Goal: Task Accomplishment & Management: Use online tool/utility

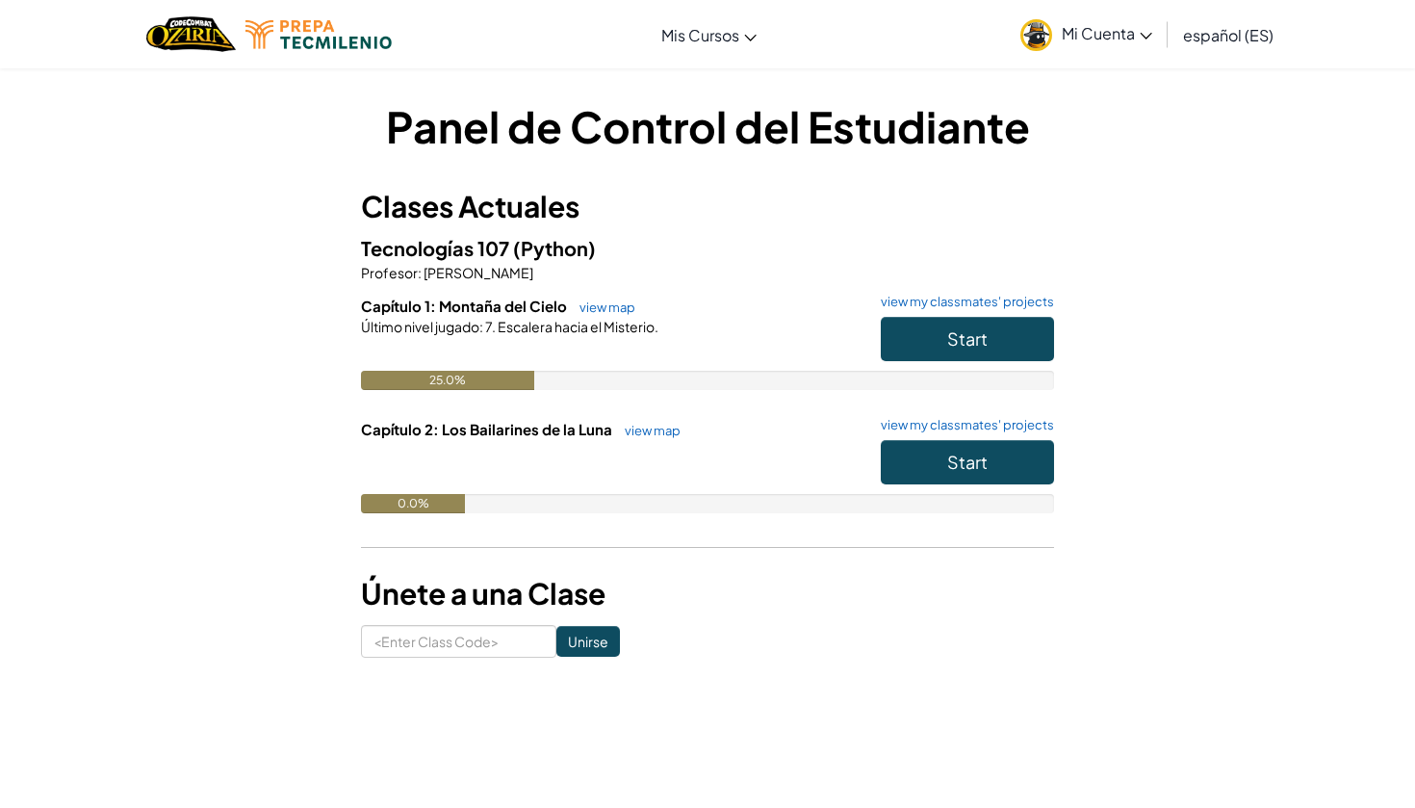
click at [994, 345] on button "Start" at bounding box center [967, 339] width 173 height 44
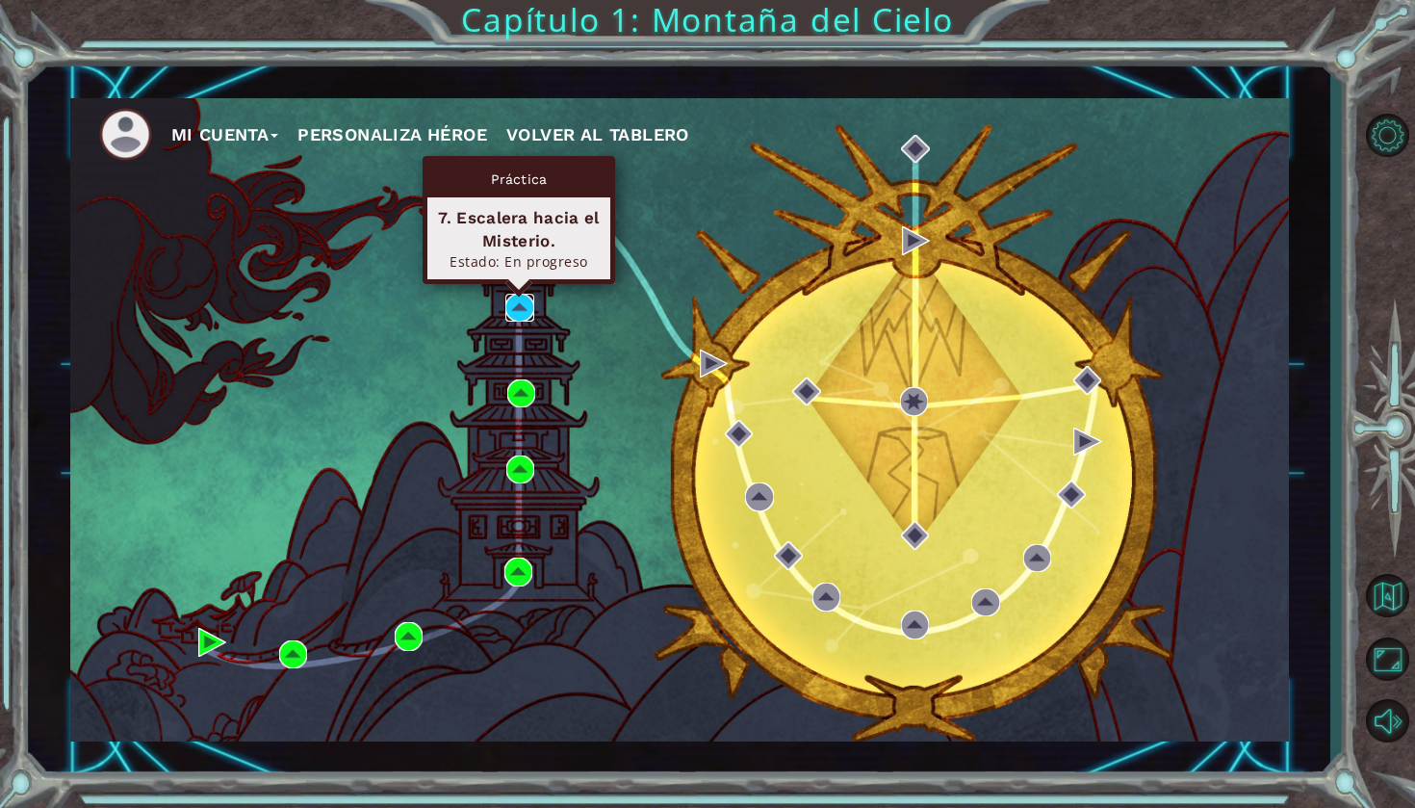
click at [521, 316] on img at bounding box center [519, 308] width 28 height 28
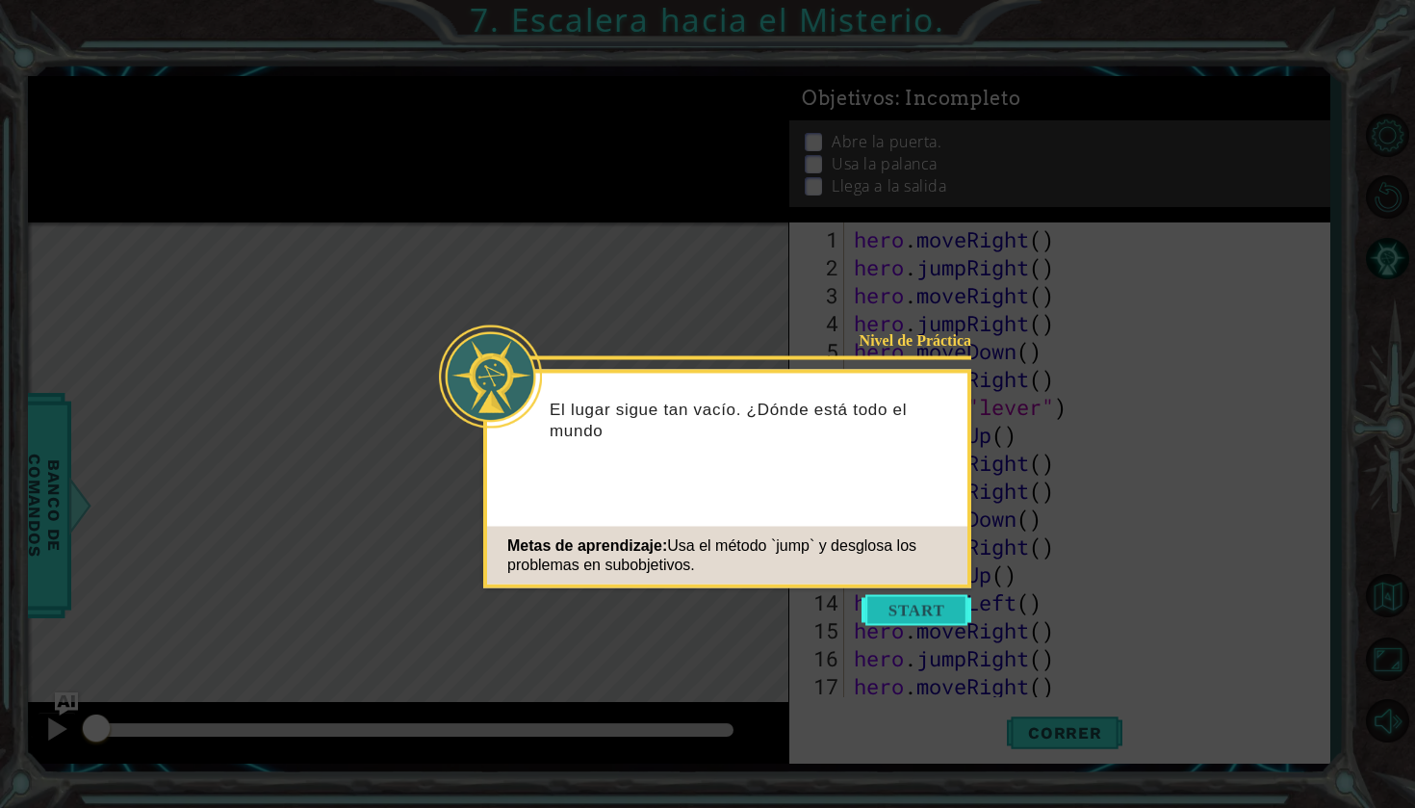
click at [891, 612] on button "Start" at bounding box center [917, 610] width 110 height 31
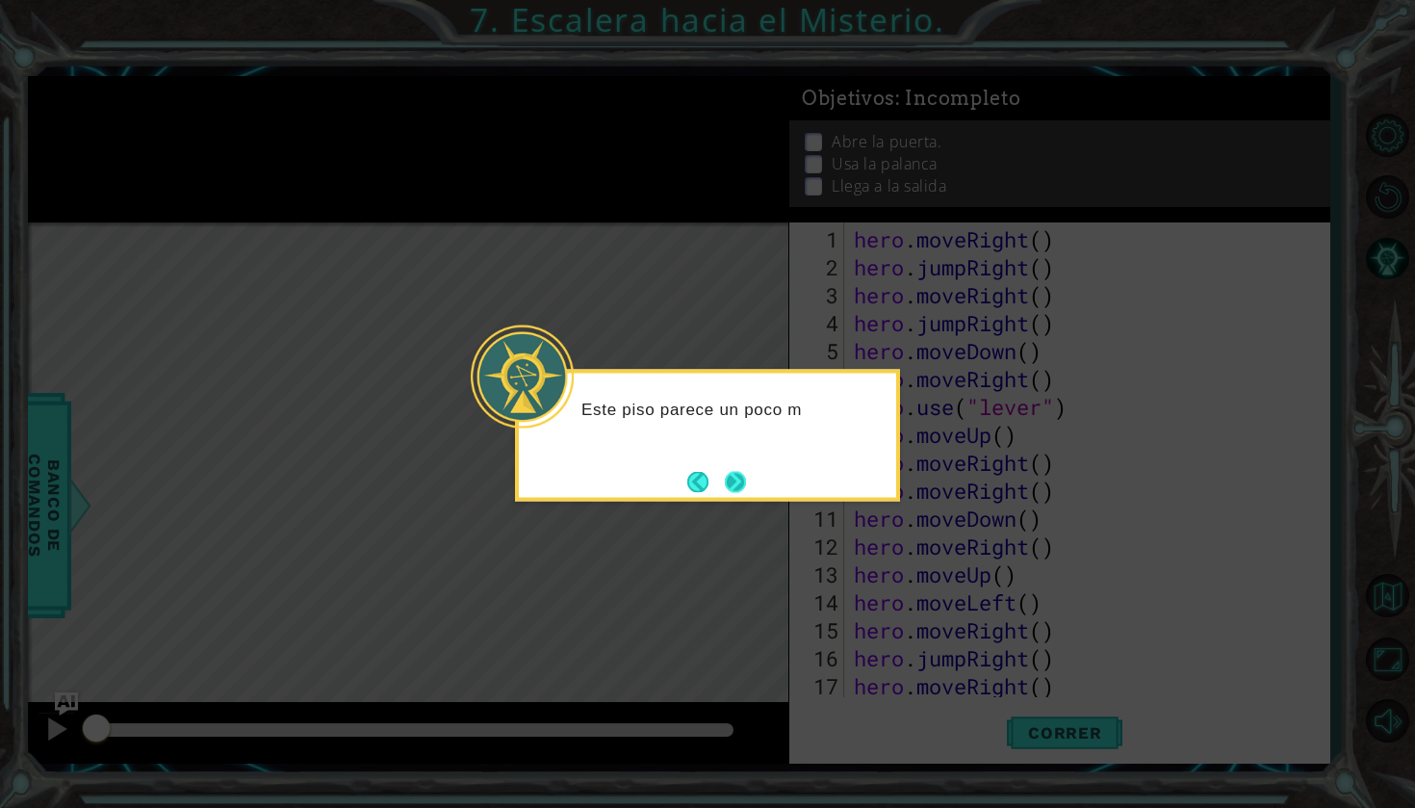
click at [746, 492] on button "Next" at bounding box center [735, 481] width 21 height 21
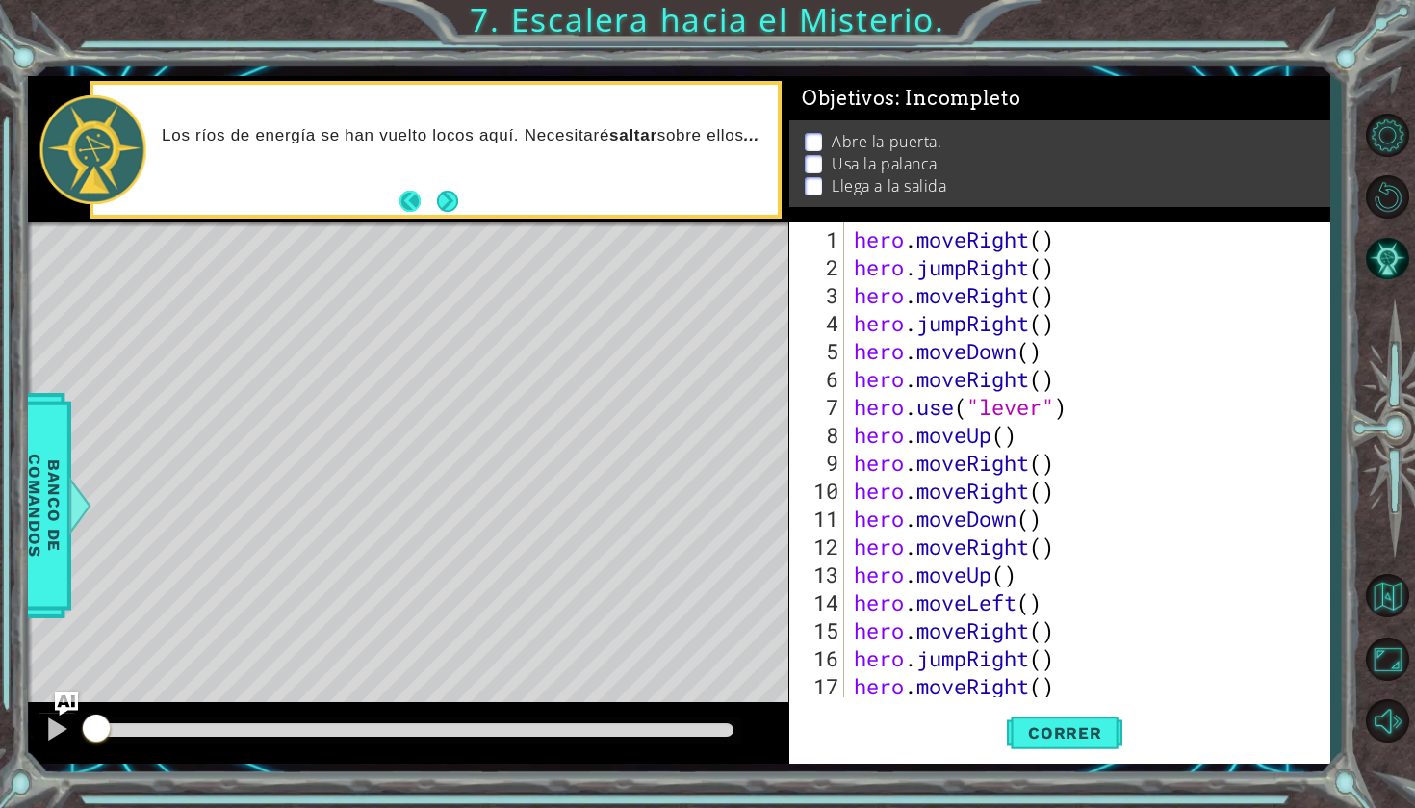
click at [431, 191] on button "Back" at bounding box center [419, 201] width 38 height 21
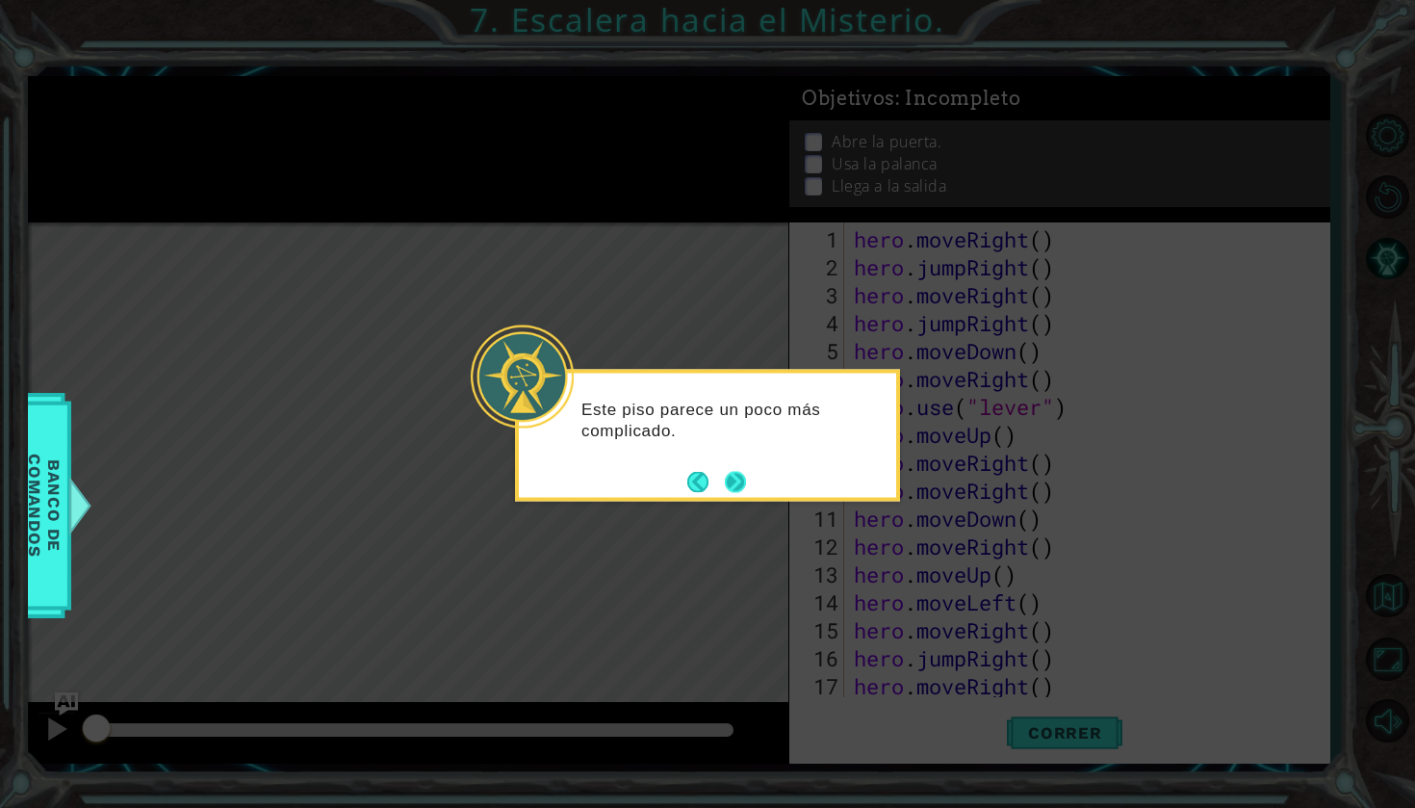
click at [745, 484] on button "Next" at bounding box center [735, 482] width 22 height 22
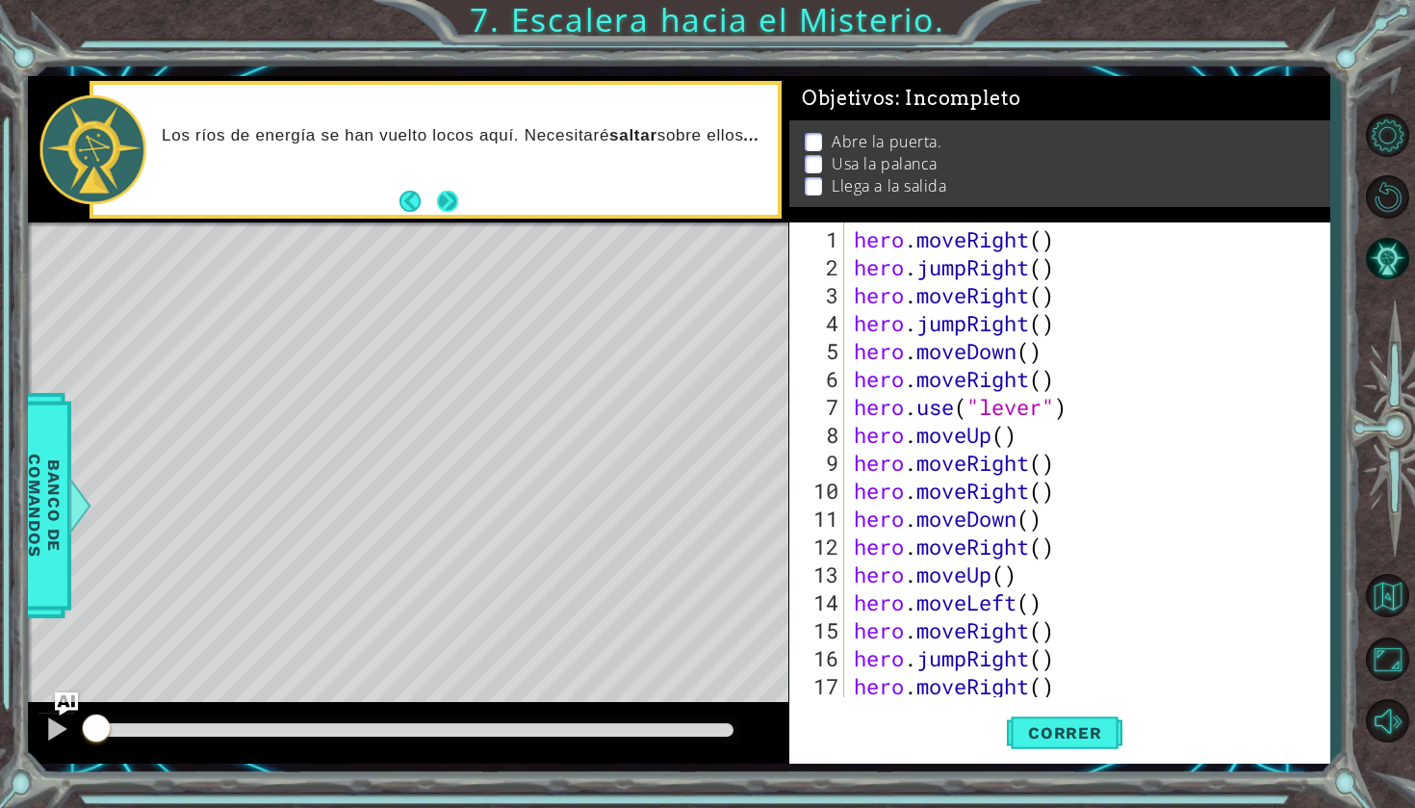
click at [445, 210] on button "Next" at bounding box center [447, 201] width 21 height 21
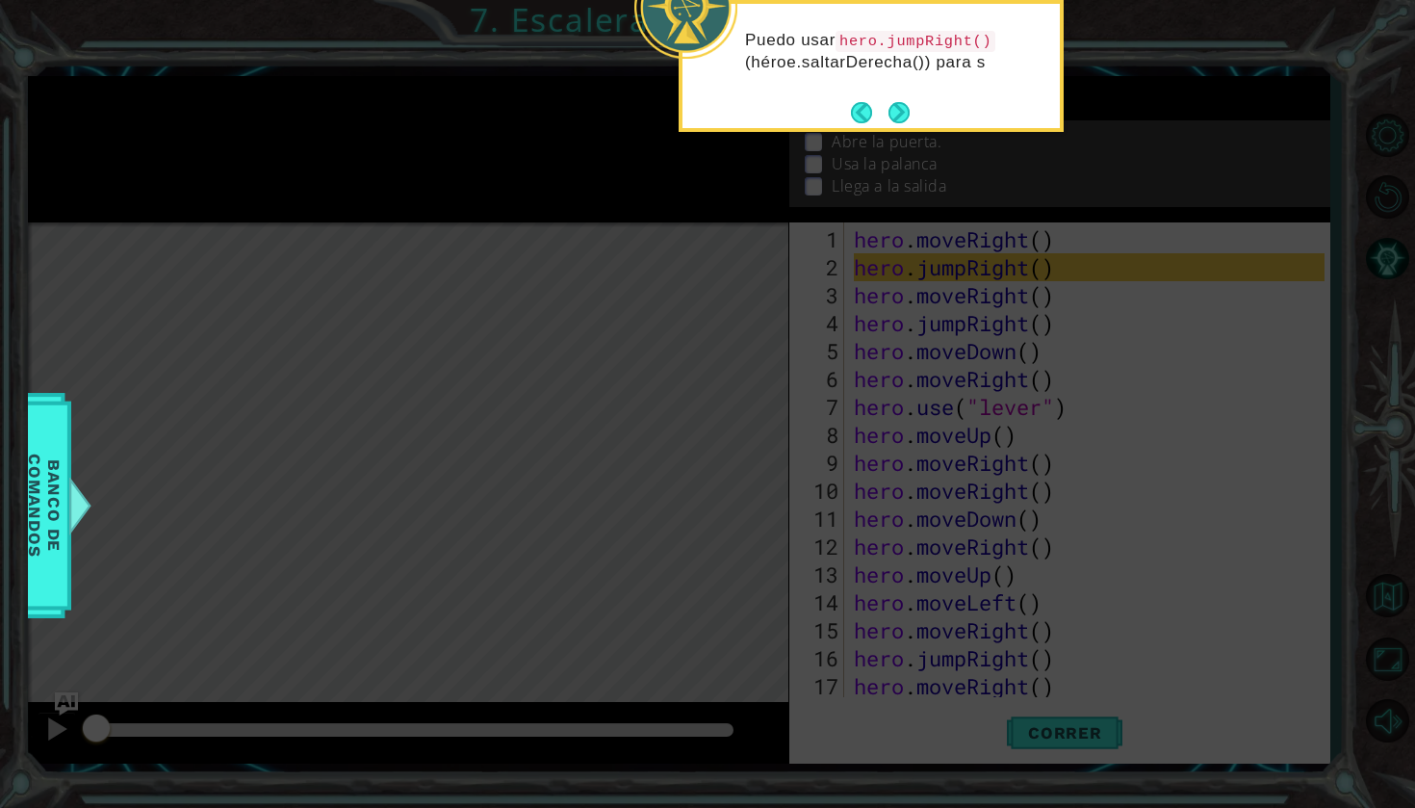
click at [895, 138] on icon at bounding box center [707, 138] width 1415 height 1340
click at [896, 124] on button "Next" at bounding box center [899, 114] width 21 height 21
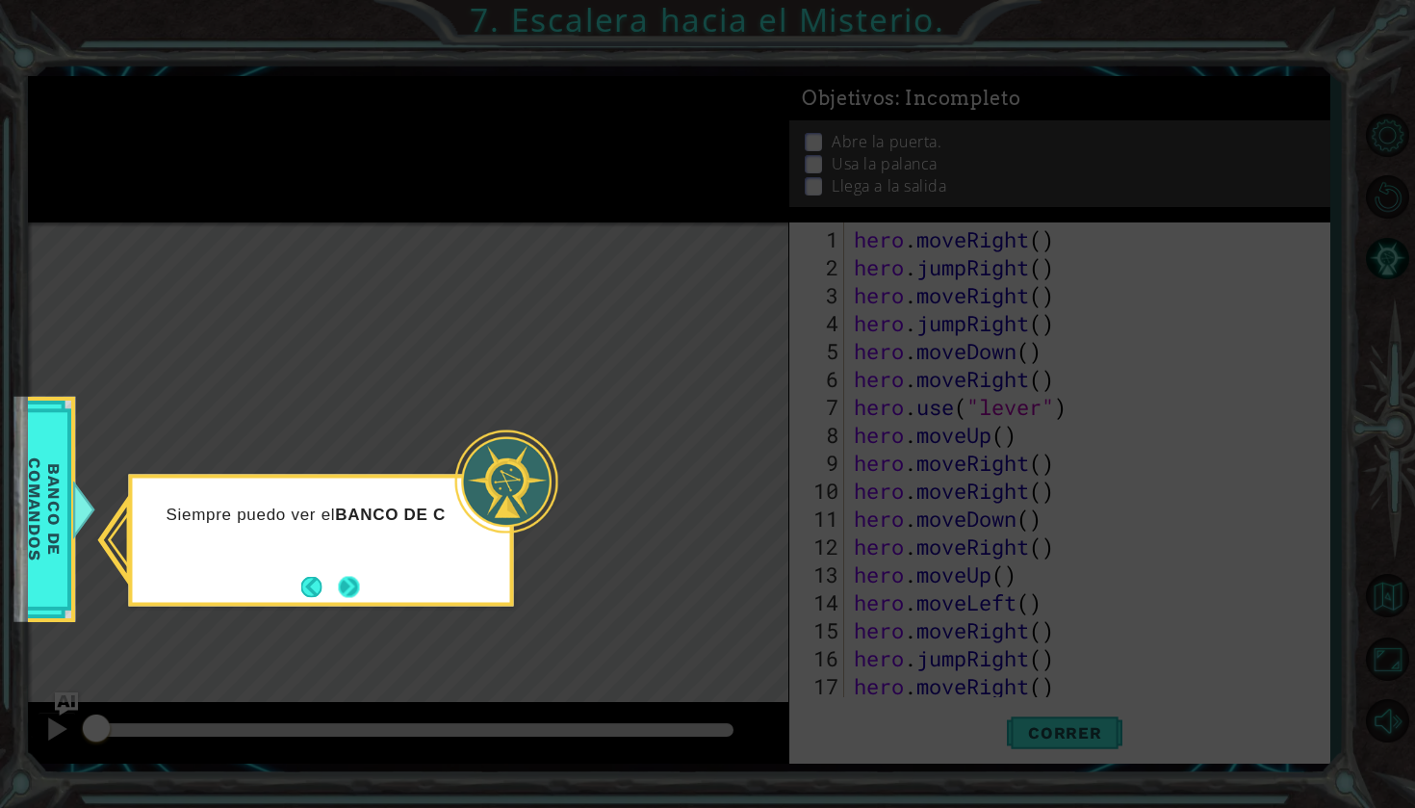
click at [356, 582] on button "Next" at bounding box center [349, 586] width 21 height 21
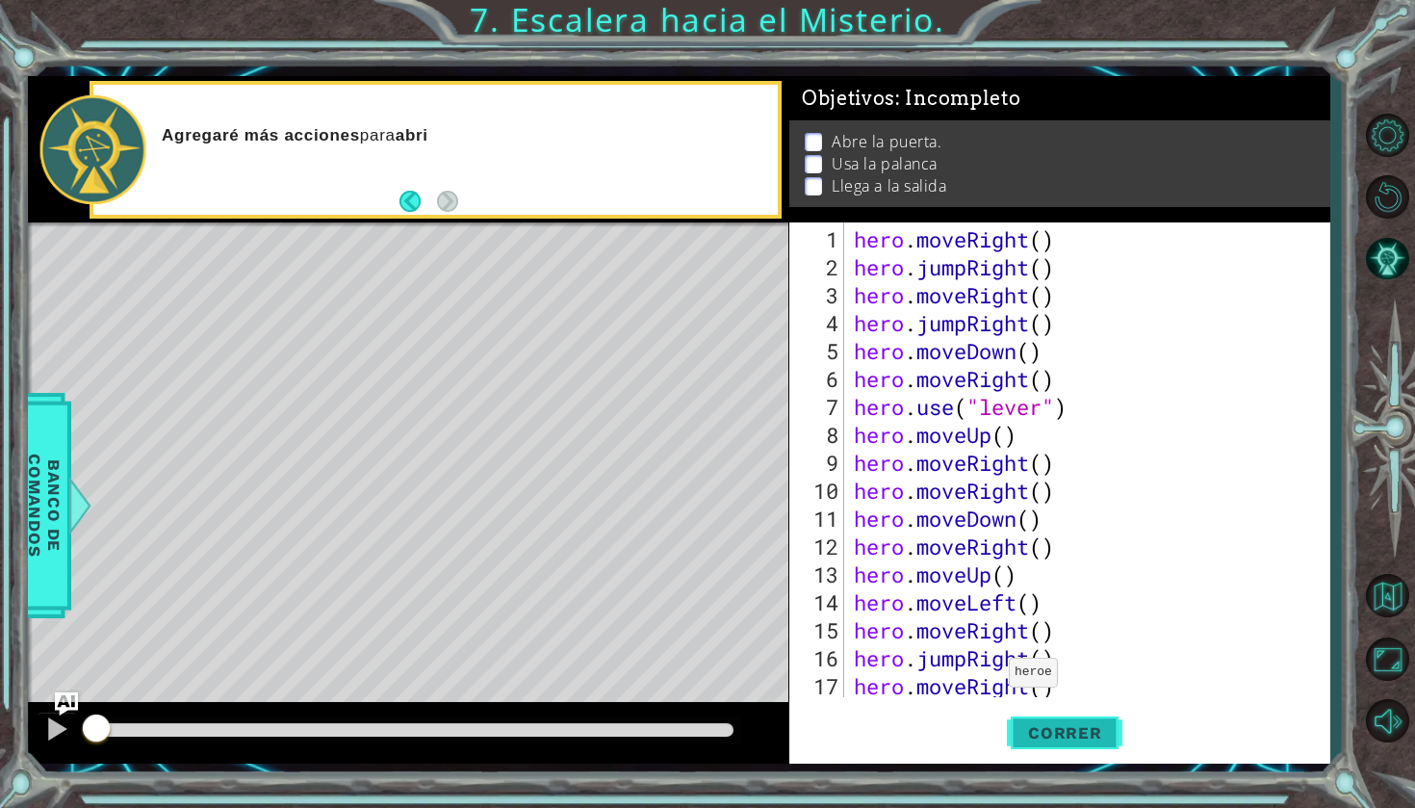
click at [1100, 718] on button "Correr" at bounding box center [1065, 733] width 116 height 54
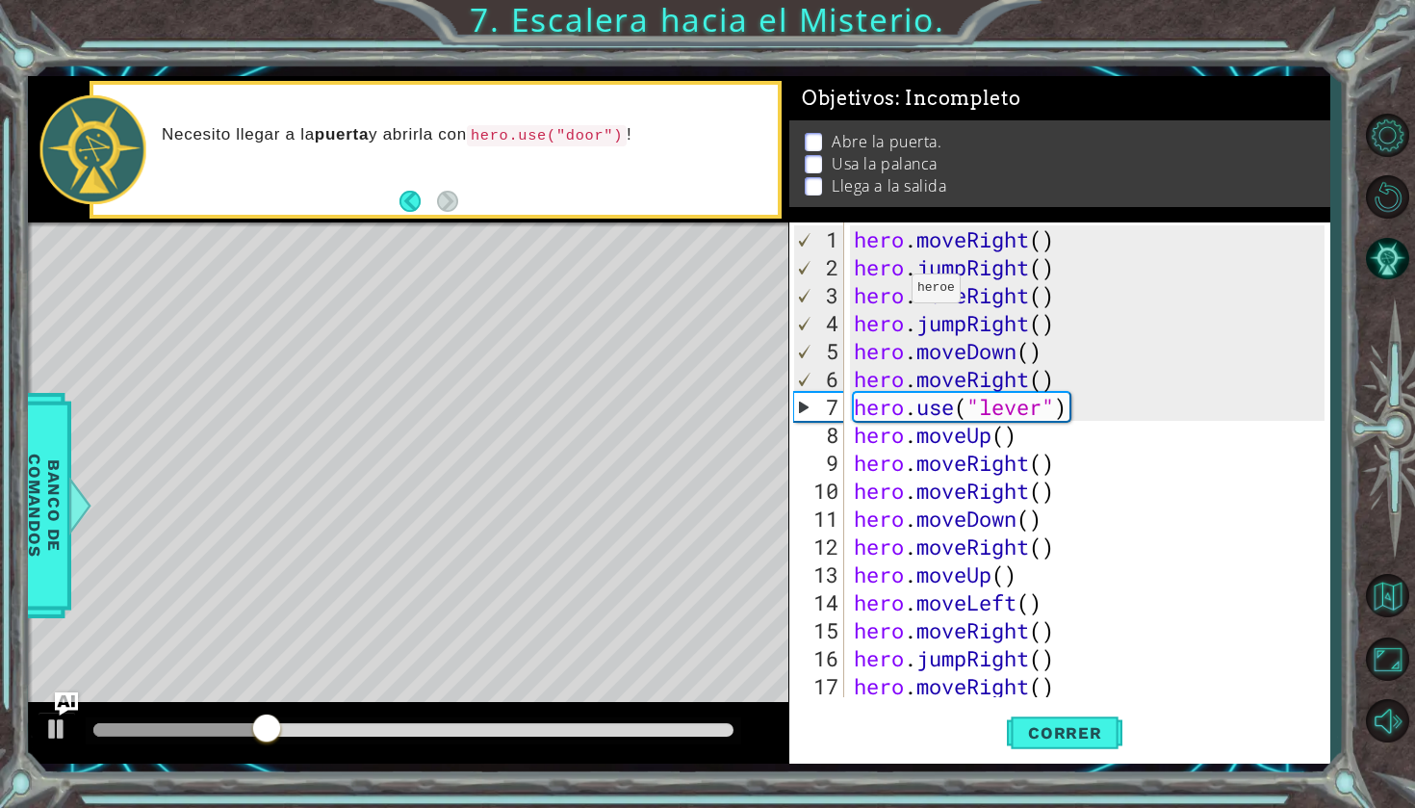
drag, startPoint x: 642, startPoint y: 138, endPoint x: 571, endPoint y: 137, distance: 71.3
click at [571, 137] on p "Necesito llegar a la puerta y abrirla con hero.use("door") !" at bounding box center [463, 135] width 603 height 22
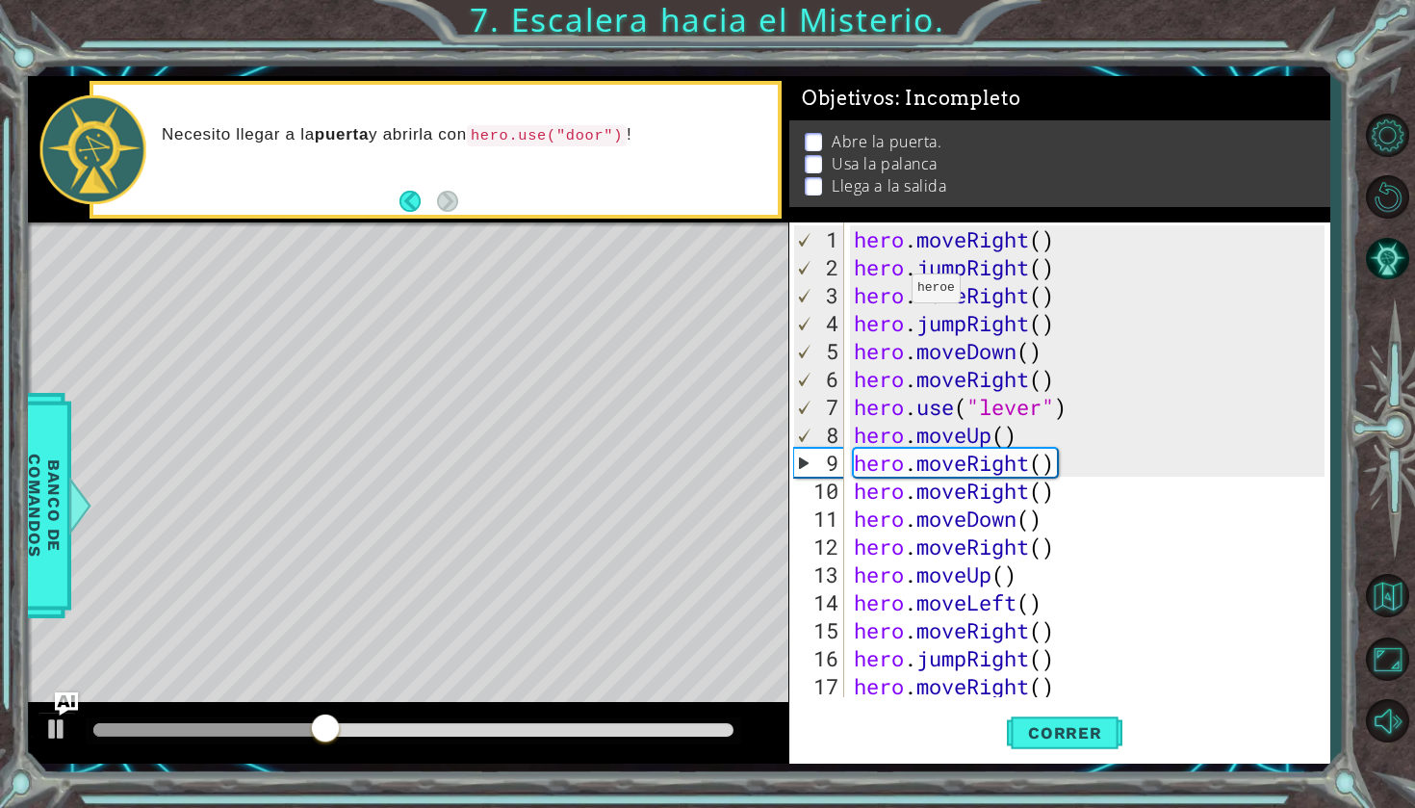
drag, startPoint x: 487, startPoint y: 134, endPoint x: 512, endPoint y: 134, distance: 25.0
click at [512, 134] on code "hero.use("door")" at bounding box center [547, 135] width 160 height 21
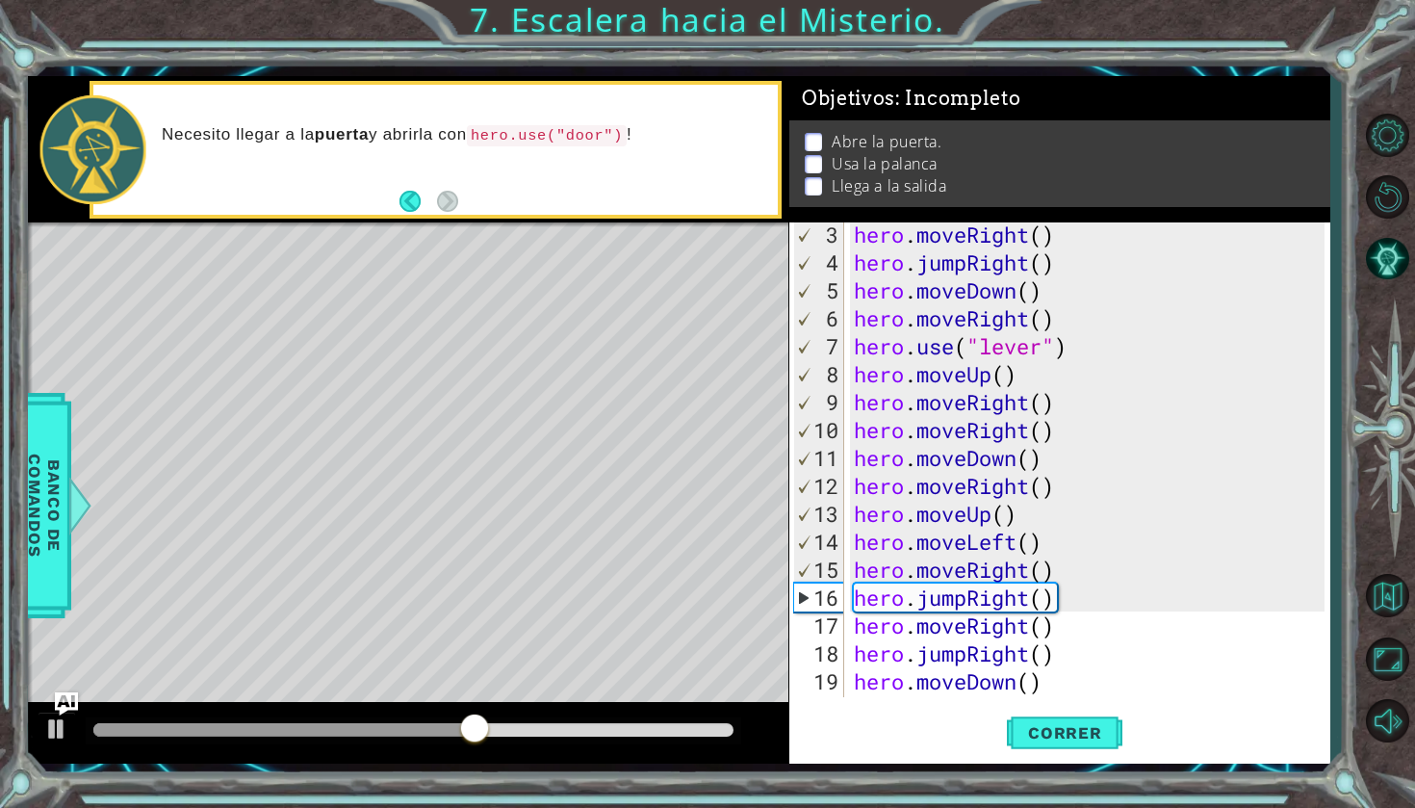
scroll to position [56, 0]
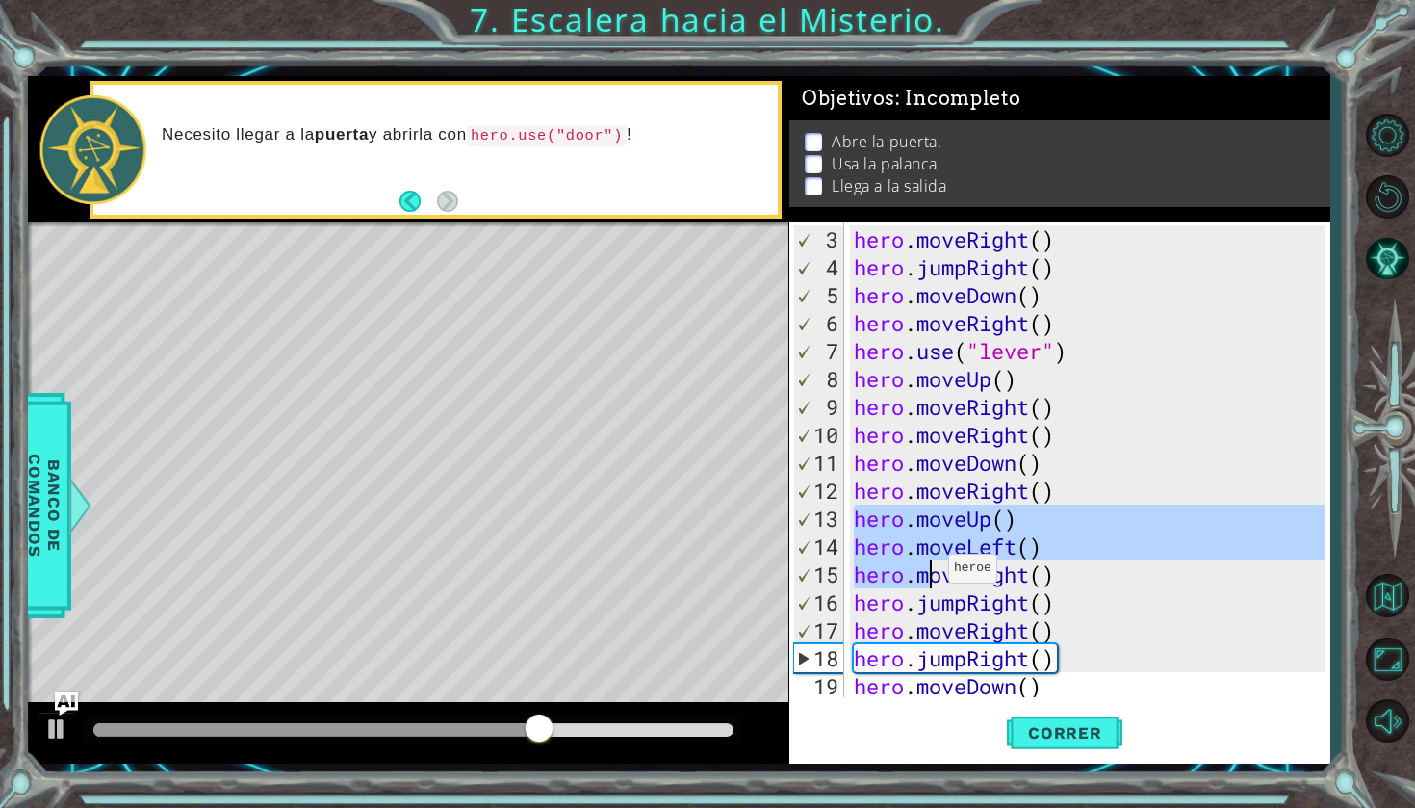
drag, startPoint x: 851, startPoint y: 518, endPoint x: 955, endPoint y: 610, distance: 139.1
click at [955, 610] on div "hero . moveRight ( ) hero . jumpRight ( ) hero . moveDown ( ) hero . moveRight …" at bounding box center [1092, 490] width 484 height 531
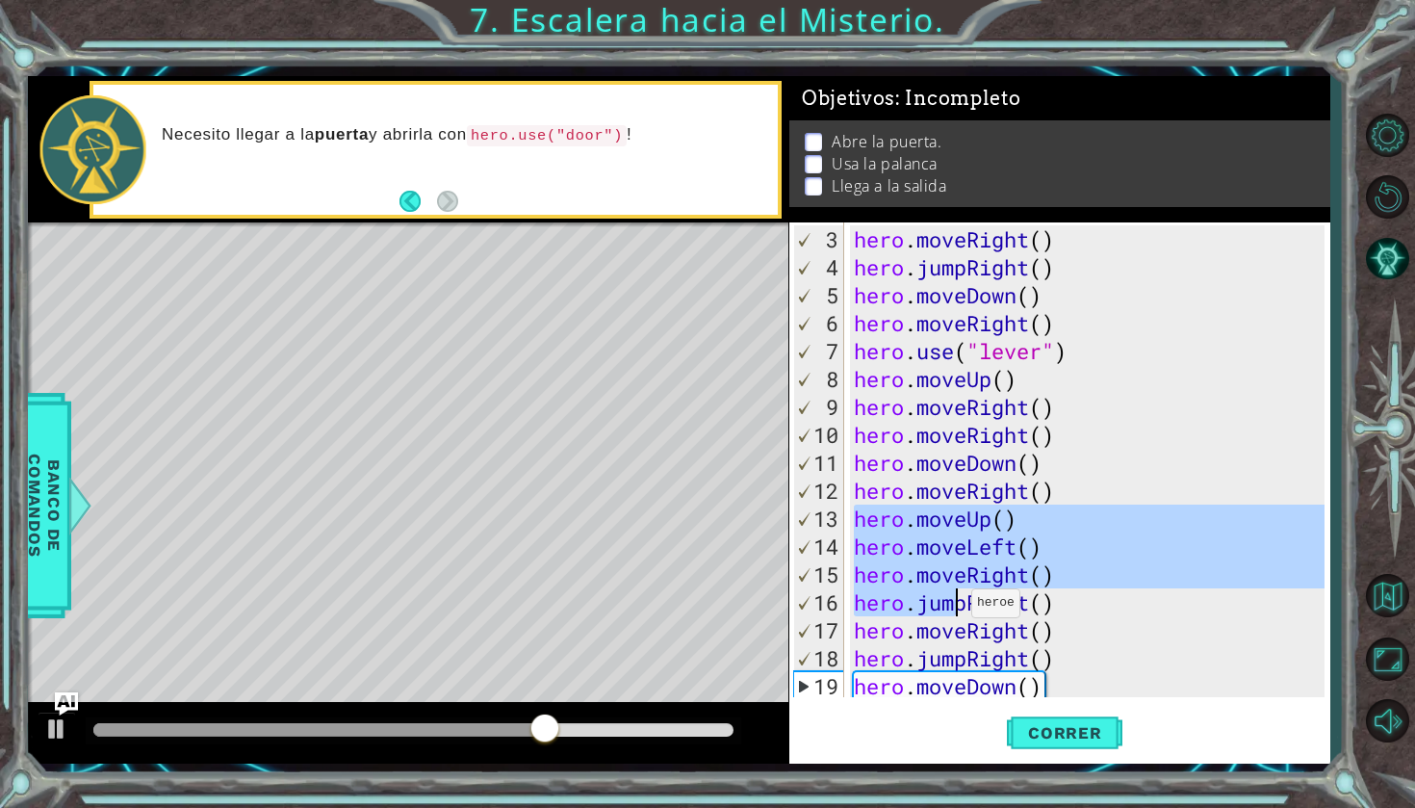
scroll to position [55, 0]
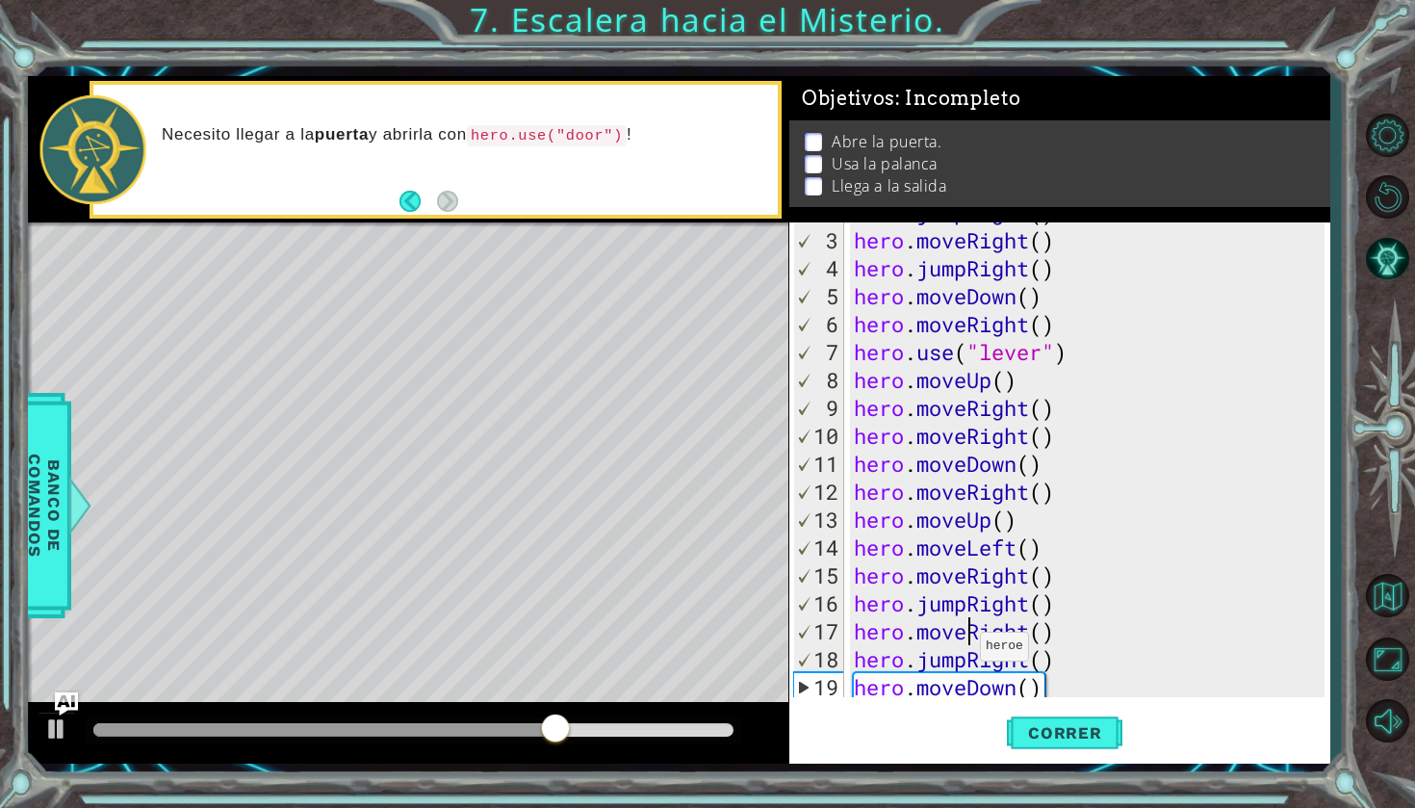
click at [964, 627] on div "hero . jumpRight ( ) hero . moveRight ( ) hero . jumpRight ( ) hero . moveDown …" at bounding box center [1092, 463] width 484 height 531
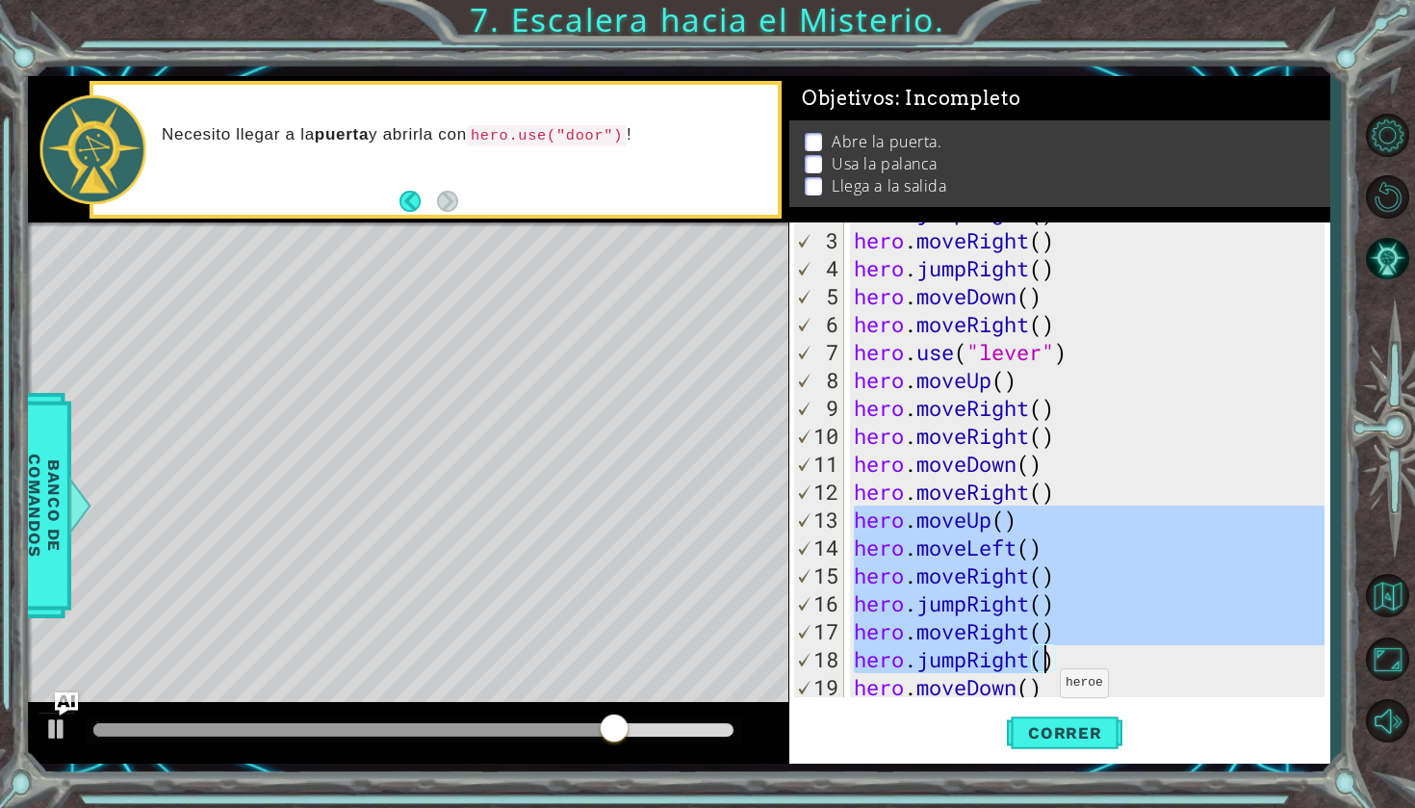
scroll to position [56, 0]
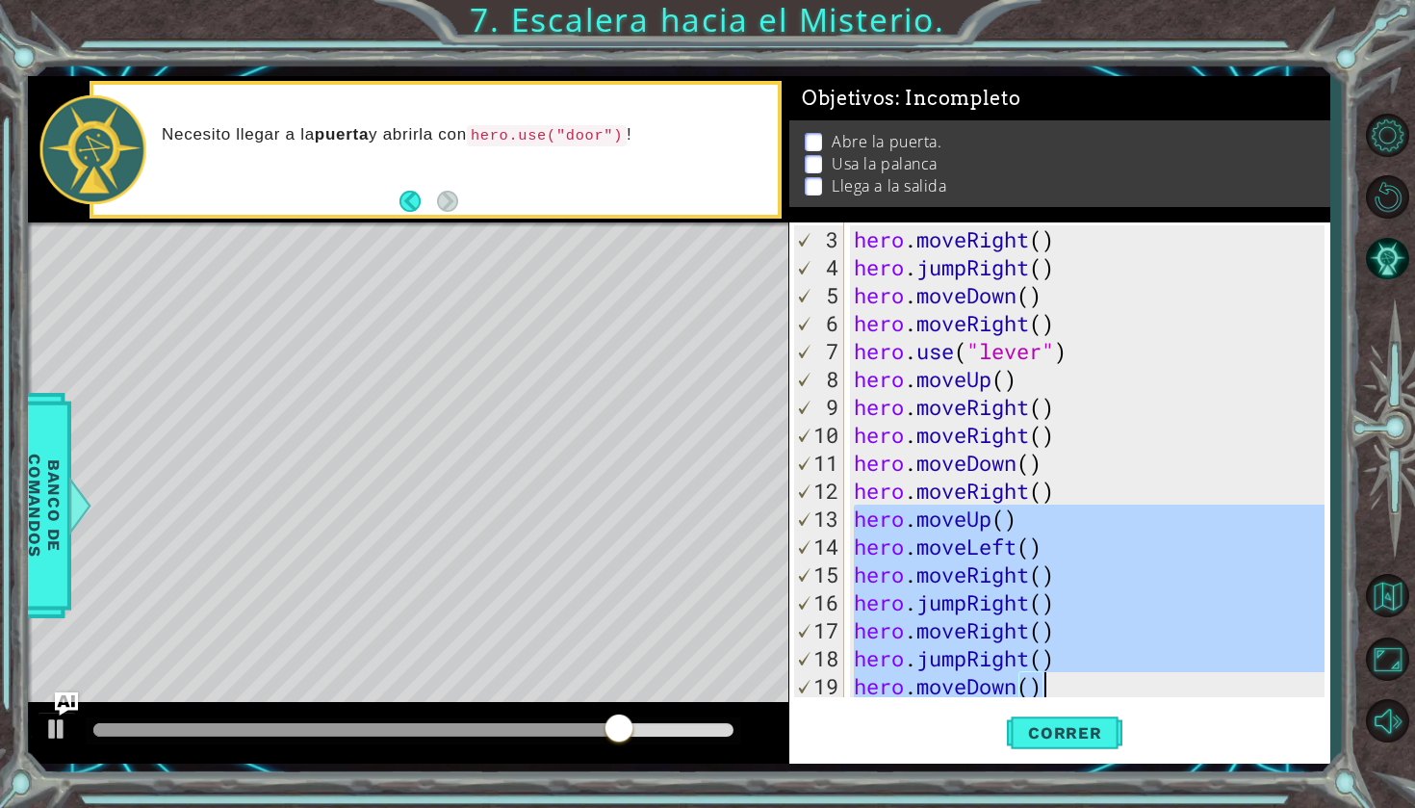
drag, startPoint x: 859, startPoint y: 519, endPoint x: 1050, endPoint y: 679, distance: 249.5
click at [1050, 679] on div "hero . moveRight ( ) hero . jumpRight ( ) hero . moveDown ( ) hero . moveRight …" at bounding box center [1092, 490] width 484 height 531
type textarea "hero.jumpRight() hero.moveDown()"
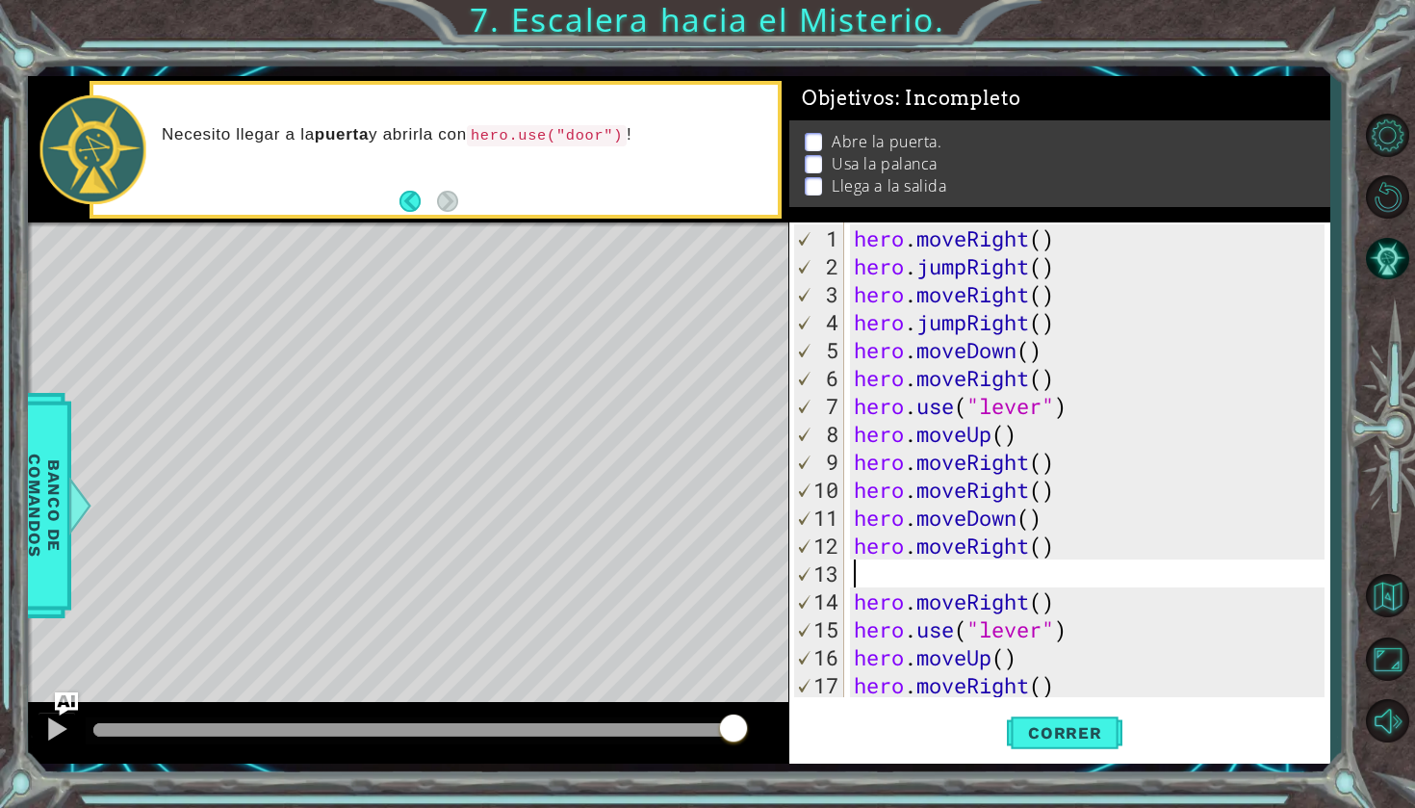
scroll to position [168, 0]
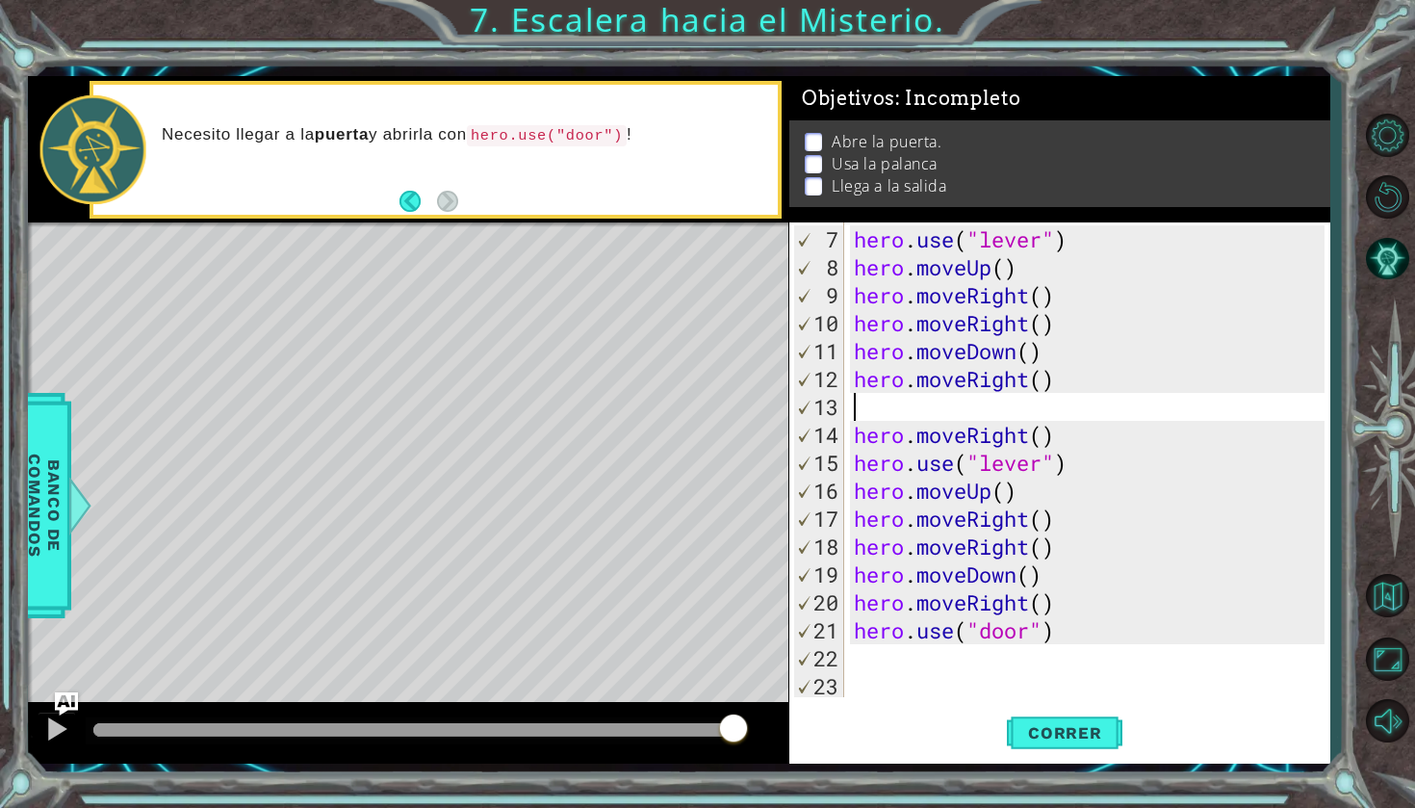
click at [1091, 637] on div "hero . use ( "lever" ) hero . moveUp ( ) hero . moveRight ( ) hero . moveRight …" at bounding box center [1092, 490] width 484 height 531
type textarea "hero.use("door")"
click at [1077, 730] on span "Correr" at bounding box center [1065, 732] width 113 height 19
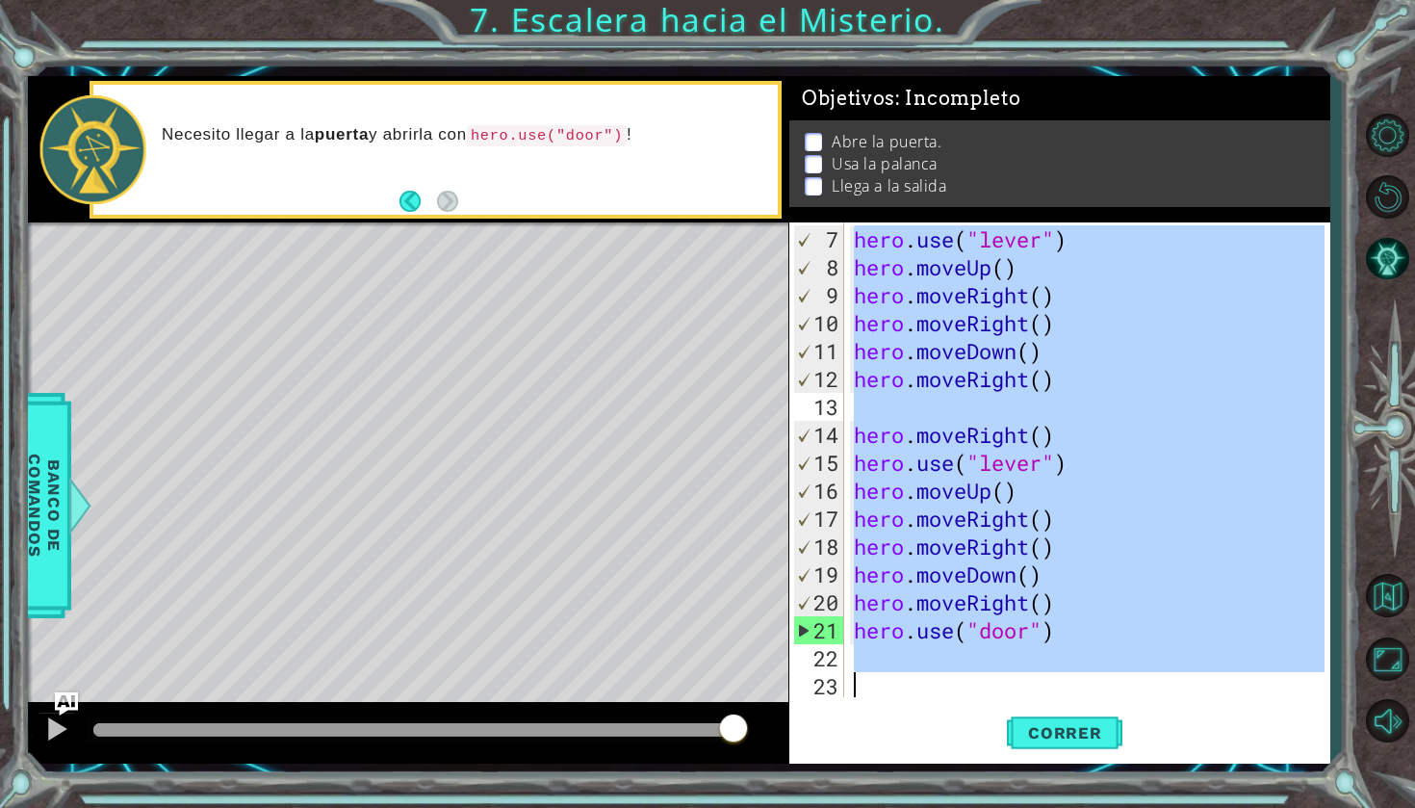
drag, startPoint x: 856, startPoint y: 239, endPoint x: 1145, endPoint y: 801, distance: 632.1
click at [1145, 803] on div "1 ההההההההההההההההההההההההההההההההההההההההההההההההההההההההההההההההההההההההההההה…" at bounding box center [707, 404] width 1415 height 808
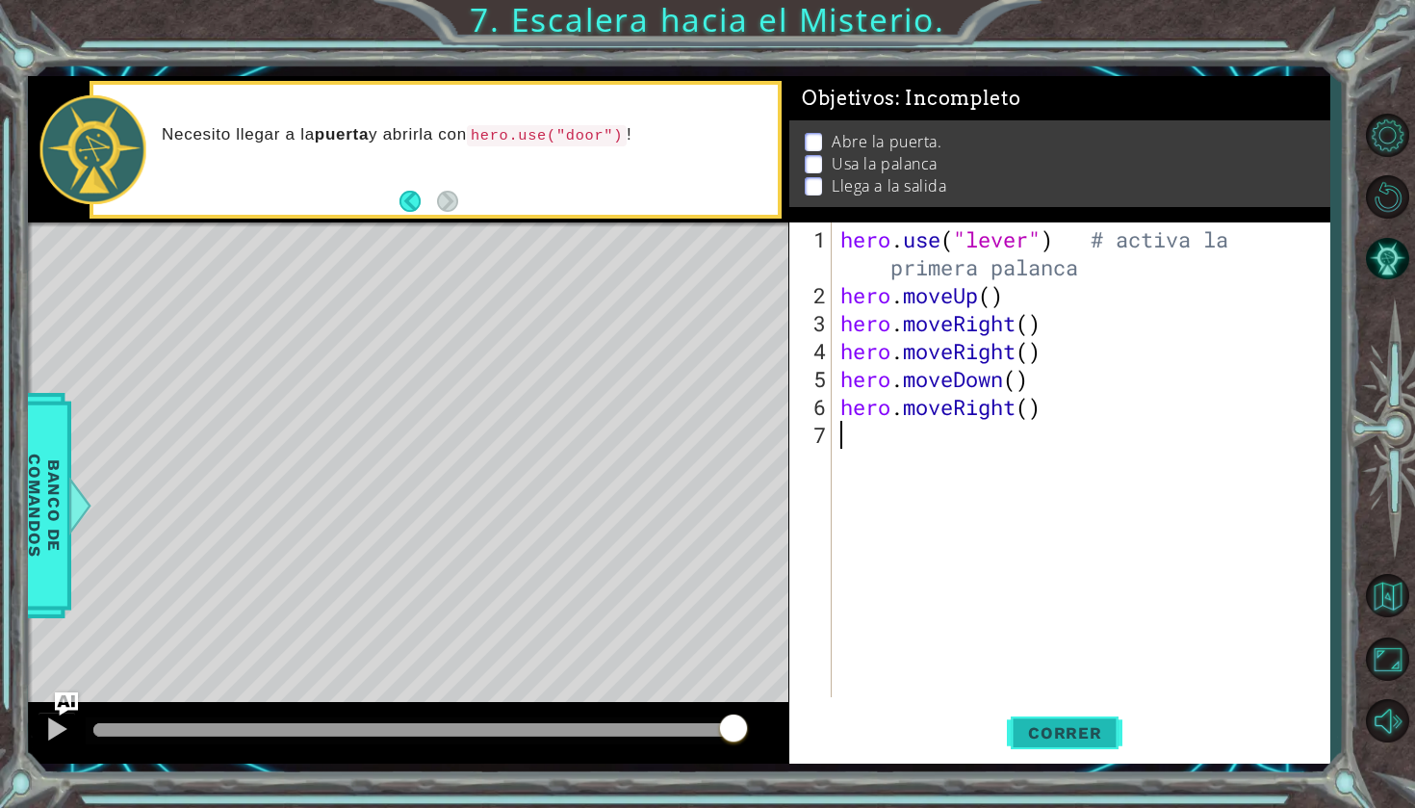
click at [1102, 720] on button "Correr" at bounding box center [1065, 733] width 116 height 54
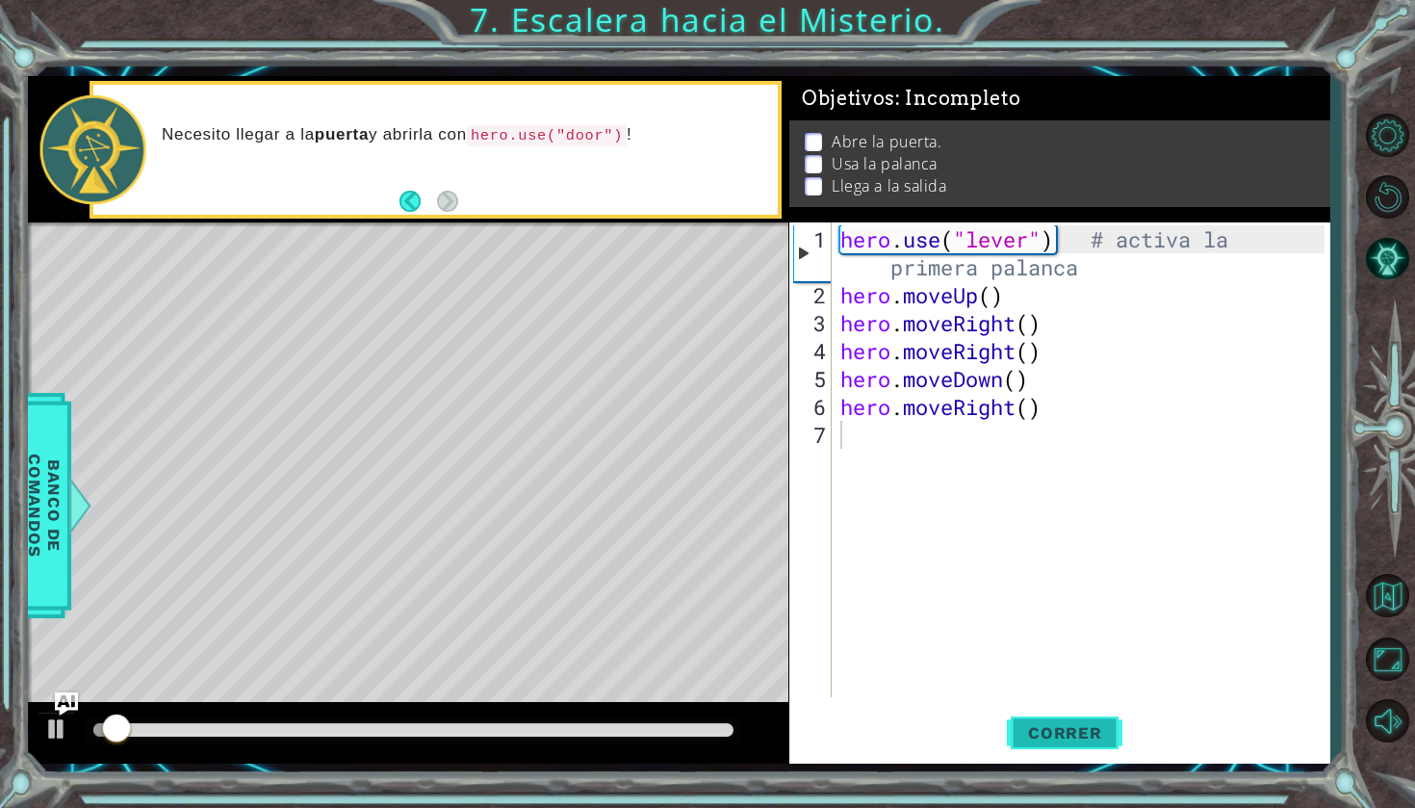
click at [1100, 727] on span "Correr" at bounding box center [1065, 732] width 113 height 19
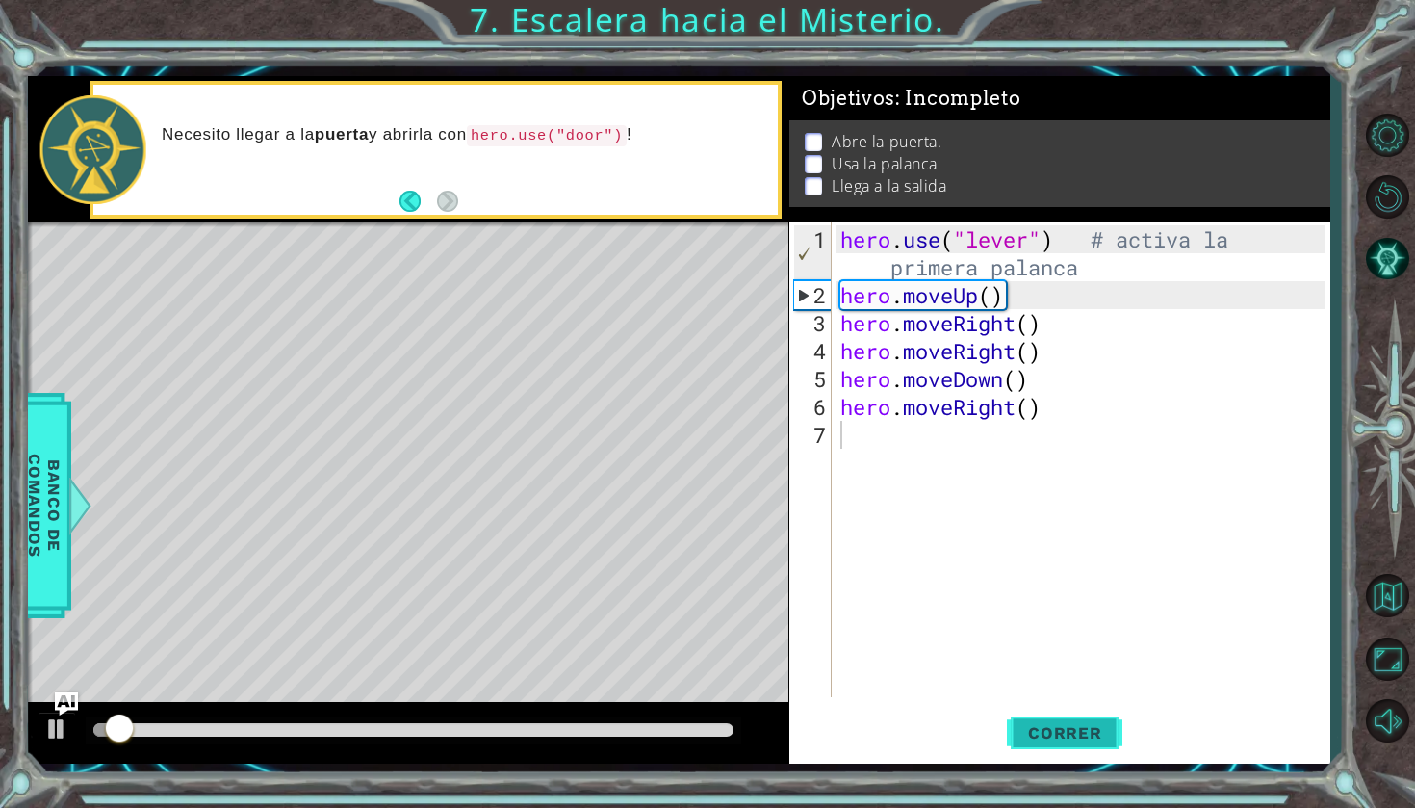
click at [1100, 727] on span "Correr" at bounding box center [1065, 732] width 113 height 19
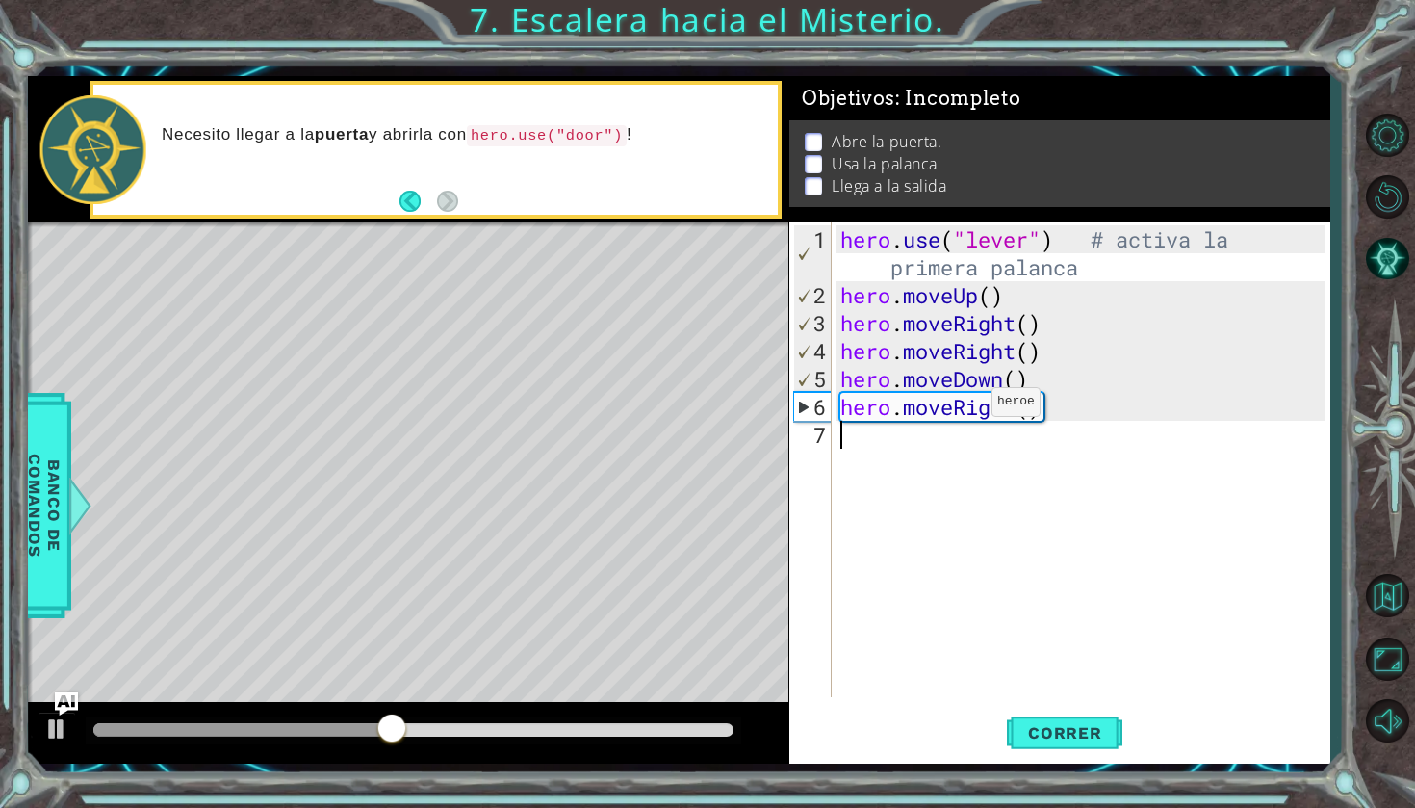
paste textarea "hero.use("door") #"
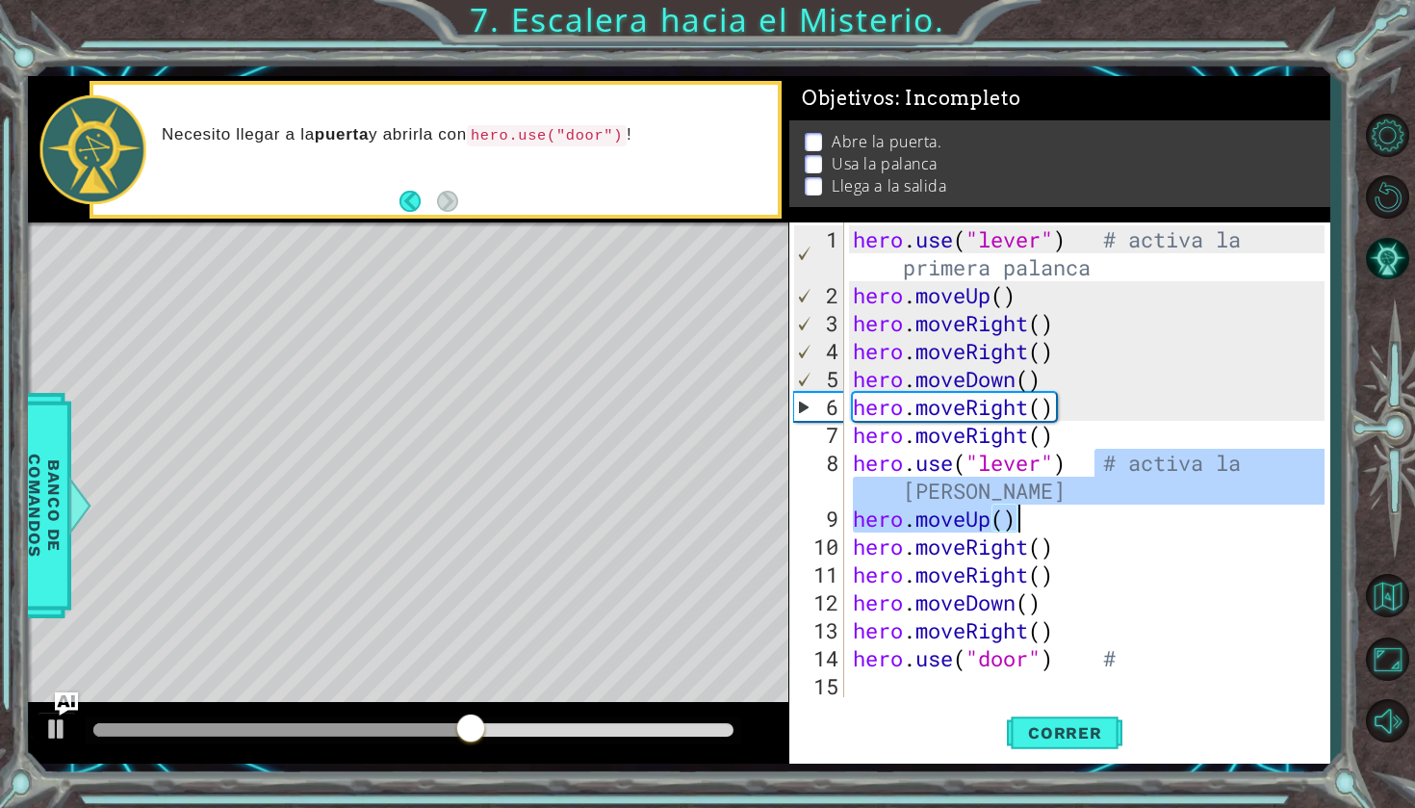
drag, startPoint x: 1092, startPoint y: 464, endPoint x: 1189, endPoint y: 501, distance: 103.9
click at [1190, 503] on div "hero . use ( "lever" ) # activa la primera palanca hero . moveUp ( ) hero . mov…" at bounding box center [1091, 504] width 485 height 558
click at [1189, 501] on div "hero . use ( "lever" ) # activa la primera palanca hero . moveUp ( ) hero . mov…" at bounding box center [1087, 459] width 476 height 475
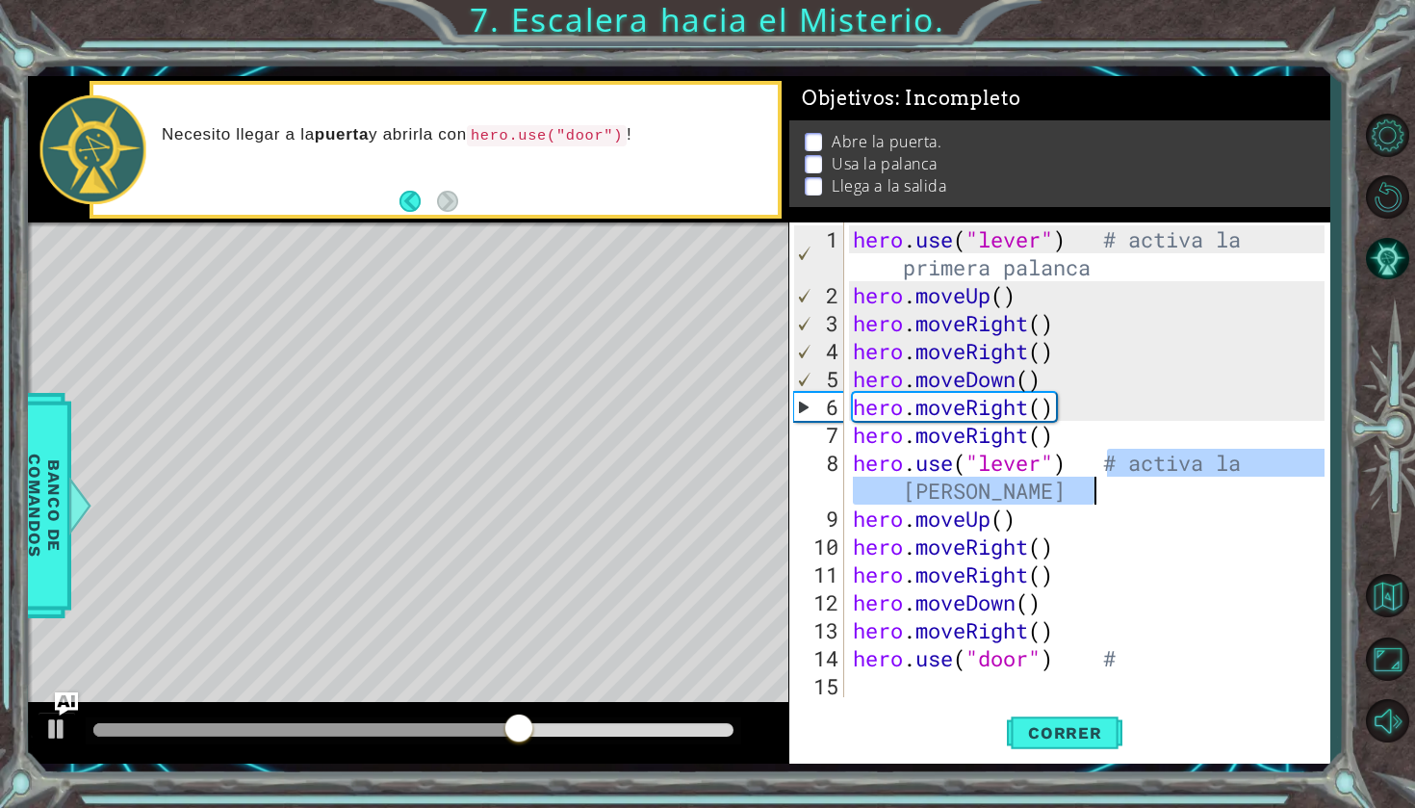
drag, startPoint x: 1104, startPoint y: 455, endPoint x: 1126, endPoint y: 495, distance: 45.3
click at [1126, 495] on div "hero . use ( "lever" ) # activa la primera palanca hero . moveUp ( ) hero . mov…" at bounding box center [1091, 504] width 485 height 558
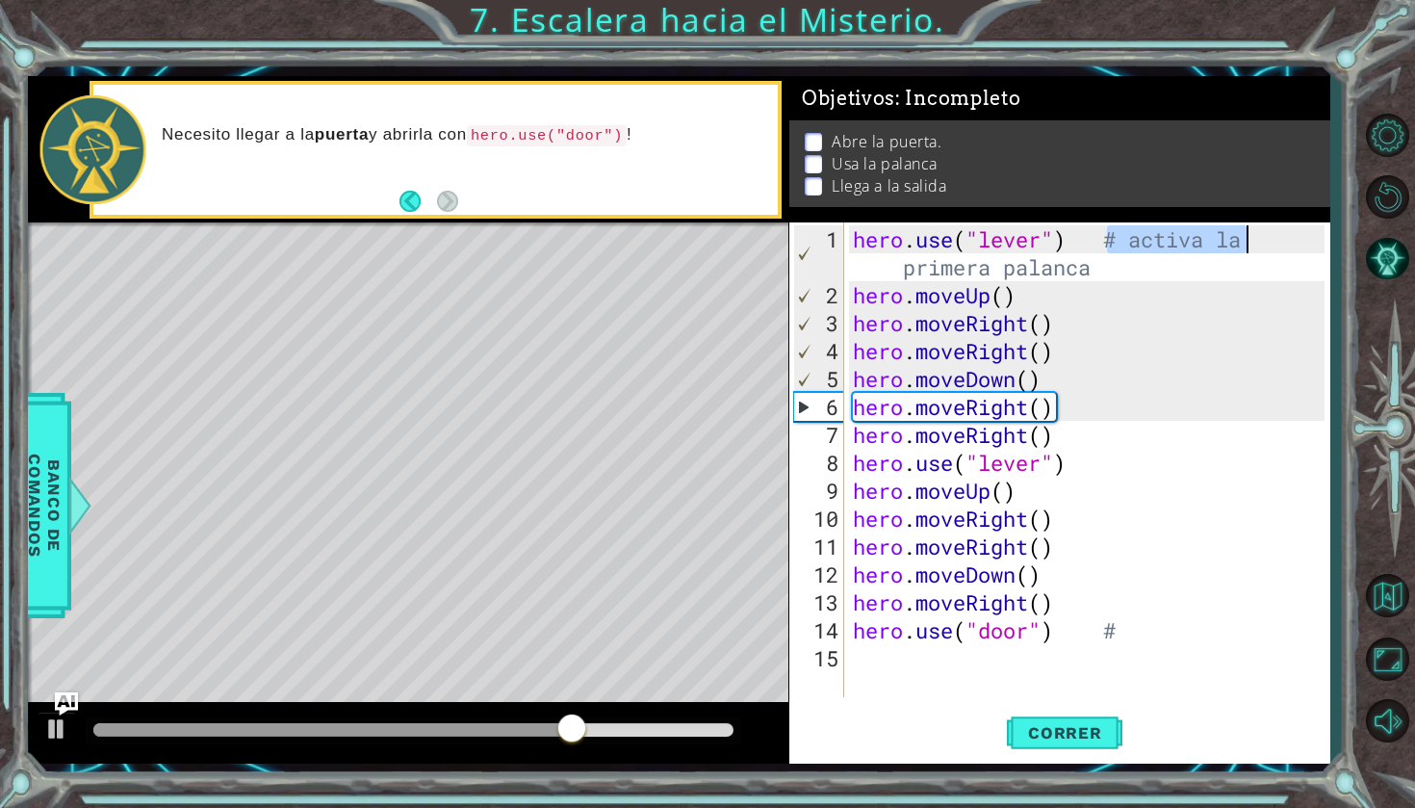
drag, startPoint x: 1106, startPoint y: 238, endPoint x: 1256, endPoint y: 239, distance: 150.2
click at [1256, 239] on div "hero . use ( "lever" ) # activa la primera palanca hero . moveUp ( ) hero . mov…" at bounding box center [1091, 504] width 485 height 558
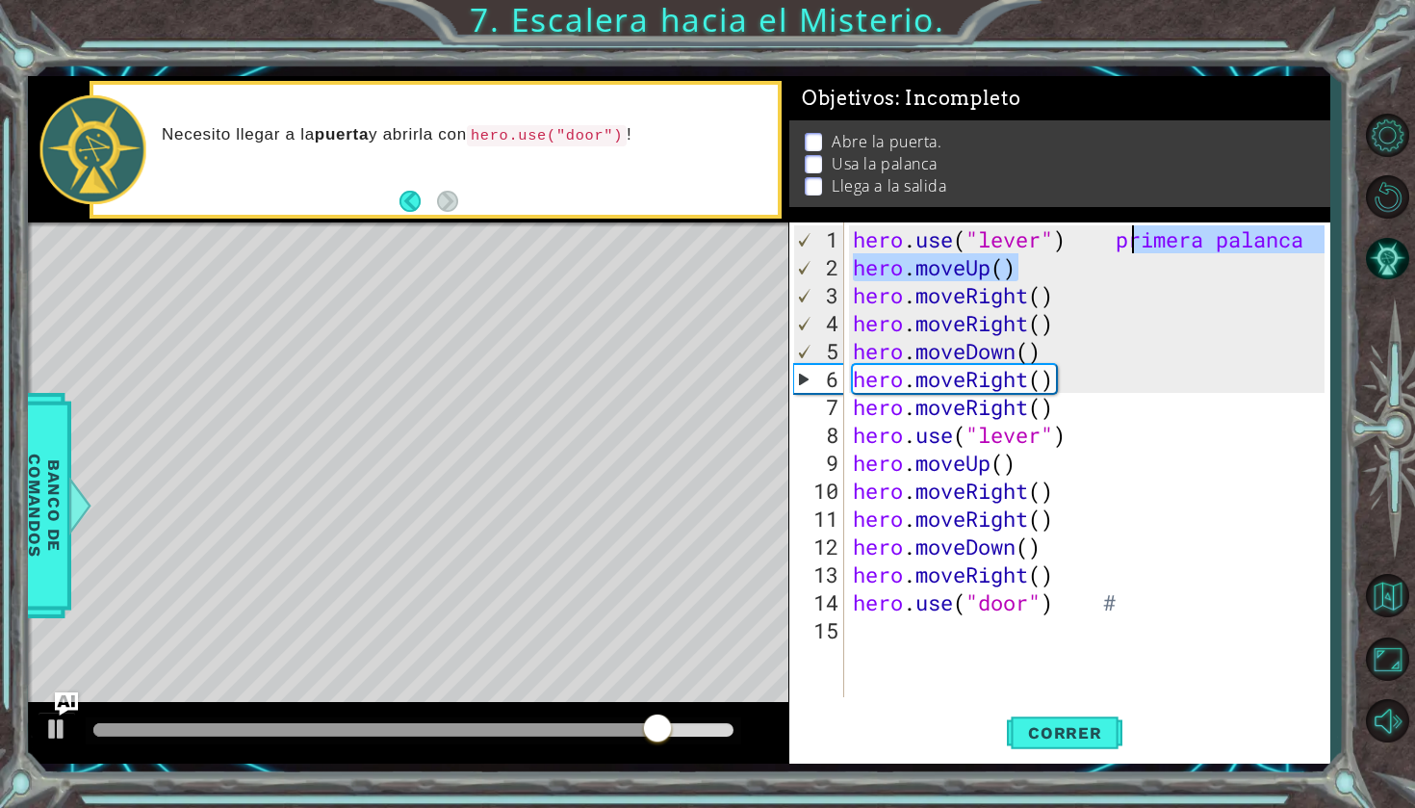
drag, startPoint x: 1110, startPoint y: 255, endPoint x: 1129, endPoint y: 237, distance: 26.6
click at [1129, 237] on div "hero . use ( "lever" ) primera palanca hero . moveUp ( ) hero . moveRight ( ) h…" at bounding box center [1091, 490] width 485 height 531
drag, startPoint x: 1115, startPoint y: 237, endPoint x: 1300, endPoint y: 240, distance: 184.9
click at [1300, 240] on div "hero . use ( "lever" ) primera palanca hero . moveUp ( ) hero . moveRight ( ) h…" at bounding box center [1091, 490] width 485 height 531
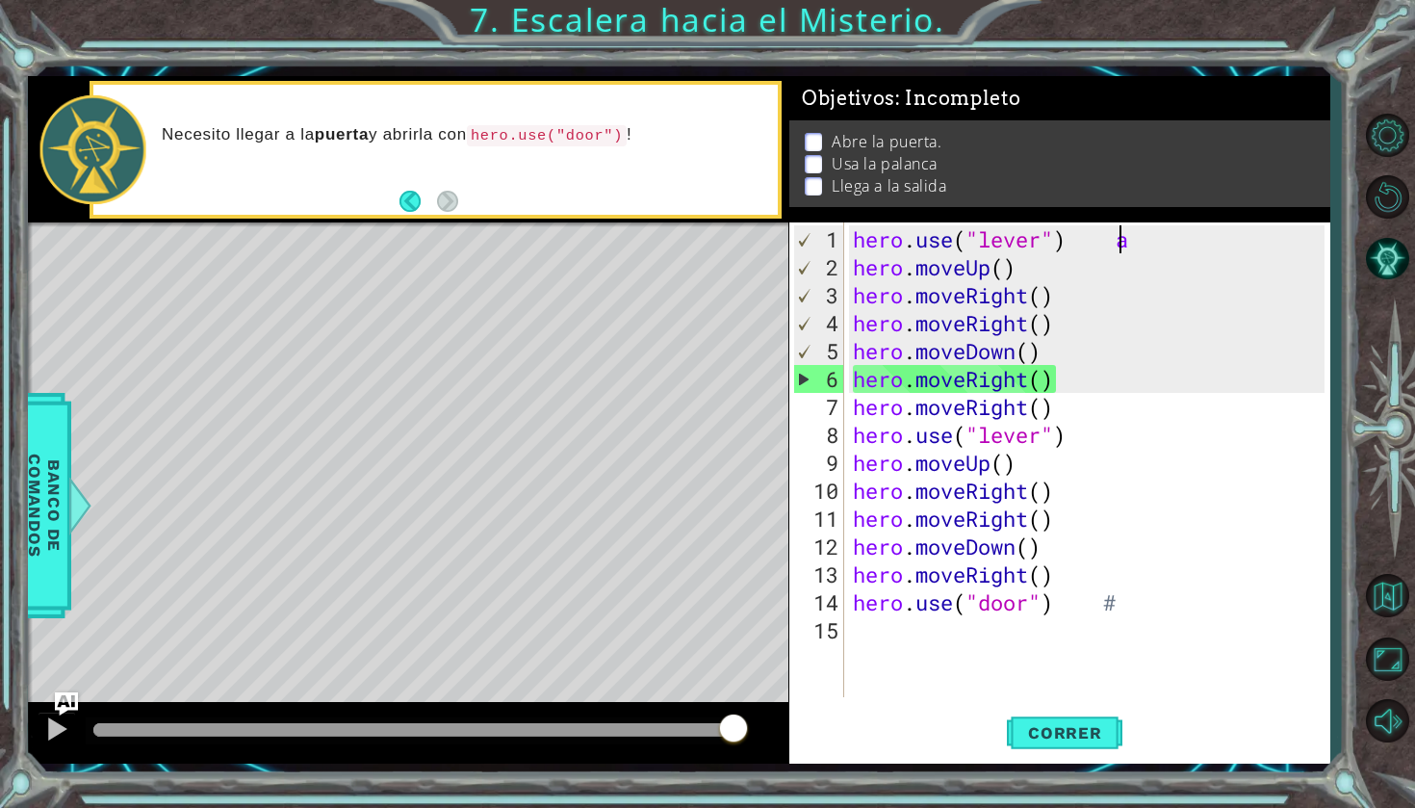
click at [1297, 237] on div "hero . use ( "lever" ) a hero . moveUp ( ) hero . moveRight ( ) hero . moveRigh…" at bounding box center [1091, 490] width 485 height 531
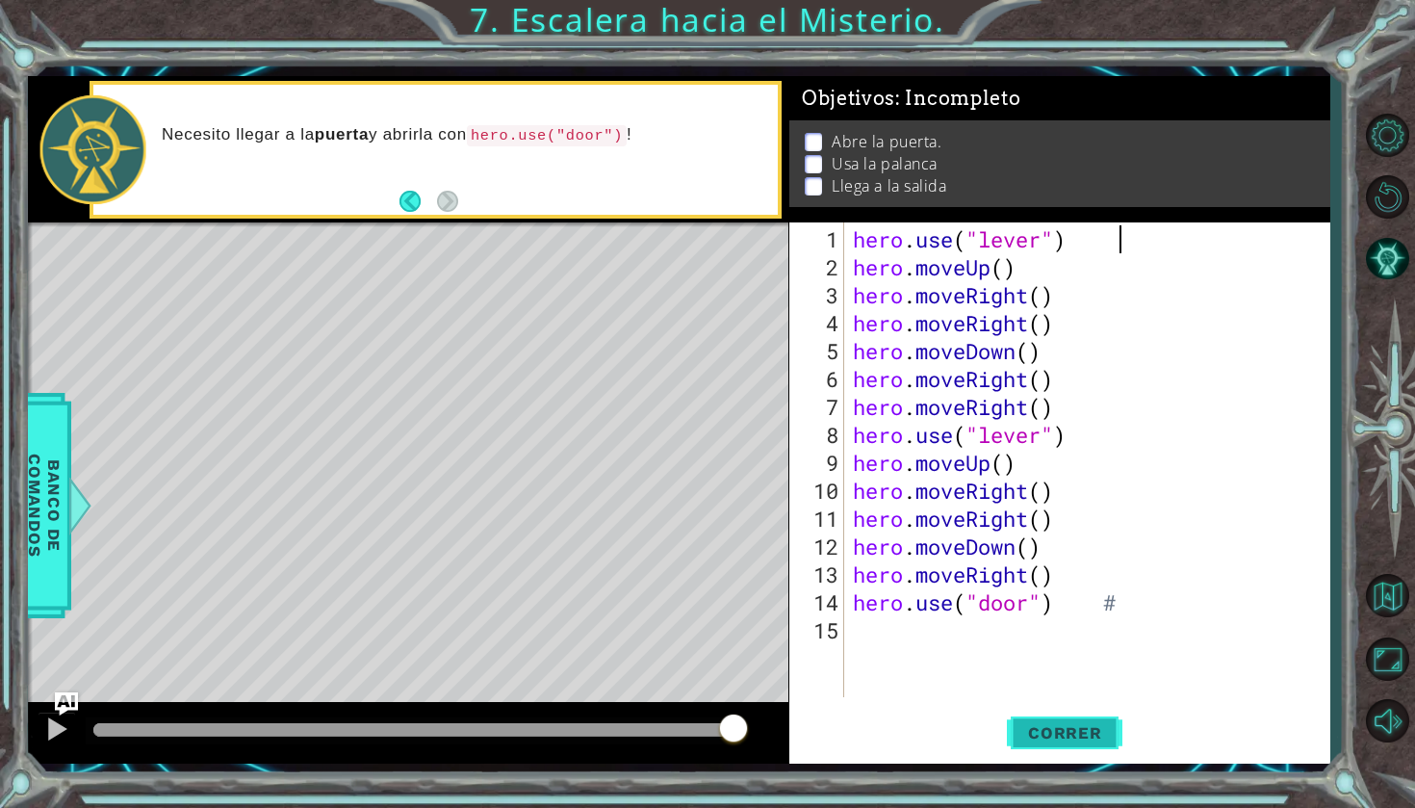
click at [1054, 742] on button "Correr" at bounding box center [1065, 733] width 116 height 54
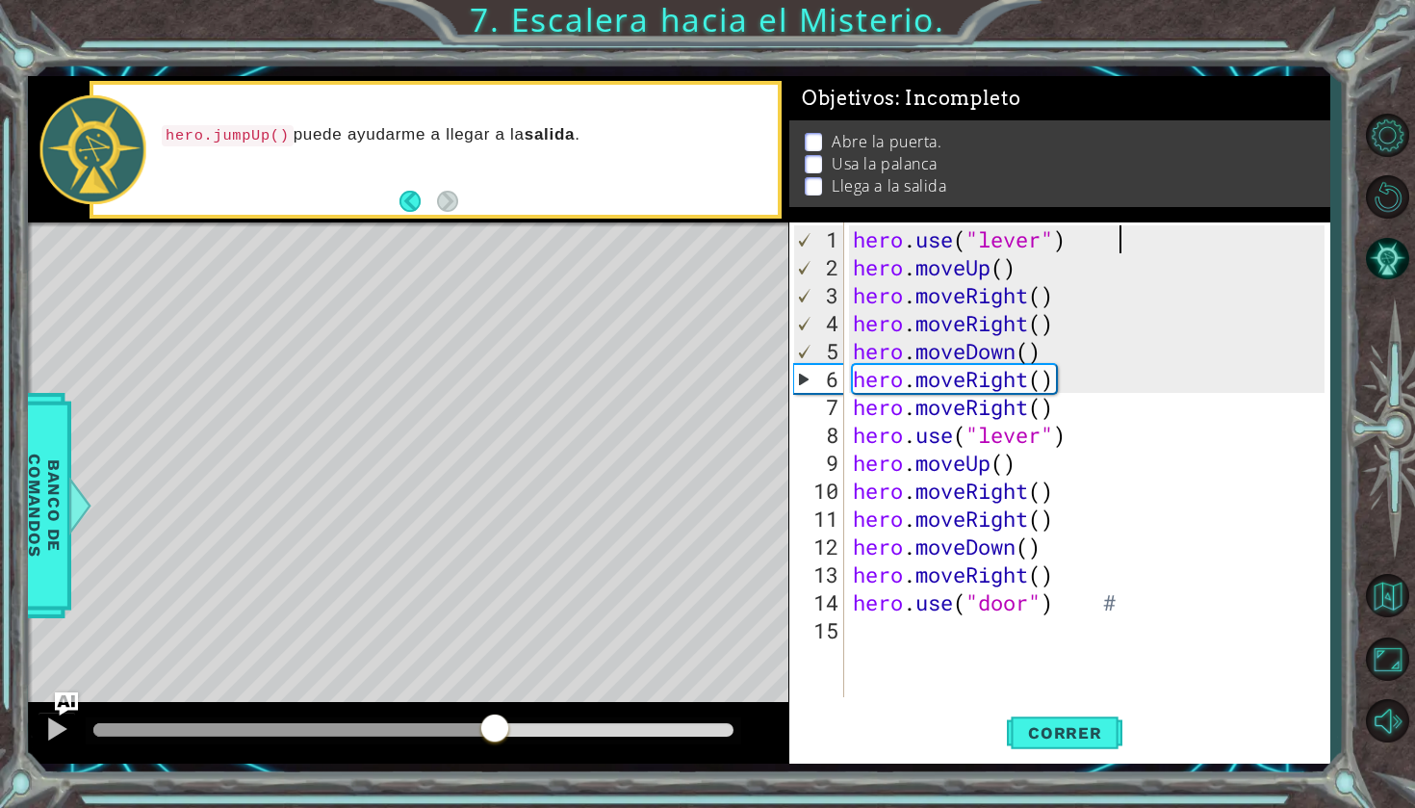
drag, startPoint x: 363, startPoint y: 723, endPoint x: 495, endPoint y: 729, distance: 132.0
click at [495, 729] on div at bounding box center [495, 729] width 35 height 35
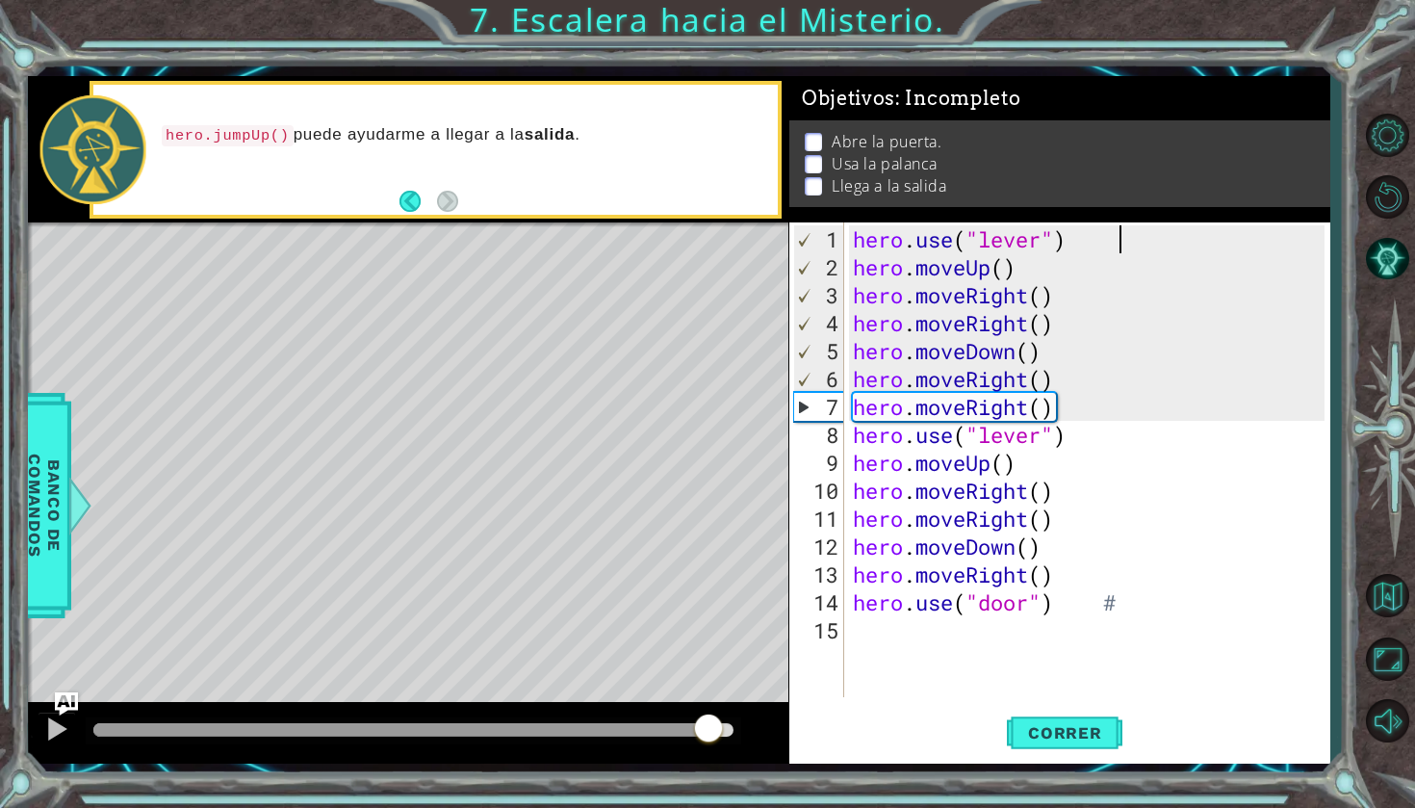
drag, startPoint x: 495, startPoint y: 729, endPoint x: 707, endPoint y: 742, distance: 212.2
click at [707, 737] on div at bounding box center [400, 729] width 614 height 13
click at [1038, 323] on div "hero . use ( "lever" ) hero . moveUp ( ) hero . moveRight ( ) hero . moveRight …" at bounding box center [1091, 490] width 485 height 531
type textarea "hero.moveRight()"
click at [1043, 321] on div "hero . use ( "lever" ) hero . moveUp ( ) hero . moveRight ( ) hero . moveRight …" at bounding box center [1091, 490] width 485 height 531
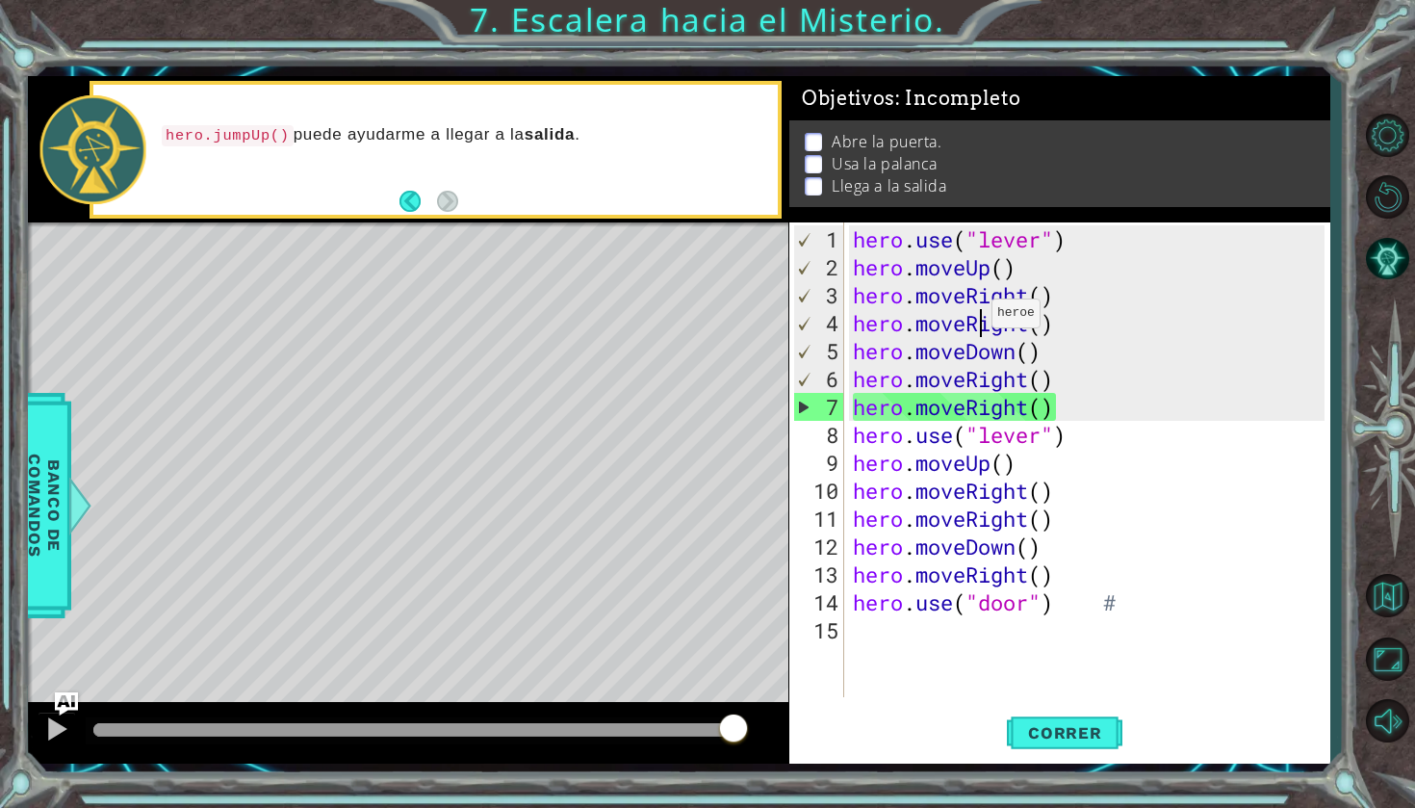
click at [974, 321] on div "hero . use ( "lever" ) hero . moveUp ( ) hero . moveRight ( ) hero . moveRight …" at bounding box center [1091, 490] width 485 height 531
click at [409, 202] on button "Back" at bounding box center [419, 201] width 38 height 21
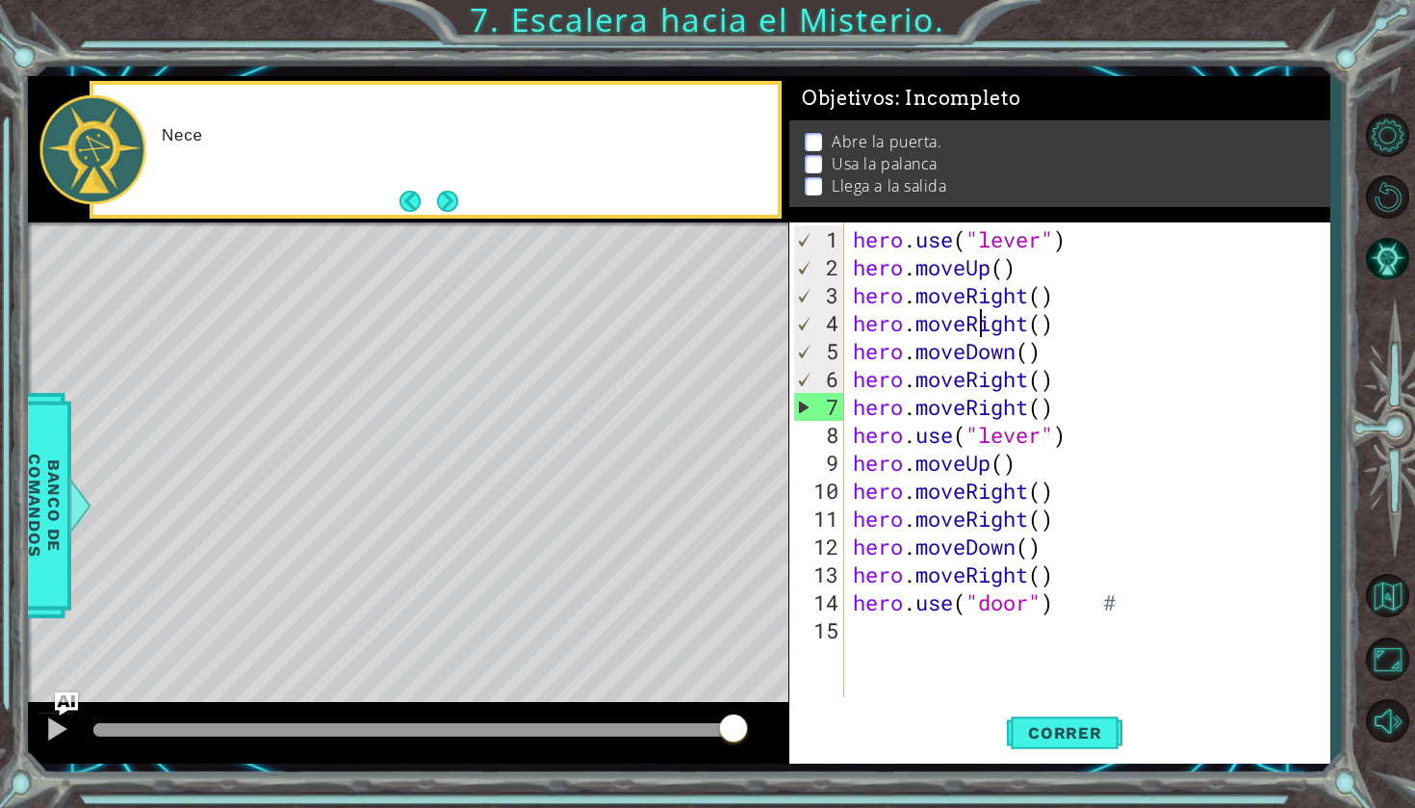
click at [409, 202] on button "Back" at bounding box center [419, 201] width 38 height 21
click at [448, 205] on button "Next" at bounding box center [447, 201] width 21 height 21
click at [447, 205] on button "Next" at bounding box center [447, 201] width 21 height 21
drag, startPoint x: 167, startPoint y: 139, endPoint x: 281, endPoint y: 155, distance: 115.7
click at [281, 155] on div "hero.jumpUp() puede ayudarme a llegar a la salida ." at bounding box center [463, 149] width 630 height 69
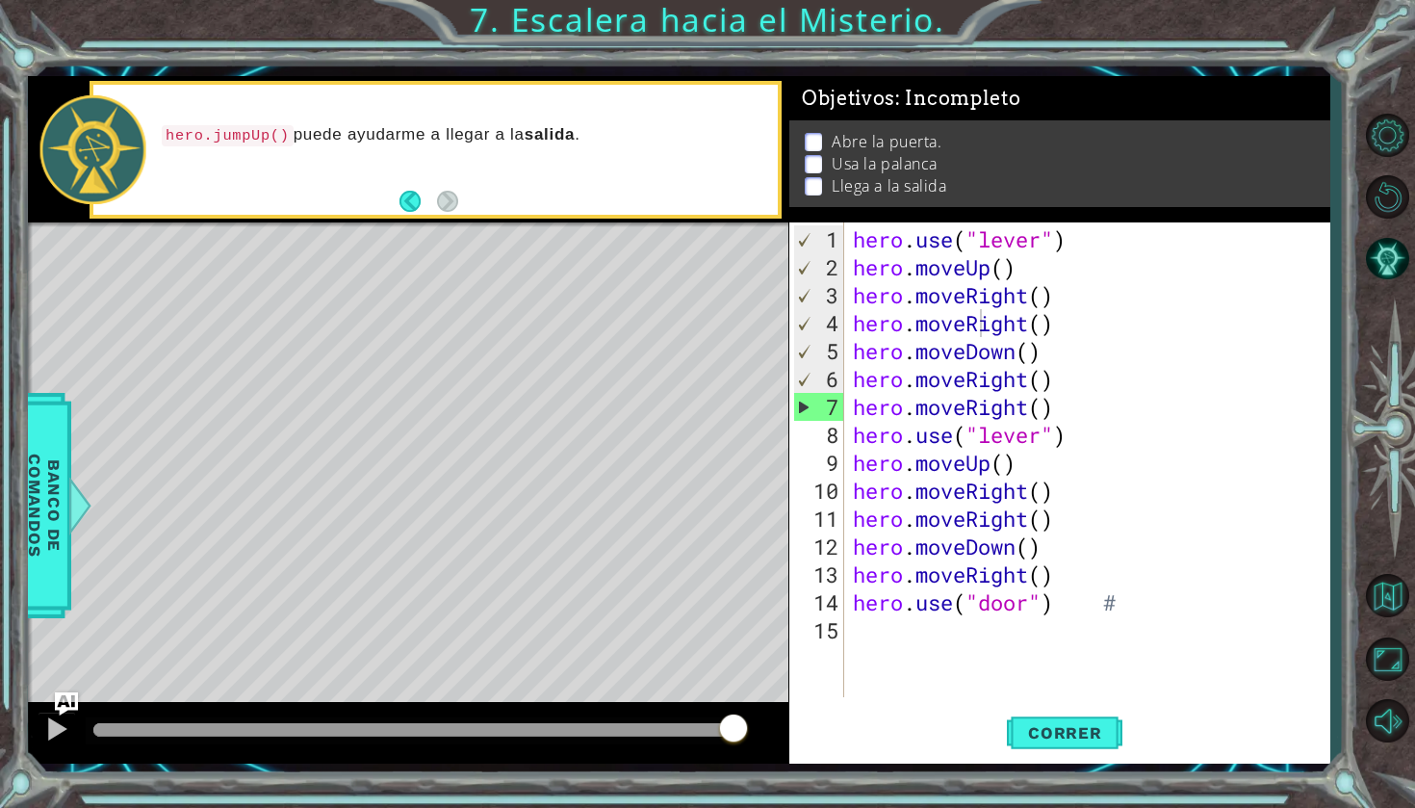
drag, startPoint x: 288, startPoint y: 132, endPoint x: 151, endPoint y: 113, distance: 138.1
click at [151, 113] on div "hero.jumpUp() puede ayudarme a llegar a la salida ." at bounding box center [435, 150] width 685 height 130
drag, startPoint x: 158, startPoint y: 129, endPoint x: 276, endPoint y: 146, distance: 119.7
click at [275, 146] on div "hero.jumpUp() puede ayudarme a llegar a la salida ." at bounding box center [463, 149] width 630 height 69
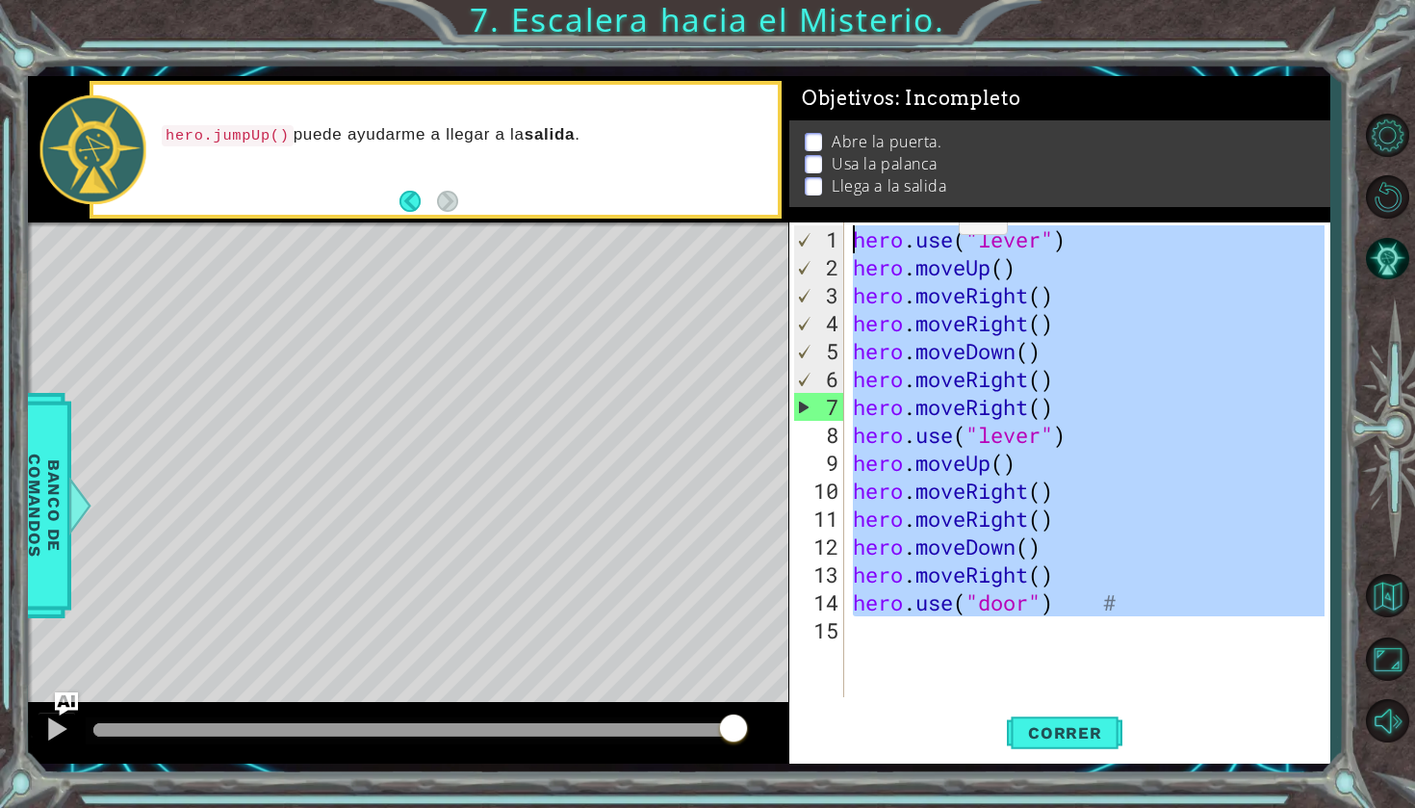
drag, startPoint x: 1083, startPoint y: 617, endPoint x: 924, endPoint y: 130, distance: 512.4
click at [924, 130] on div "Objetivos : Incompleto Abre la puerta. Usa [PERSON_NAME] Llega a la salida 1 2 …" at bounding box center [1060, 419] width 541 height 687
type textarea "hero.use("lever") hero.moveUp()"
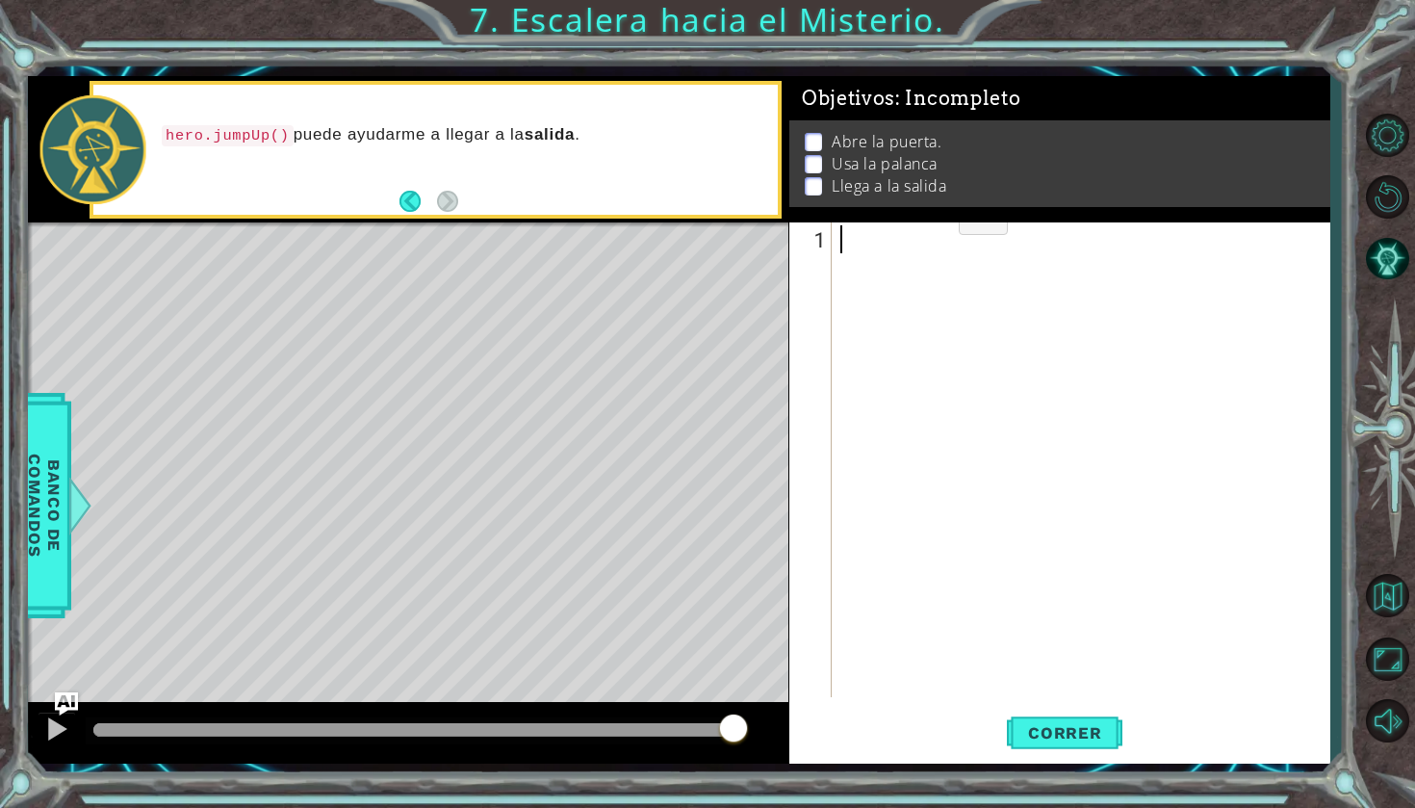
paste textarea "hero.use("door") # Abre la puerta"
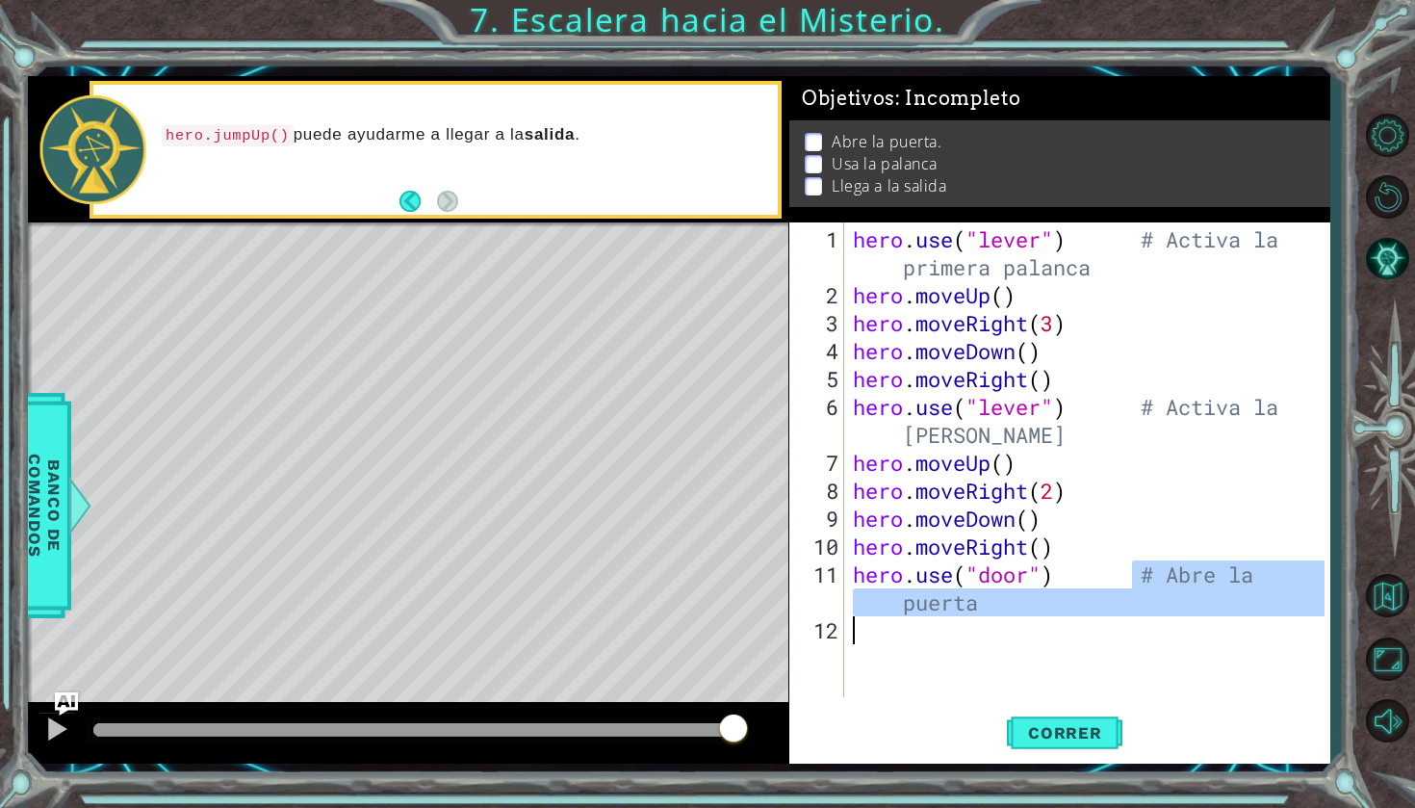
drag, startPoint x: 1129, startPoint y: 573, endPoint x: 1224, endPoint y: 635, distance: 113.2
click at [1224, 635] on div "hero . use ( "lever" ) # Activa la primera palanca hero . moveUp ( ) hero . mov…" at bounding box center [1091, 504] width 485 height 558
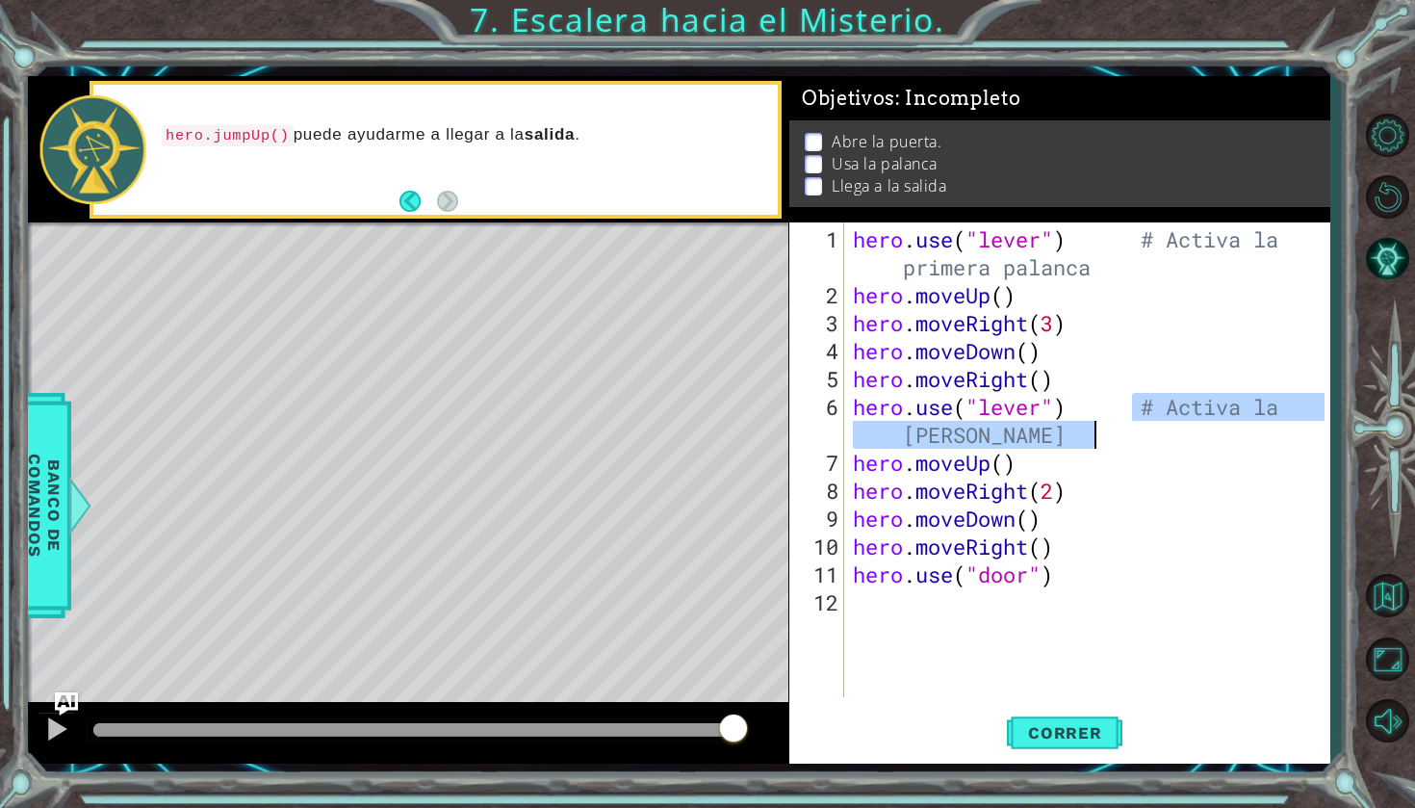
drag, startPoint x: 1138, startPoint y: 394, endPoint x: 1172, endPoint y: 431, distance: 50.5
click at [1172, 431] on div "hero . use ( "lever" ) # Activa la primera palanca hero . moveUp ( ) hero . mov…" at bounding box center [1091, 504] width 485 height 558
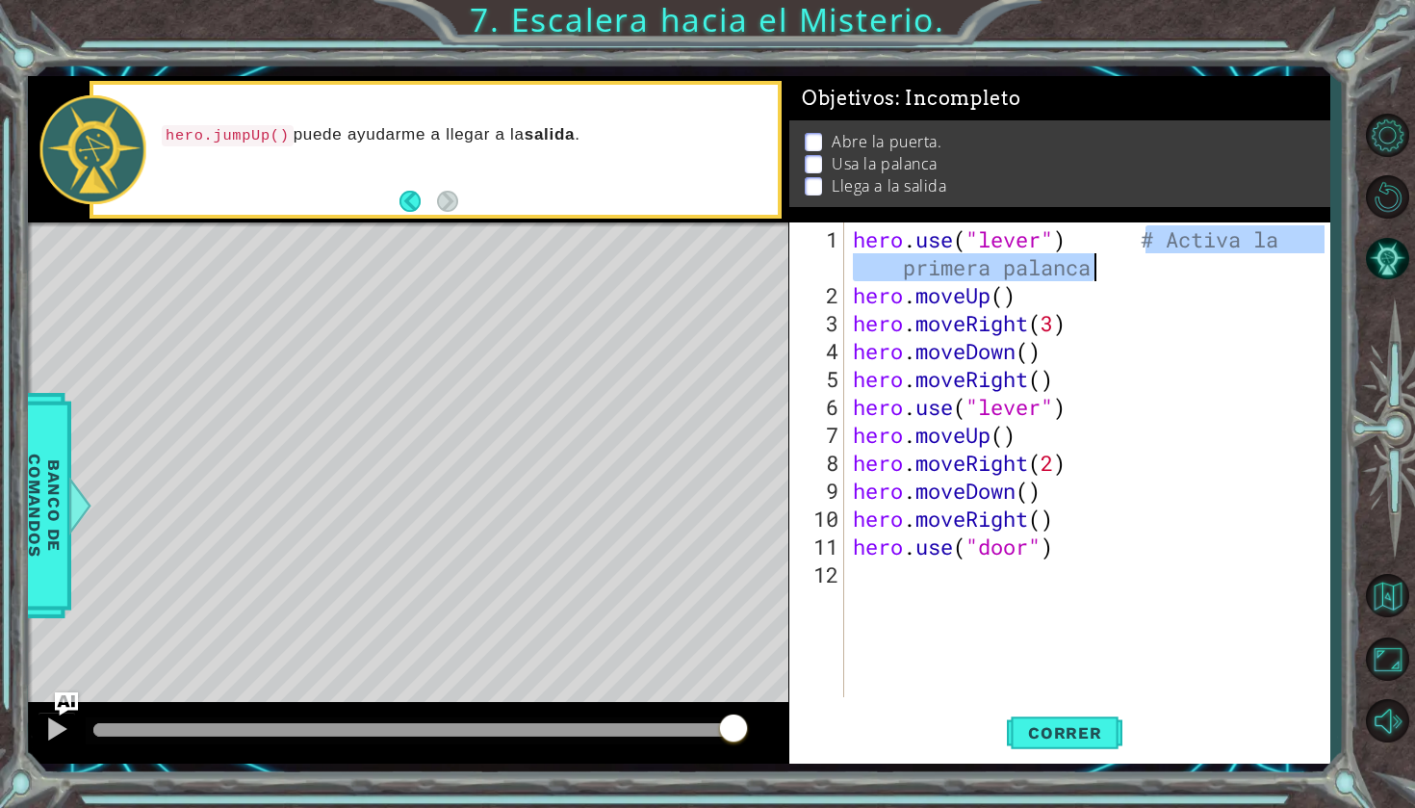
drag, startPoint x: 1145, startPoint y: 242, endPoint x: 1203, endPoint y: 257, distance: 59.8
click at [1203, 257] on div "hero . use ( "lever" ) # Activa la primera palanca hero . moveUp ( ) hero . mov…" at bounding box center [1091, 504] width 485 height 558
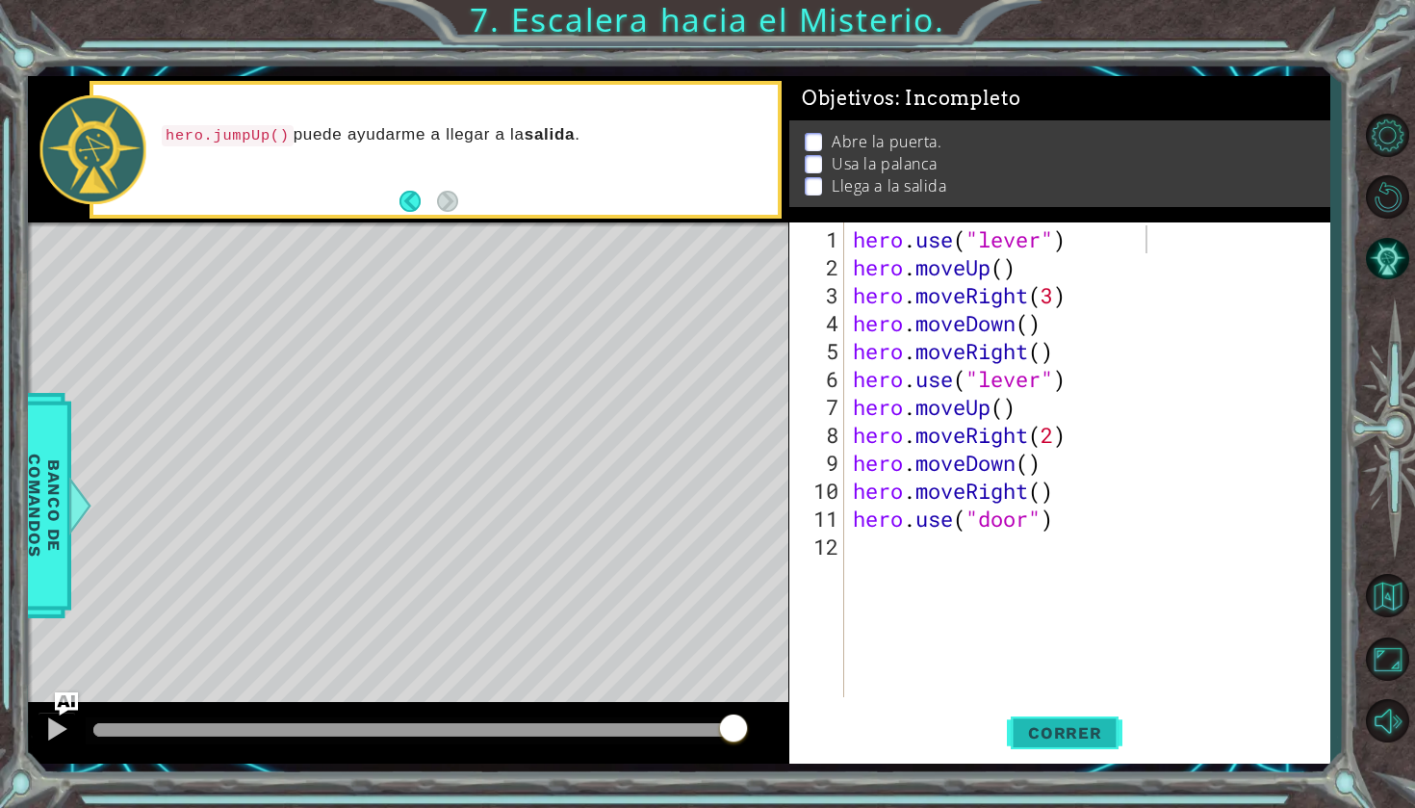
click at [1077, 752] on button "Correr" at bounding box center [1065, 733] width 116 height 54
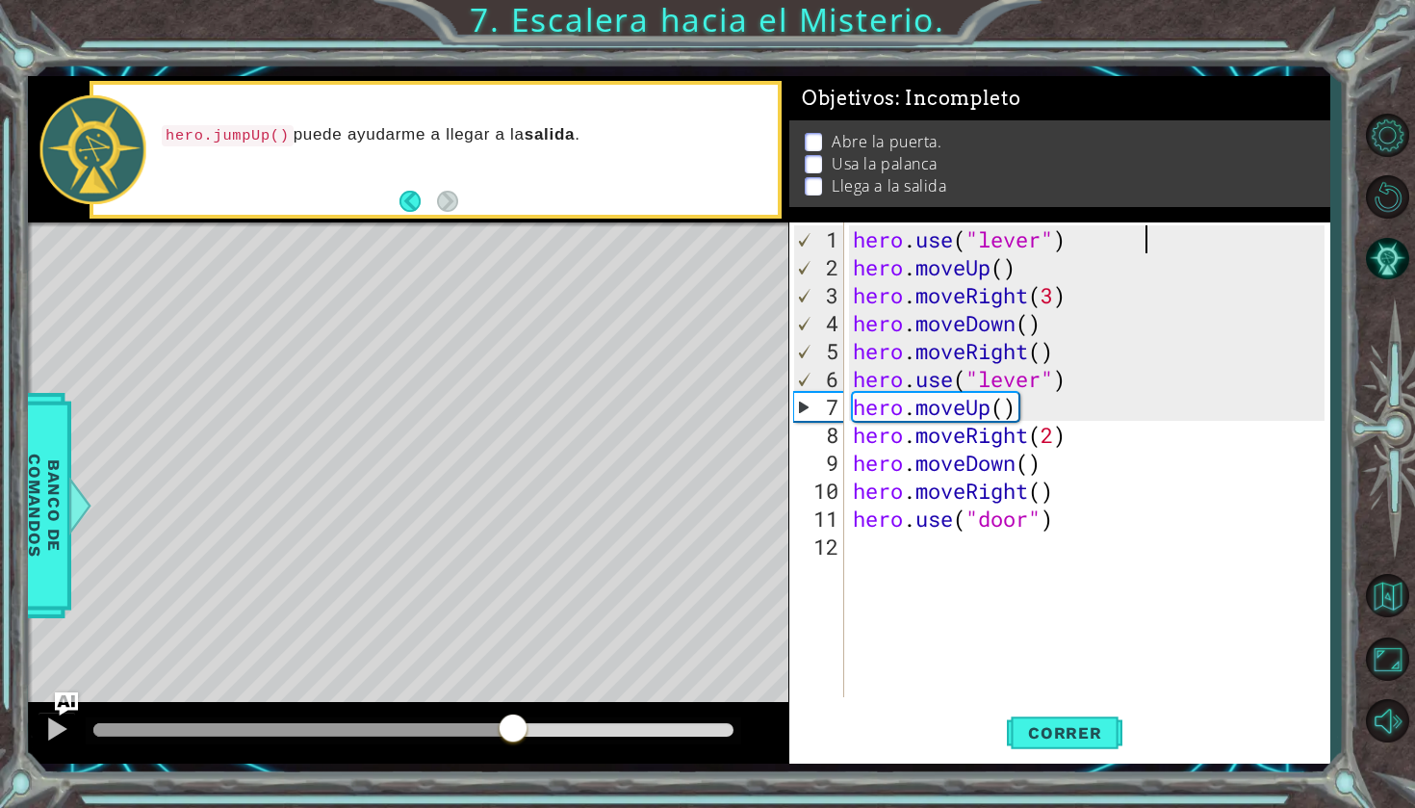
drag, startPoint x: 493, startPoint y: 726, endPoint x: 512, endPoint y: 696, distance: 35.5
click at [512, 696] on div "methods hero moveDown(steps) moveUp(steps) moveLeft(steps) moveRight(steps) use…" at bounding box center [679, 419] width 1302 height 687
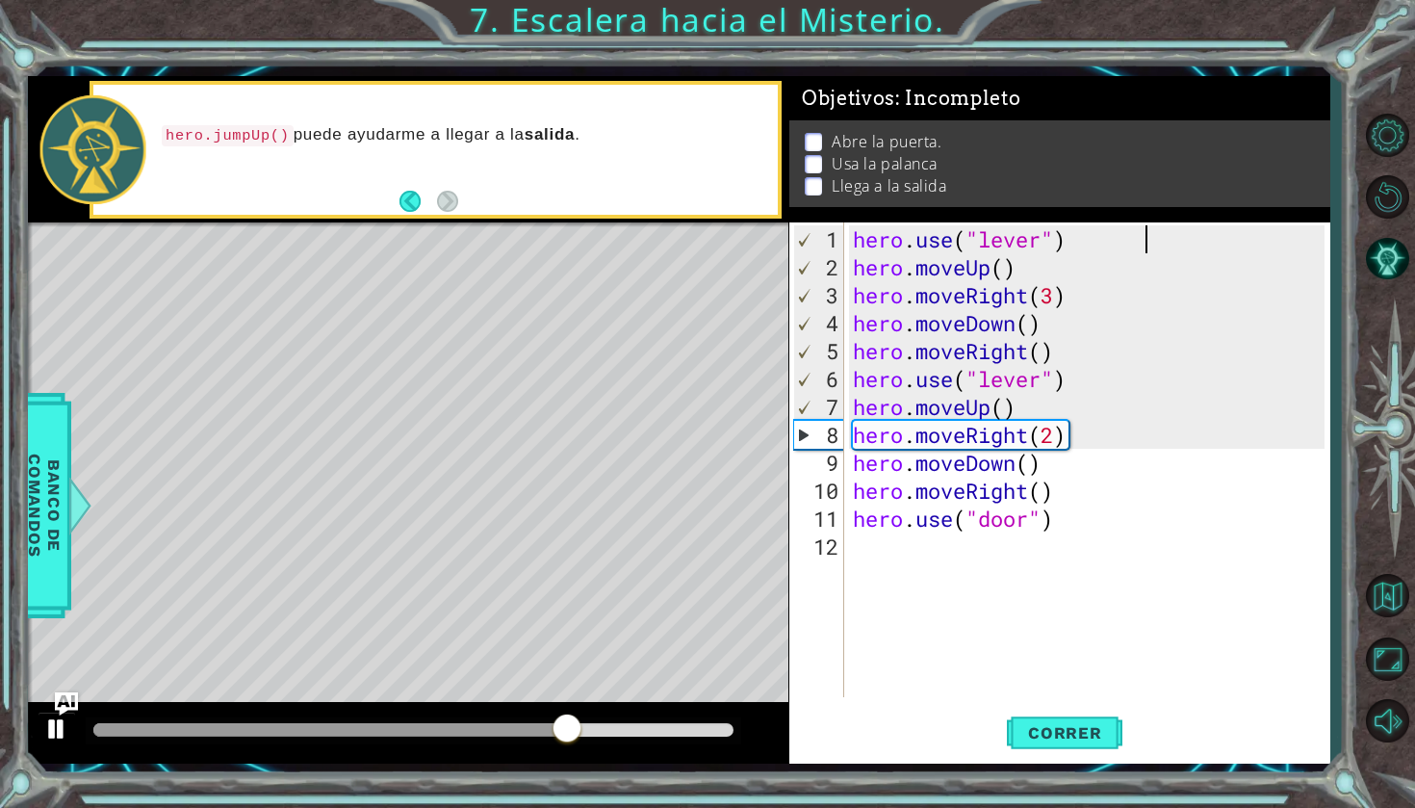
click at [48, 731] on div at bounding box center [56, 728] width 25 height 25
drag, startPoint x: 289, startPoint y: 134, endPoint x: 158, endPoint y: 132, distance: 131.0
click at [158, 132] on div "hero.jumpUp() puede ayudarme a llegar a la salida ." at bounding box center [463, 149] width 630 height 69
drag, startPoint x: 158, startPoint y: 132, endPoint x: 247, endPoint y: 132, distance: 89.5
click at [247, 132] on div "hero.jumpUp() puede ayudarme a llegar a la salida ." at bounding box center [463, 149] width 630 height 69
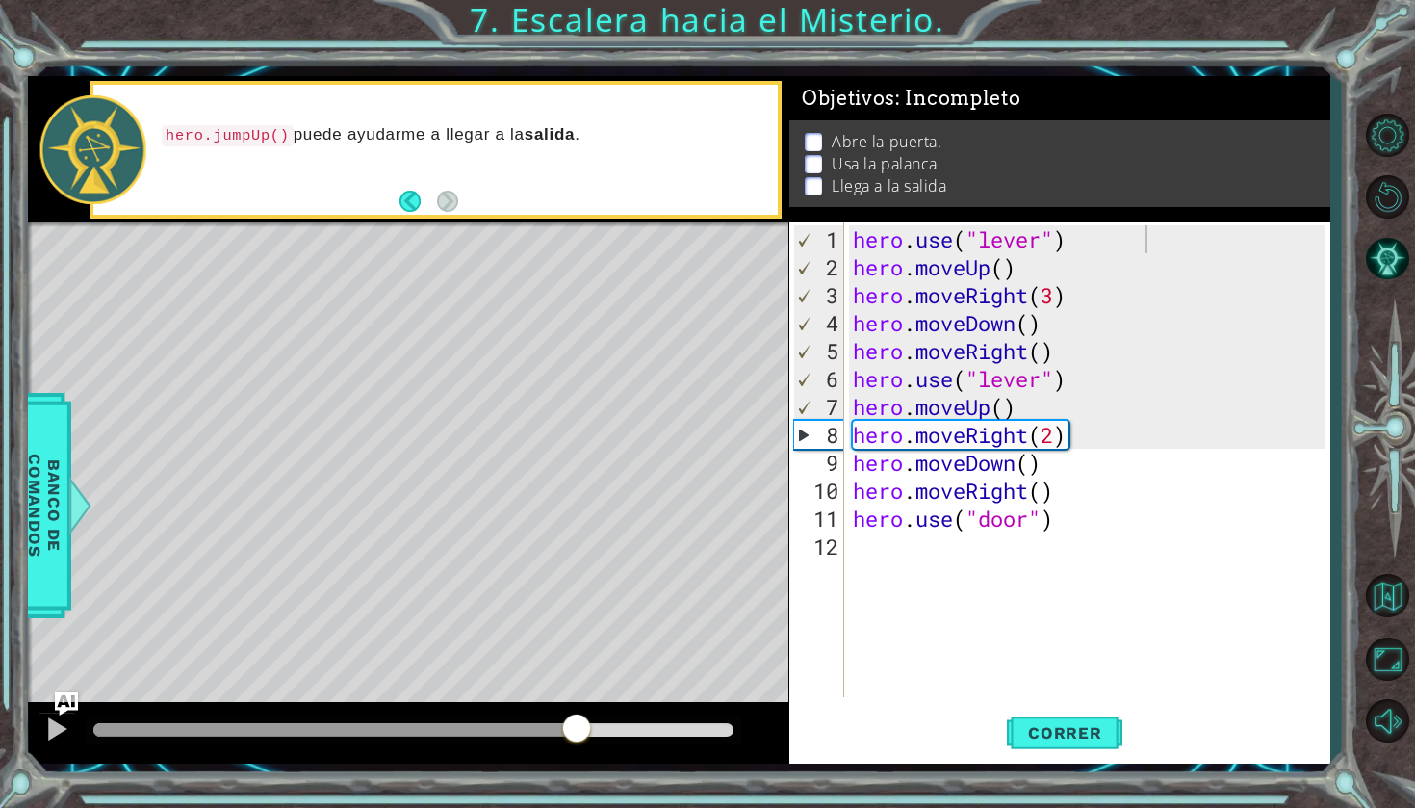
click at [247, 132] on code "hero.jumpUp()" at bounding box center [228, 135] width 132 height 21
drag, startPoint x: 167, startPoint y: 137, endPoint x: 285, endPoint y: 132, distance: 118.5
click at [283, 132] on code "hero.jumpUp()" at bounding box center [228, 135] width 132 height 21
drag, startPoint x: 848, startPoint y: 463, endPoint x: 925, endPoint y: 507, distance: 88.9
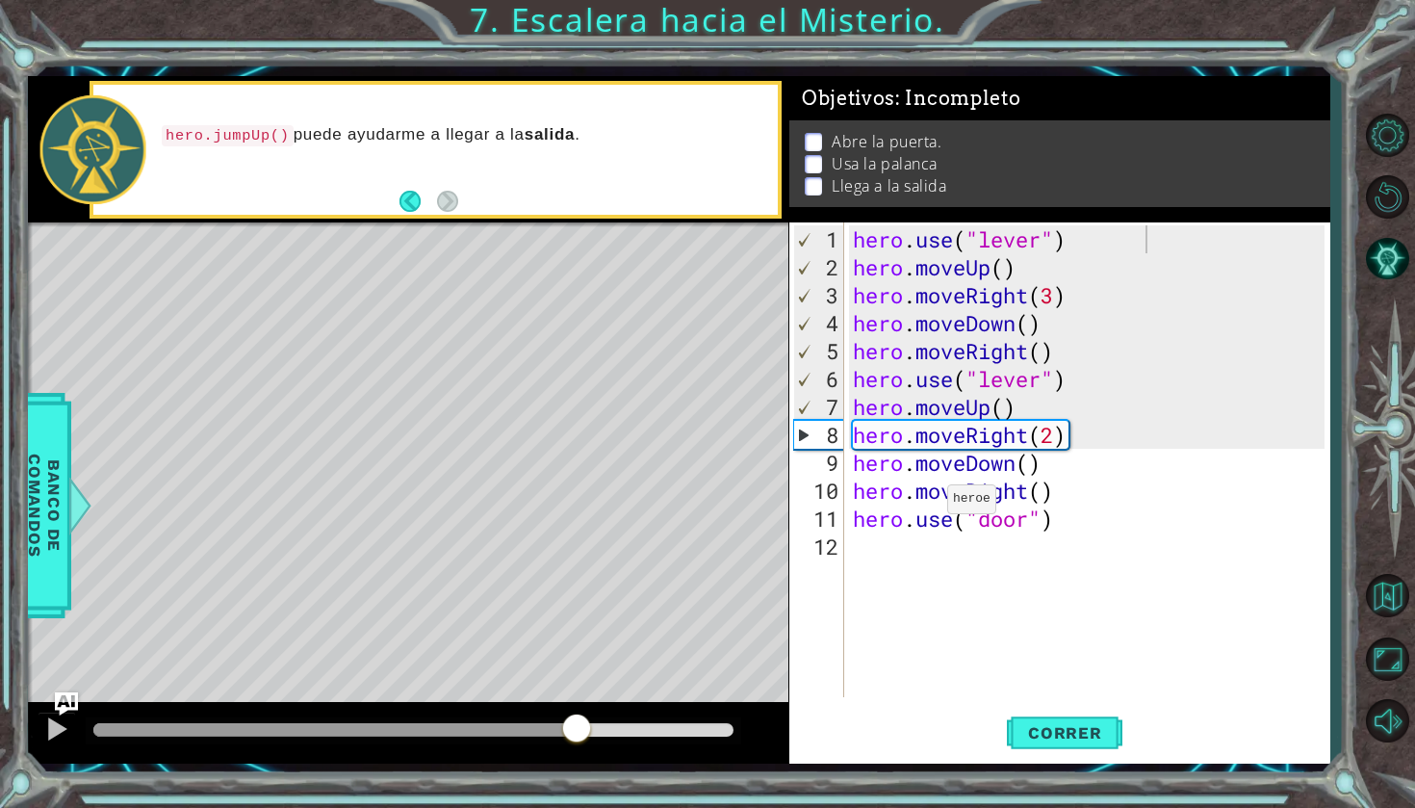
click at [932, 507] on div "hero.use("lever") 1 2 3 4 5 6 7 8 9 10 11 12 hero . use ( "lever" ) hero . move…" at bounding box center [1057, 459] width 535 height 475
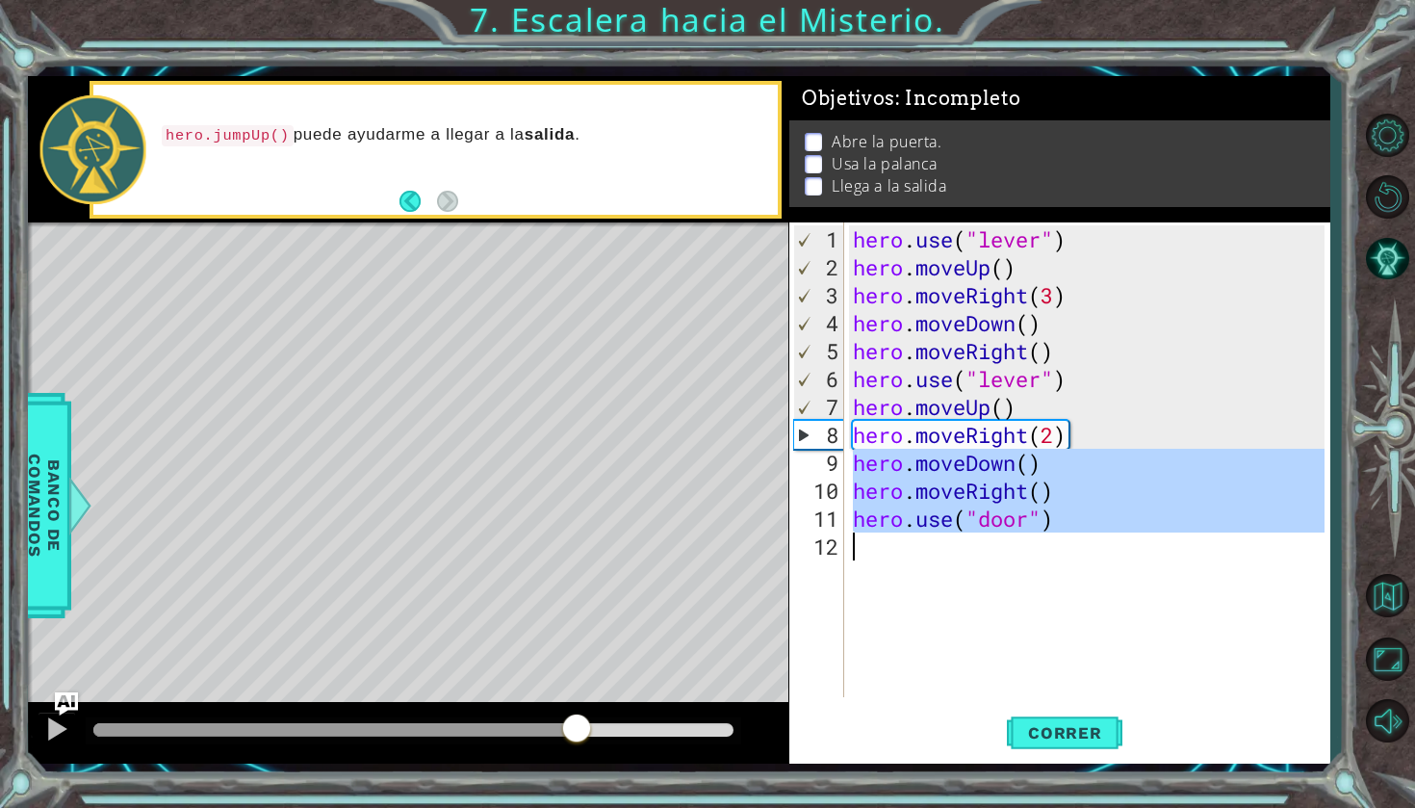
drag, startPoint x: 849, startPoint y: 460, endPoint x: 966, endPoint y: 553, distance: 148.7
click at [967, 553] on div "hero . use ( "lever" ) hero . moveUp ( ) hero . moveRight ( 3 ) hero . moveDown…" at bounding box center [1087, 459] width 476 height 475
type textarea "hero.use("door")"
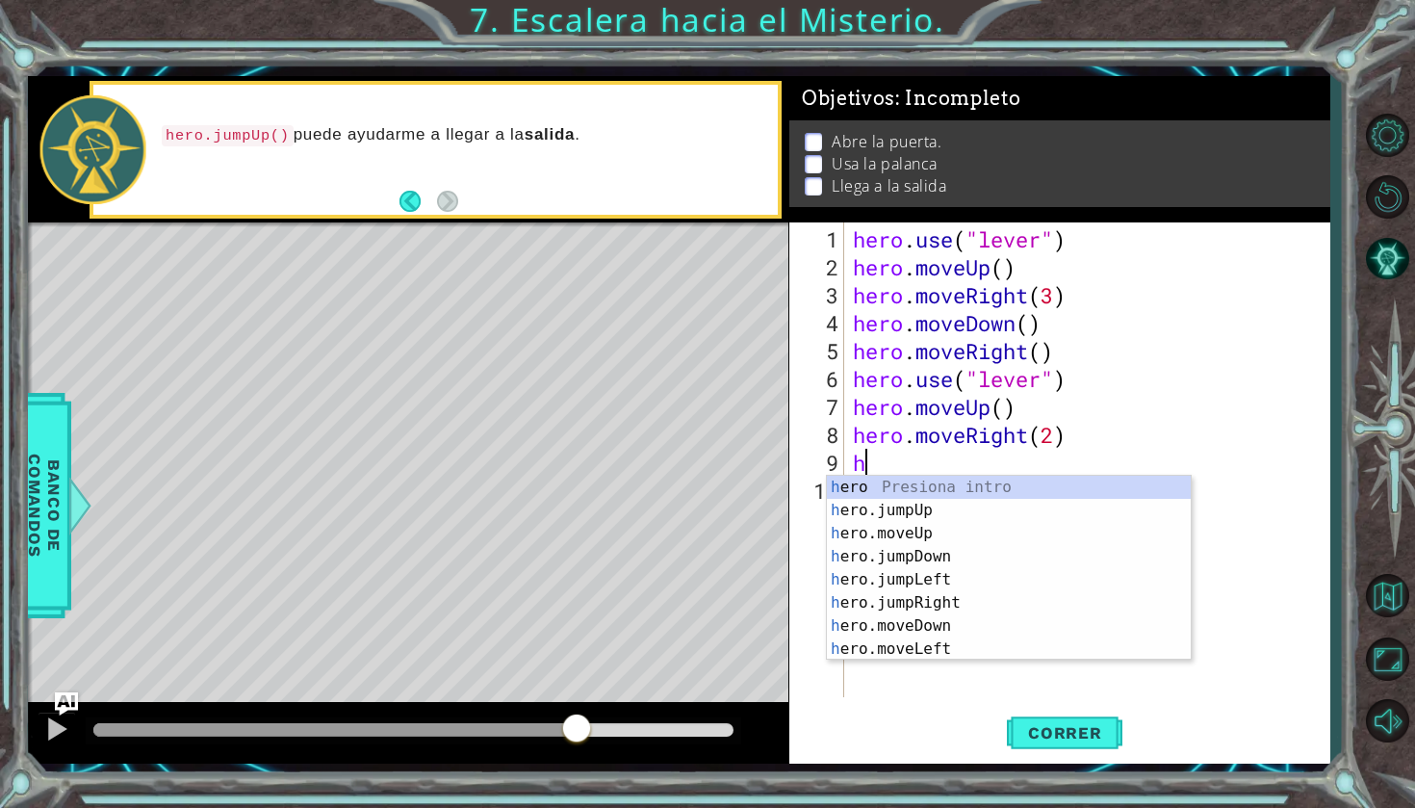
type textarea "hr"
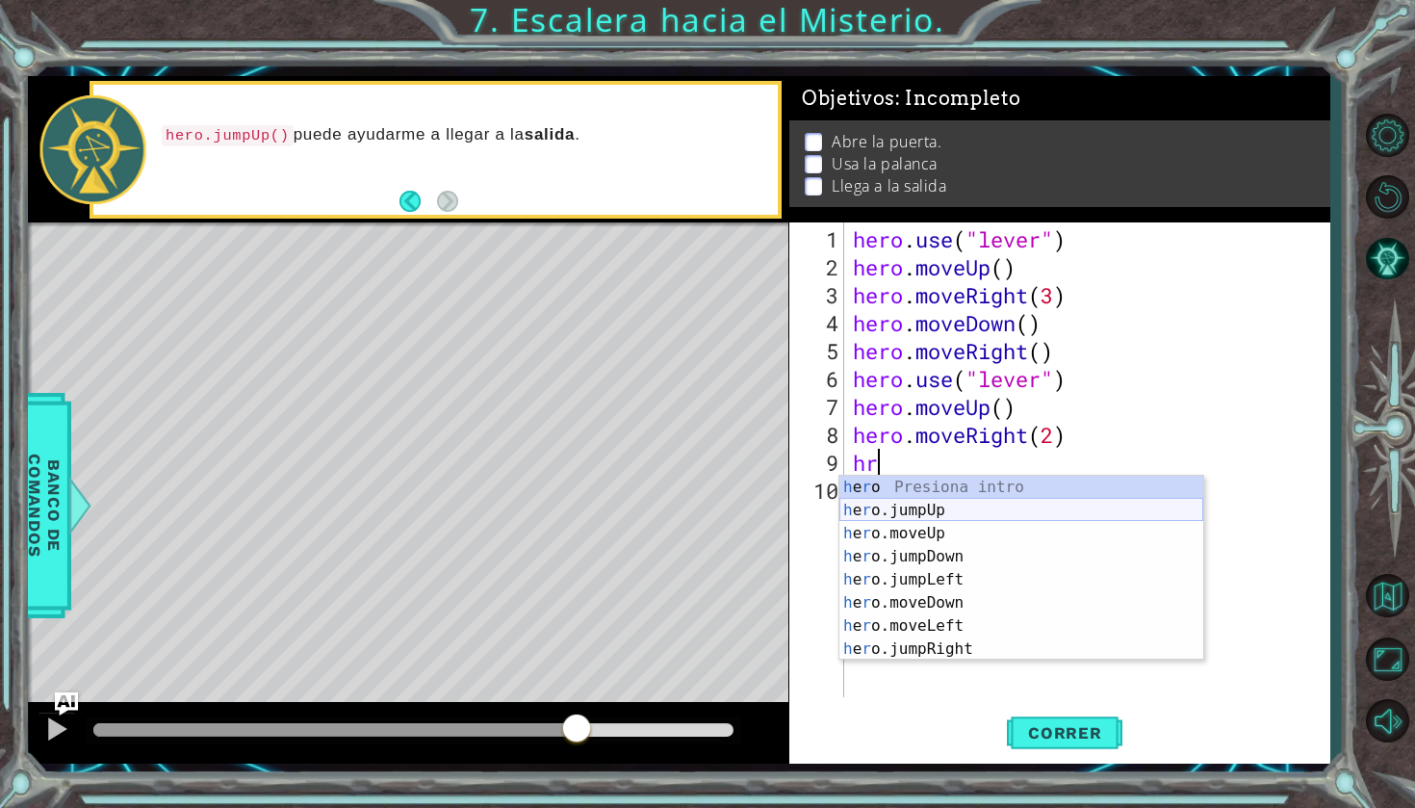
click at [919, 515] on div "h e r o Presiona intro h e r o.jumpUp Presiona intro h e r o.moveUp Presiona in…" at bounding box center [1022, 591] width 364 height 231
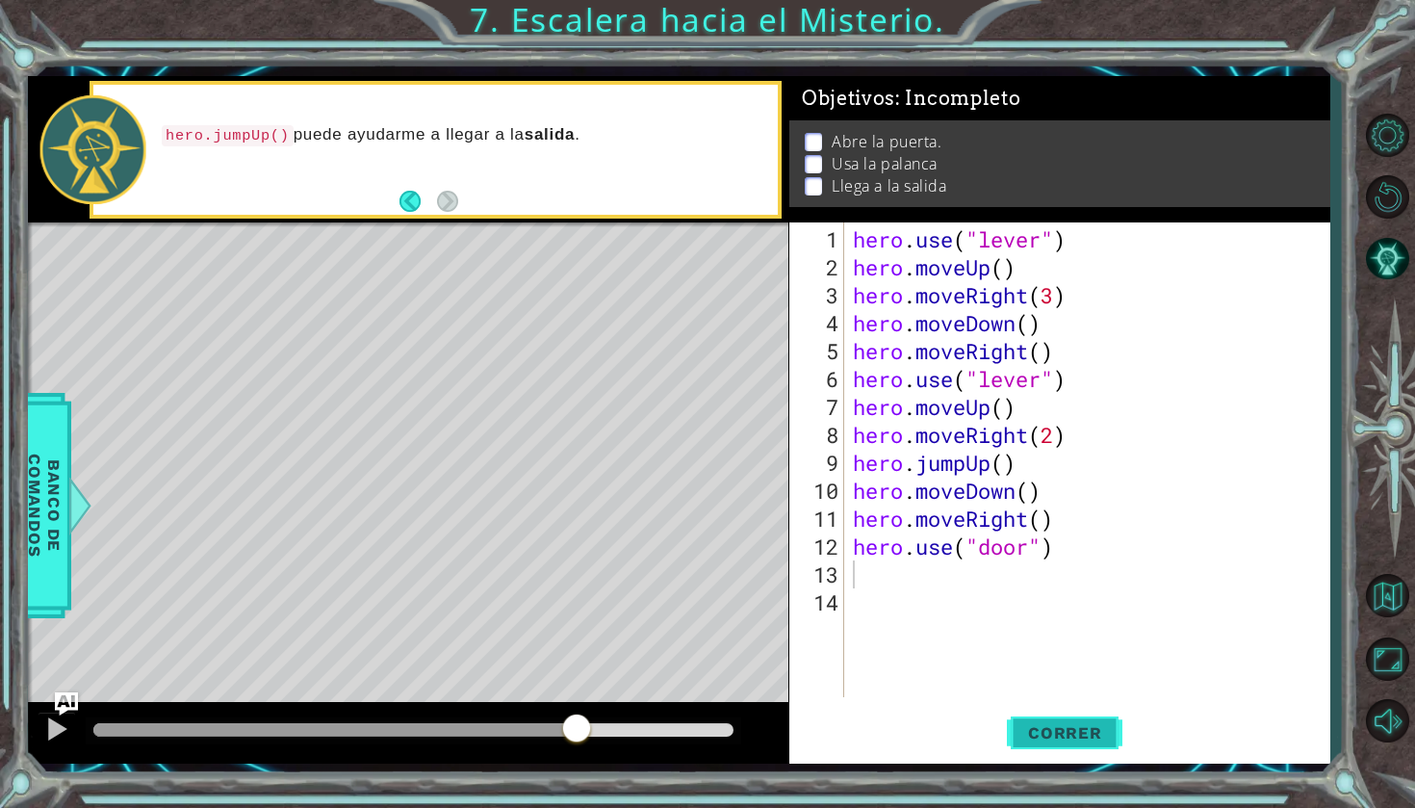
click at [1065, 746] on button "Correr" at bounding box center [1065, 733] width 116 height 54
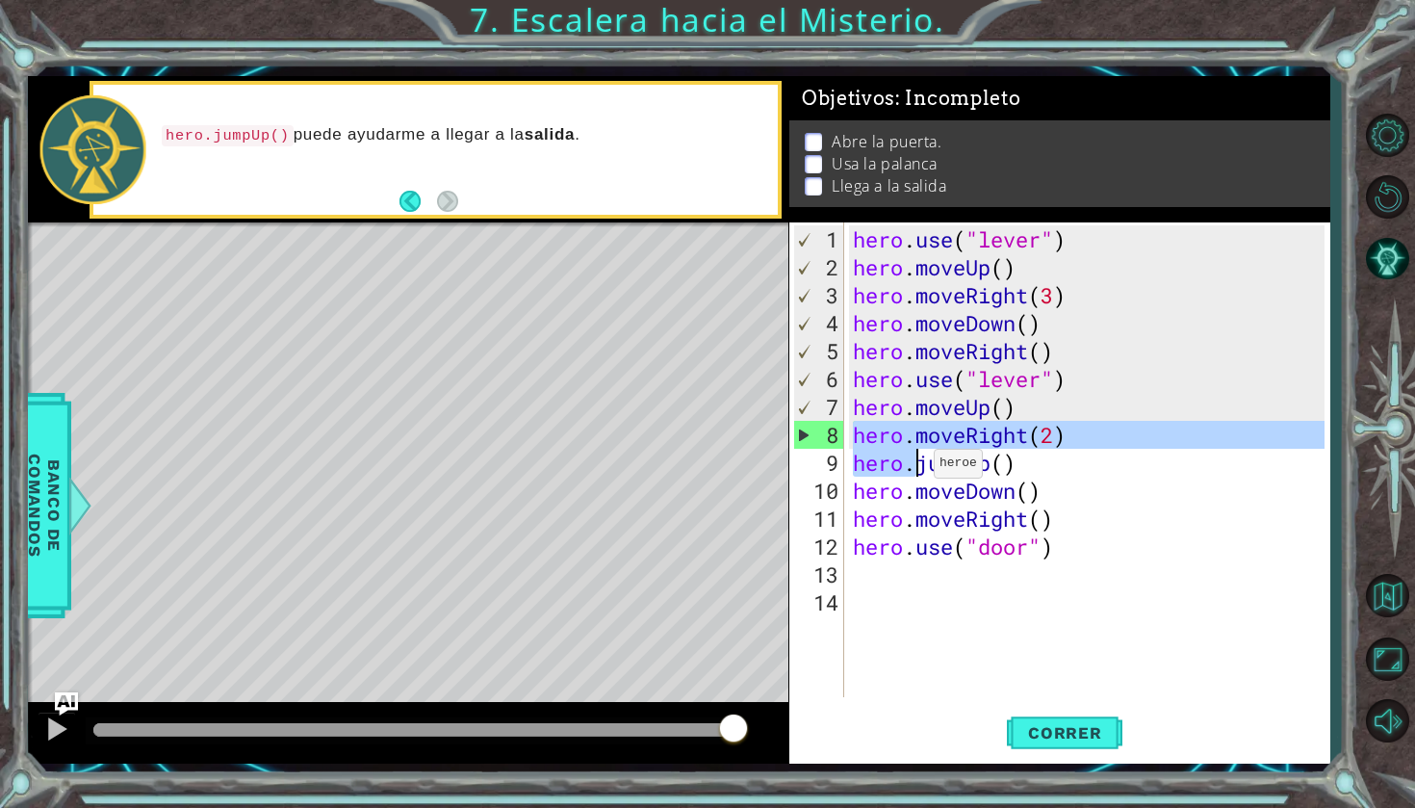
drag, startPoint x: 855, startPoint y: 429, endPoint x: 917, endPoint y: 471, distance: 74.2
click at [917, 471] on div "hero . use ( "lever" ) hero . moveUp ( ) hero . moveRight ( 3 ) hero . moveDown…" at bounding box center [1091, 490] width 485 height 531
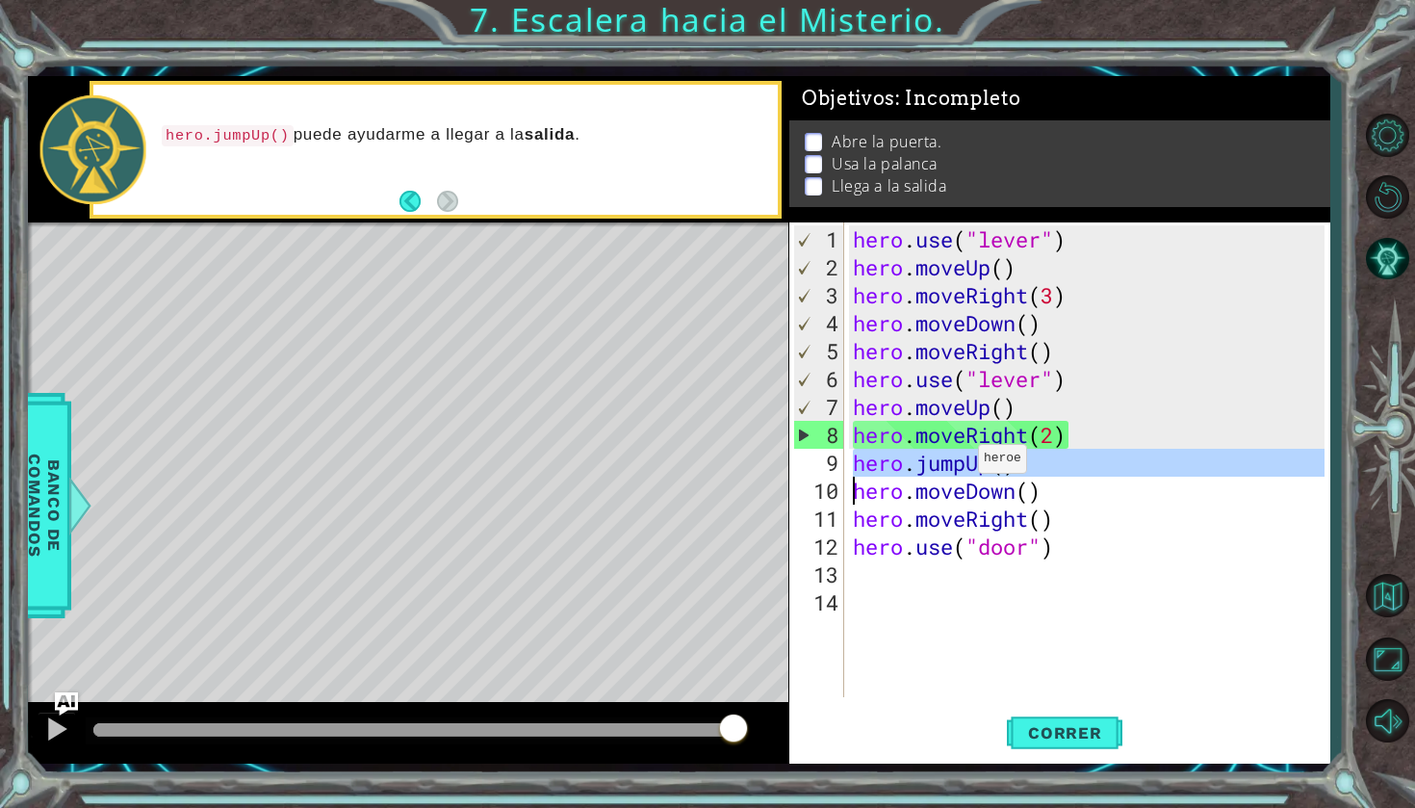
drag, startPoint x: 843, startPoint y: 470, endPoint x: 971, endPoint y: 466, distance: 128.1
click at [971, 466] on div "hero.jumpUp() 1 2 3 4 5 6 7 8 9 10 11 12 13 14 hero . use ( "lever" ) hero . mo…" at bounding box center [1057, 459] width 535 height 475
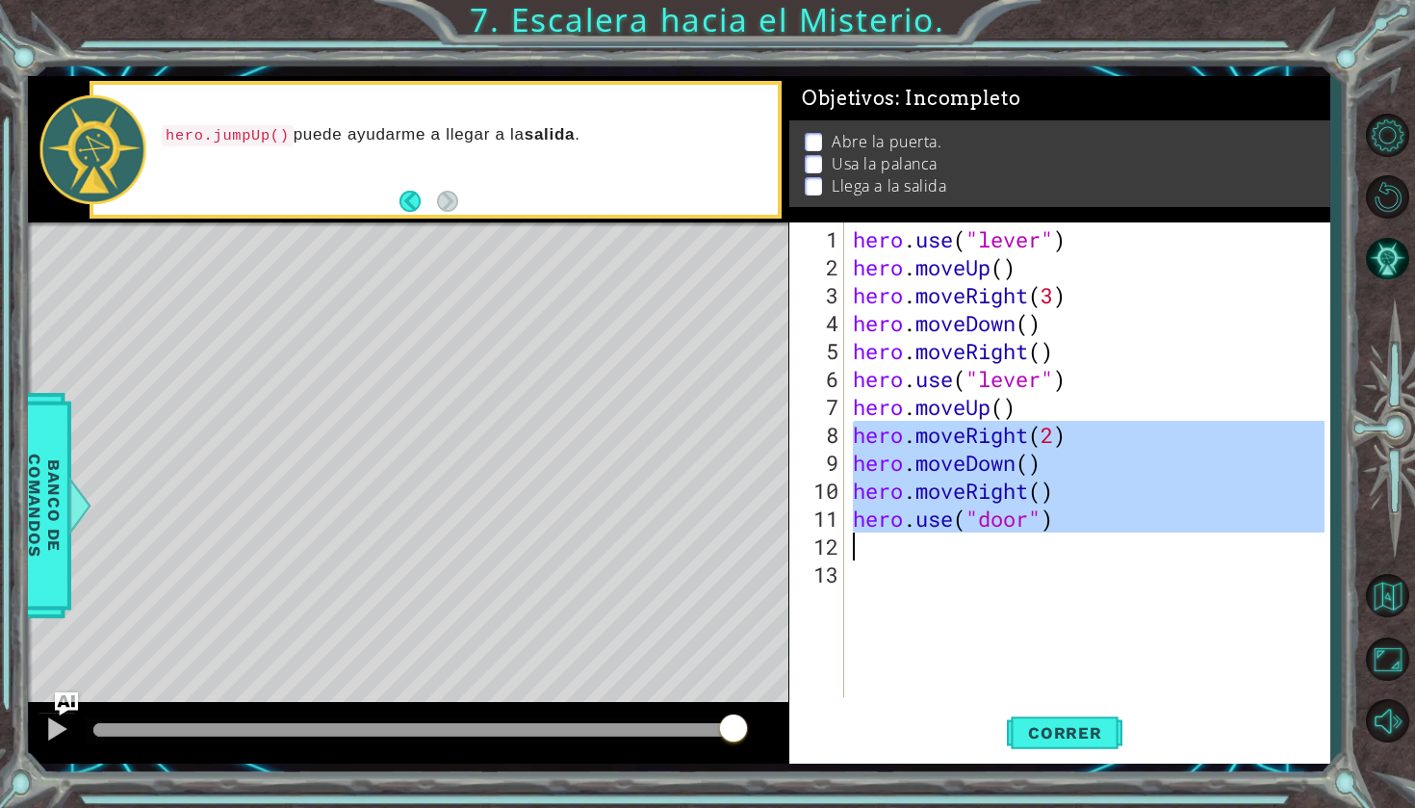
drag, startPoint x: 858, startPoint y: 433, endPoint x: 1104, endPoint y: 538, distance: 267.9
click at [1104, 538] on div "hero . use ( "lever" ) hero . moveUp ( ) hero . moveRight ( 3 ) hero . moveDown…" at bounding box center [1091, 490] width 485 height 531
type textarea "hero.use("door")"
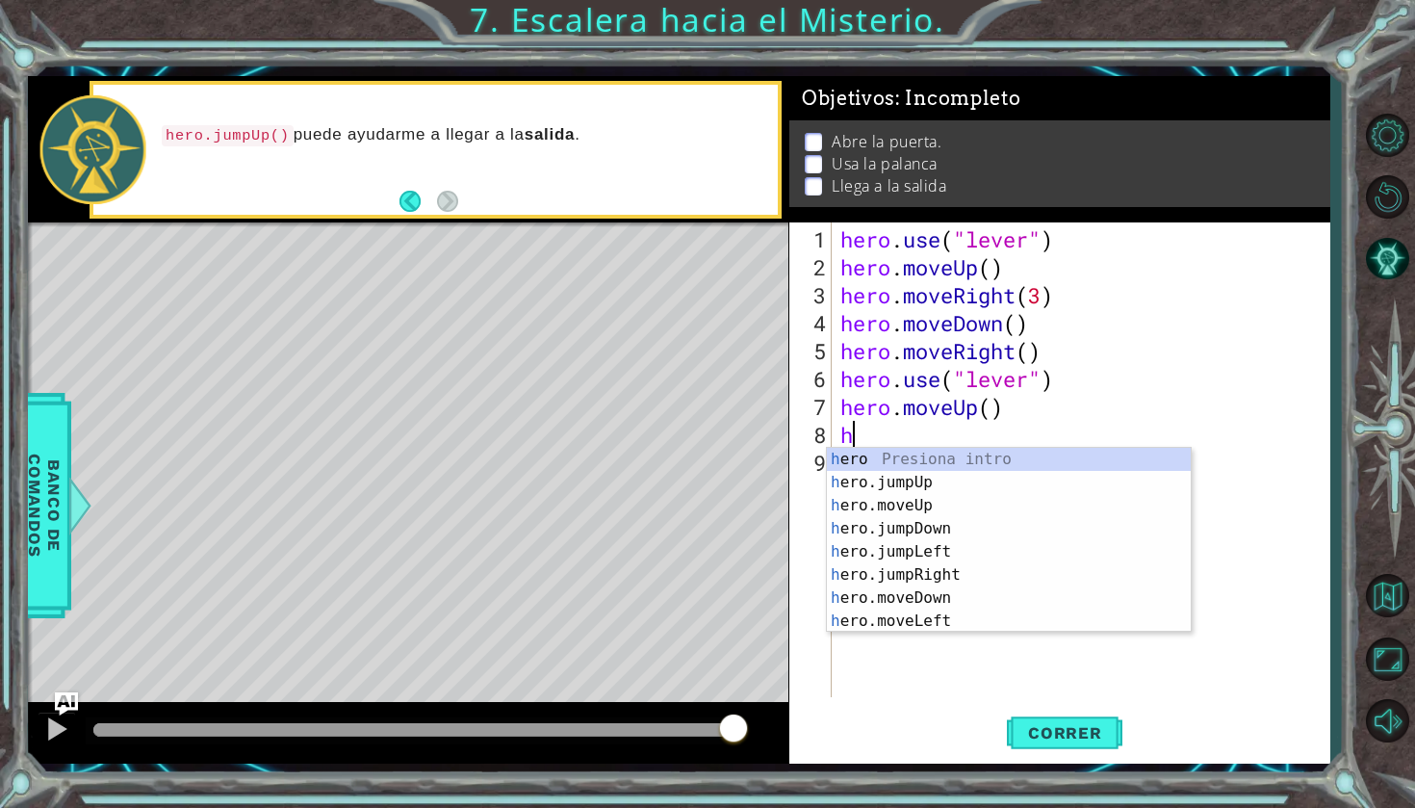
type textarea "her"
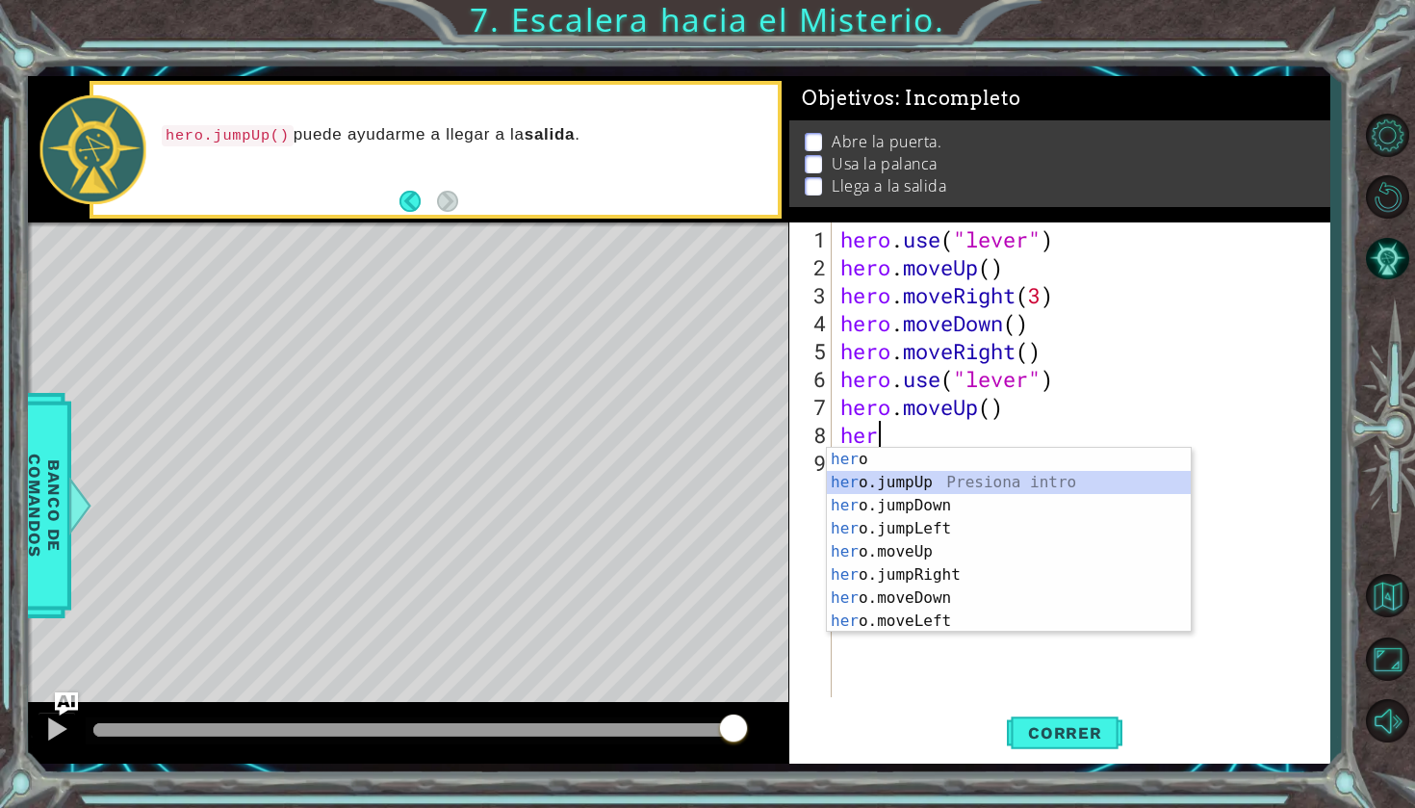
click at [884, 478] on div "her o Presiona intro her o.jumpUp Presiona intro her o.jumpDown Presiona intro …" at bounding box center [1009, 563] width 364 height 231
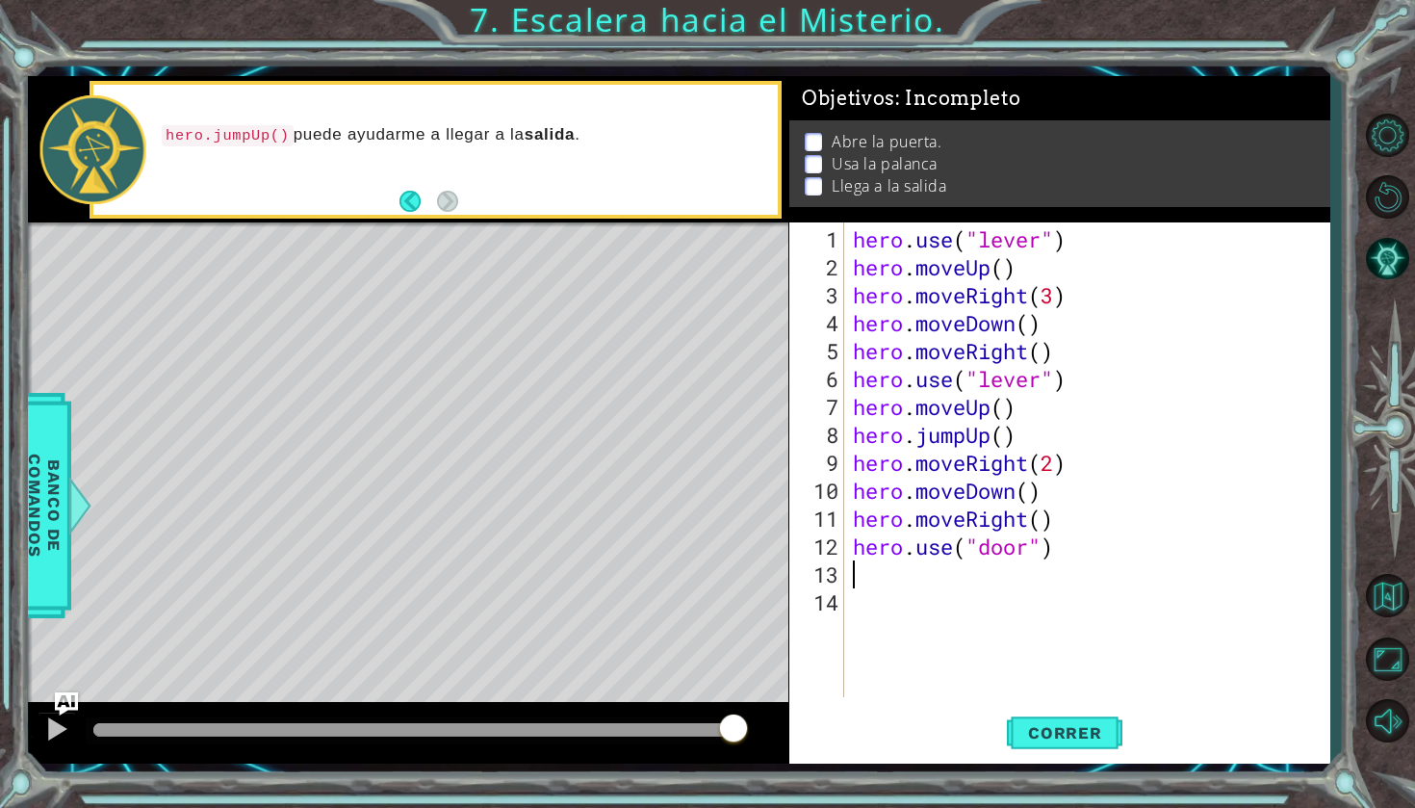
click at [1092, 766] on div "1 ההההההההההההההההההההההההההההההההההההההההההההההההההההההההההההההההההההההההההההה…" at bounding box center [679, 420] width 1302 height 711
click at [1092, 748] on button "Correr" at bounding box center [1065, 733] width 116 height 54
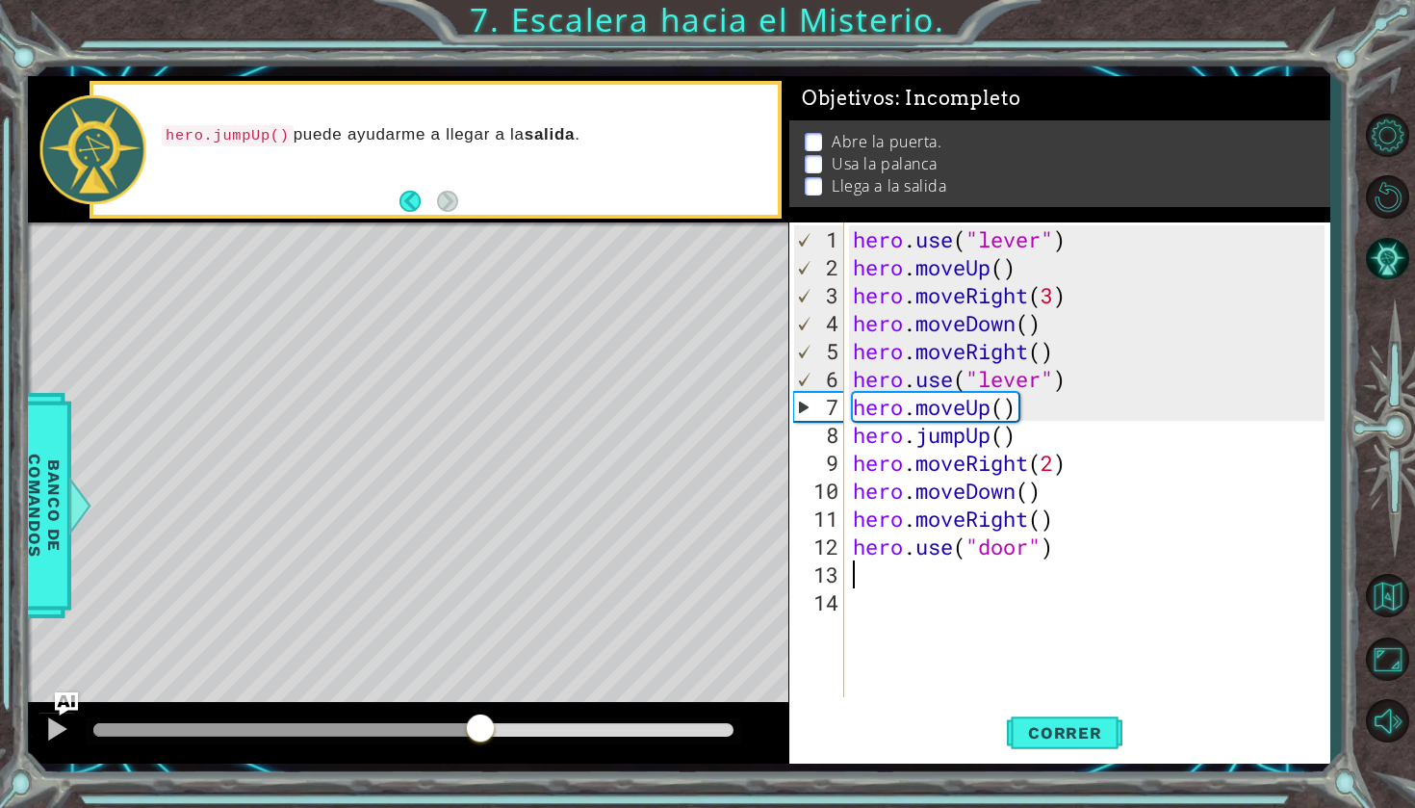
drag, startPoint x: 225, startPoint y: 735, endPoint x: 481, endPoint y: 723, distance: 256.4
click at [481, 723] on div at bounding box center [480, 729] width 35 height 35
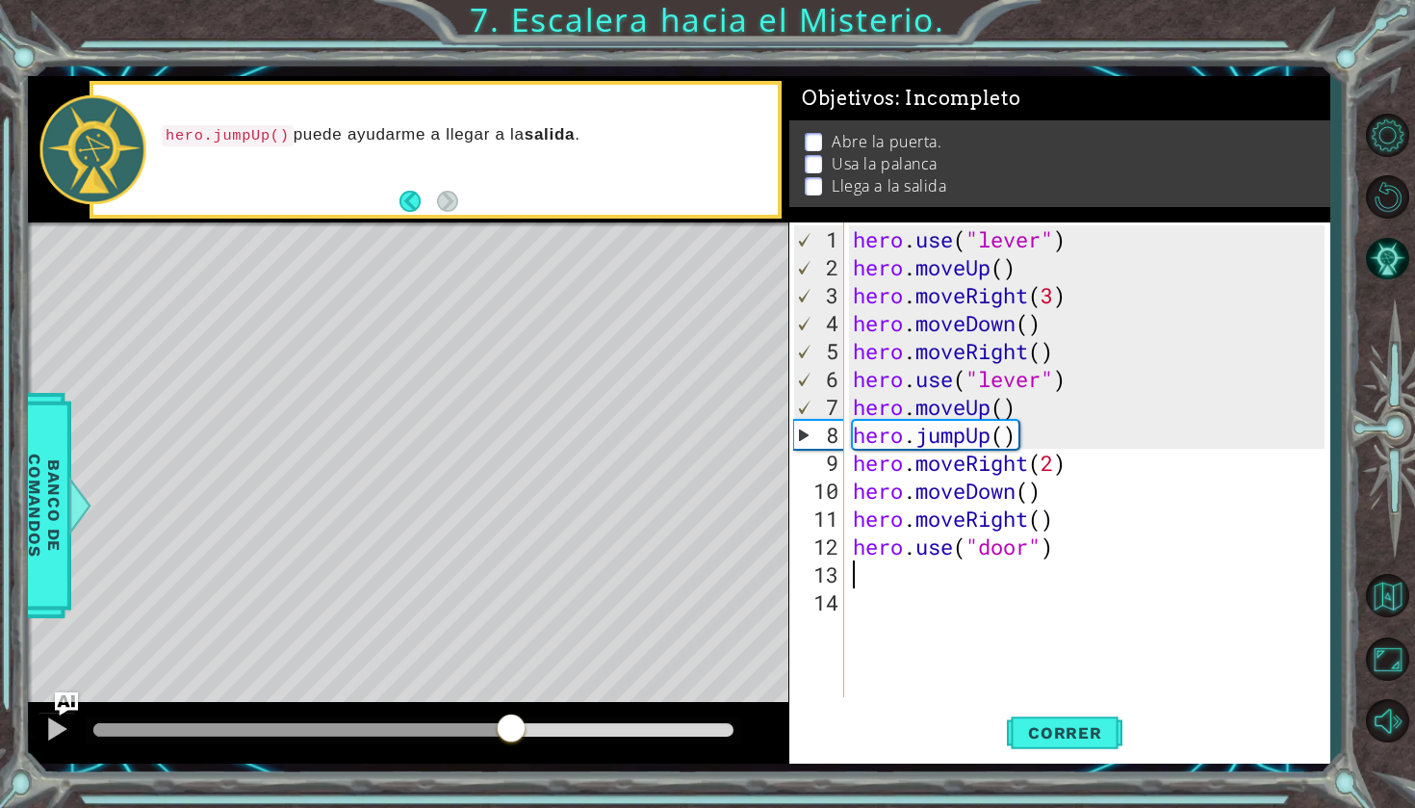
drag, startPoint x: 546, startPoint y: 717, endPoint x: 511, endPoint y: 711, distance: 35.3
click at [511, 711] on div at bounding box center [408, 733] width 761 height 62
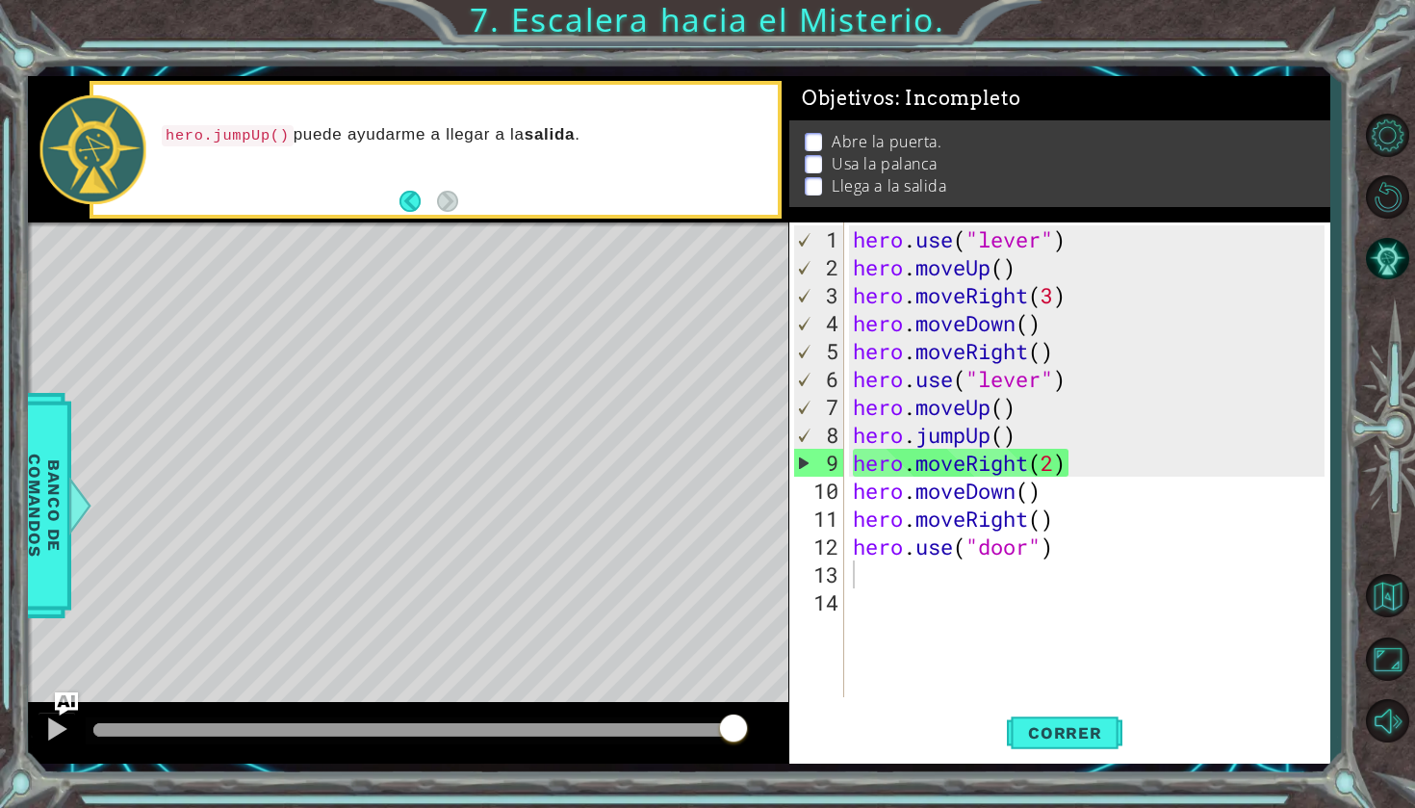
click at [535, 463] on div "Level Map" at bounding box center [473, 505] width 890 height 567
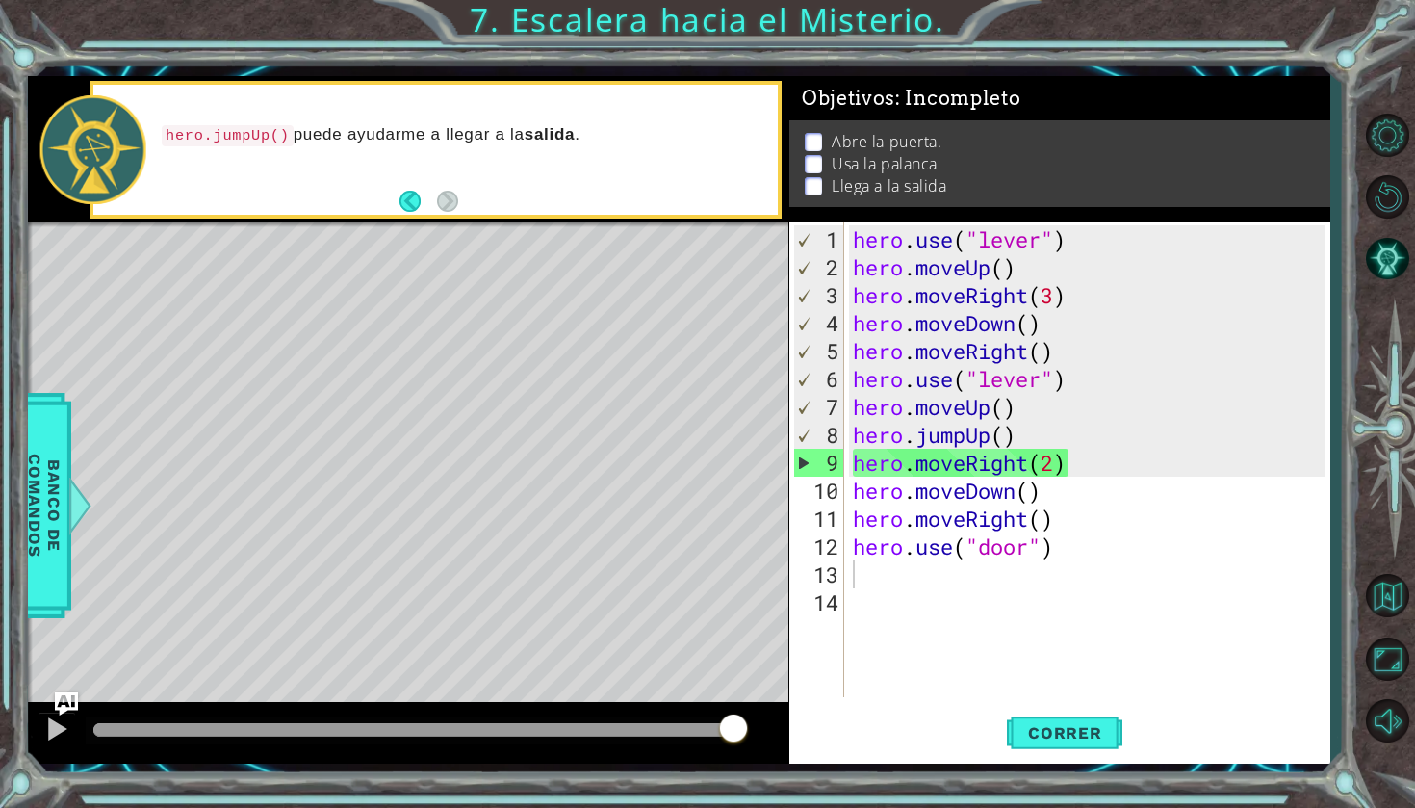
click at [535, 463] on div "Level Map" at bounding box center [473, 505] width 890 height 567
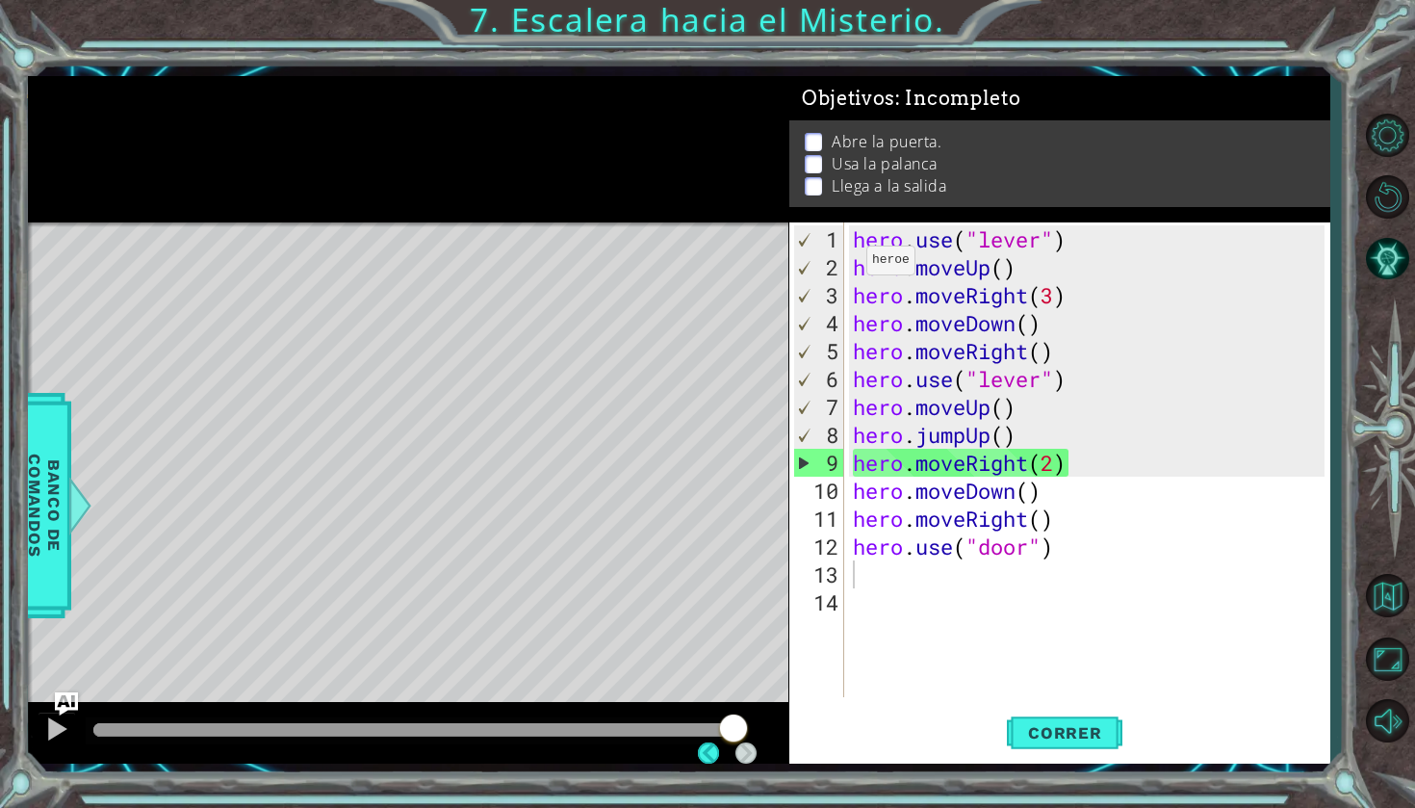
scroll to position [0, 0]
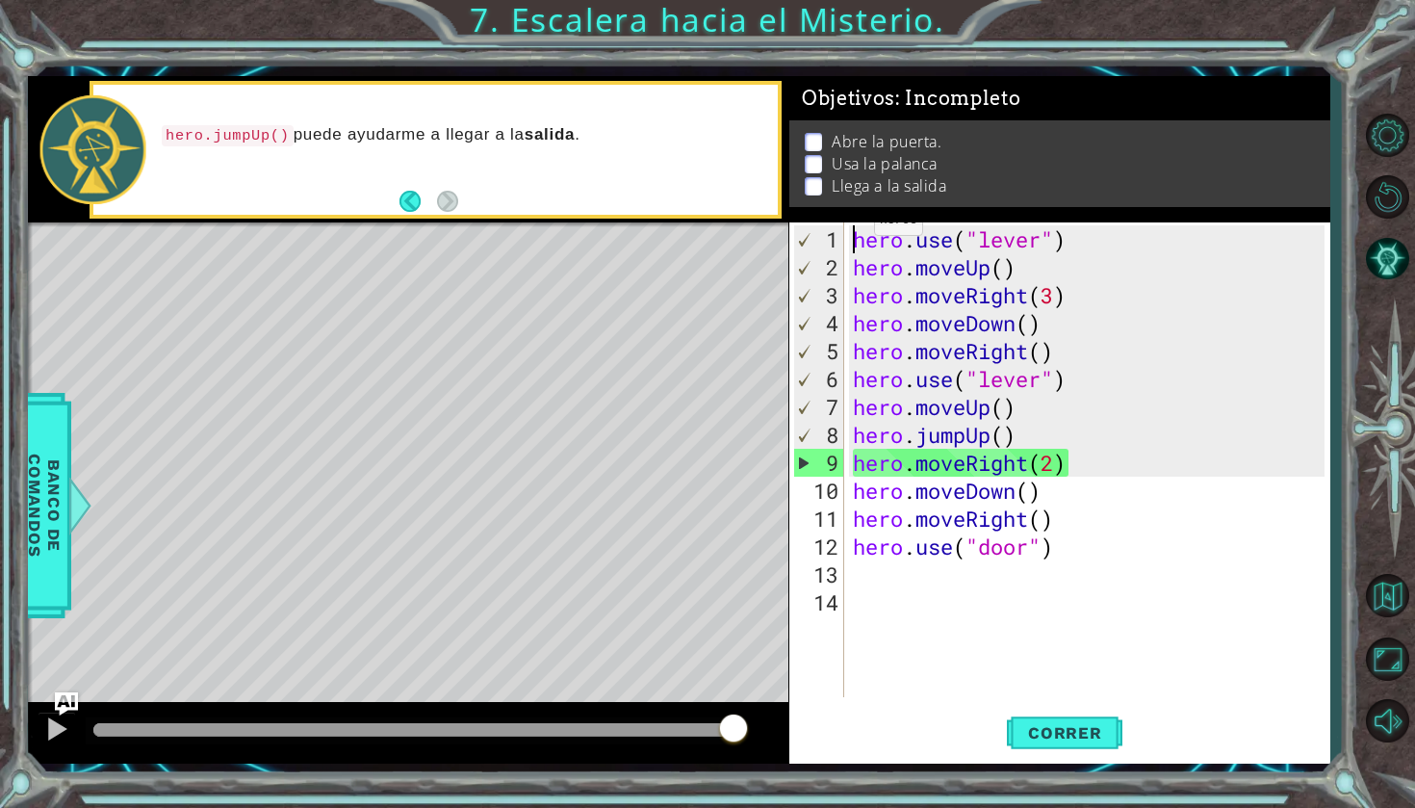
drag, startPoint x: 857, startPoint y: 228, endPoint x: 868, endPoint y: 233, distance: 12.5
click at [864, 232] on div "hero . use ( "lever" ) hero . moveUp ( ) hero . moveRight ( 3 ) hero . moveDown…" at bounding box center [1091, 490] width 485 height 531
click at [830, 223] on div "1 2 3 4 5 6 7 8 9 10 11 12 13 14" at bounding box center [818, 459] width 51 height 475
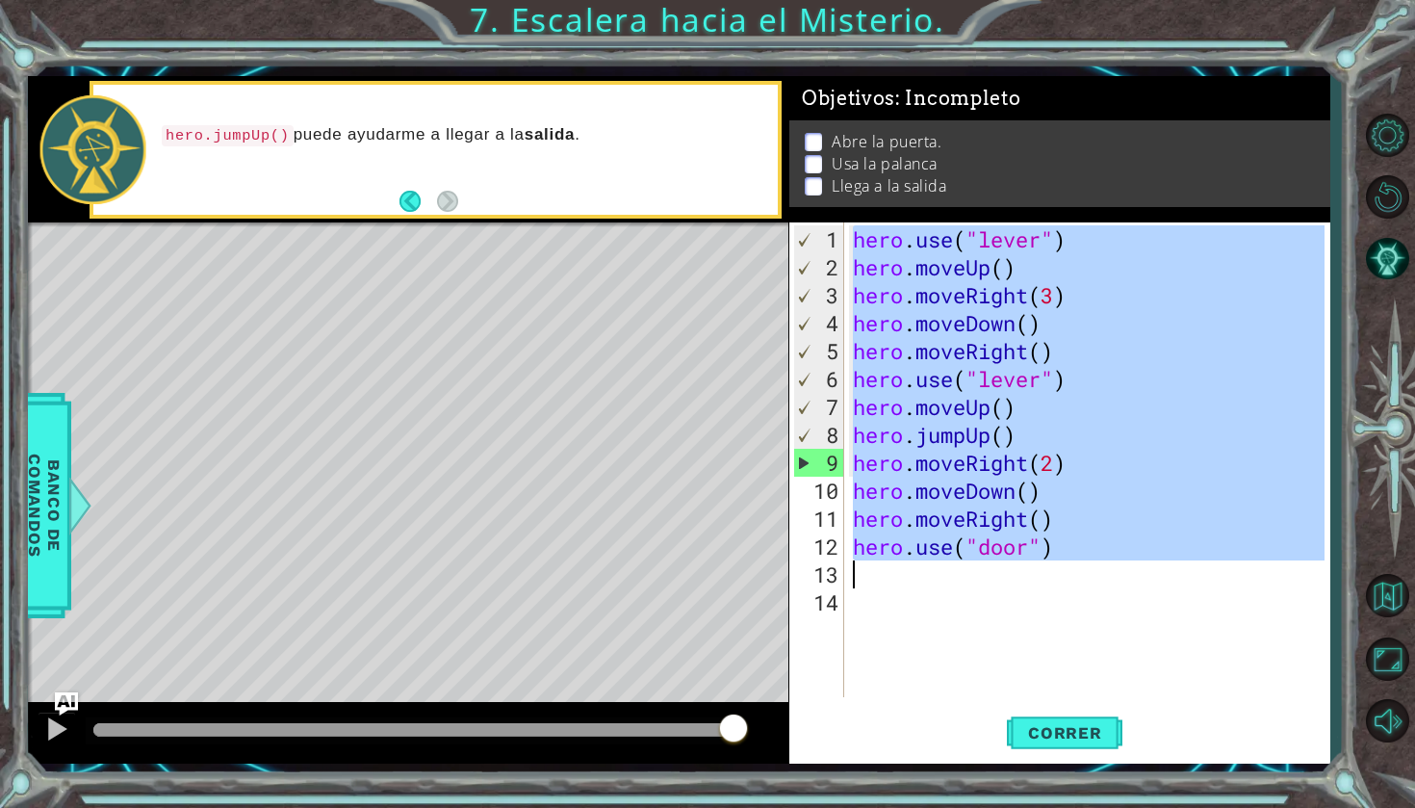
drag, startPoint x: 834, startPoint y: 224, endPoint x: 1083, endPoint y: 578, distance: 432.5
click at [1083, 573] on div "hero.use("lever") 1 2 3 4 5 6 7 8 9 10 11 12 13 14 hero . use ( "lever" ) hero …" at bounding box center [1057, 459] width 535 height 475
type textarea "hero.use("door")"
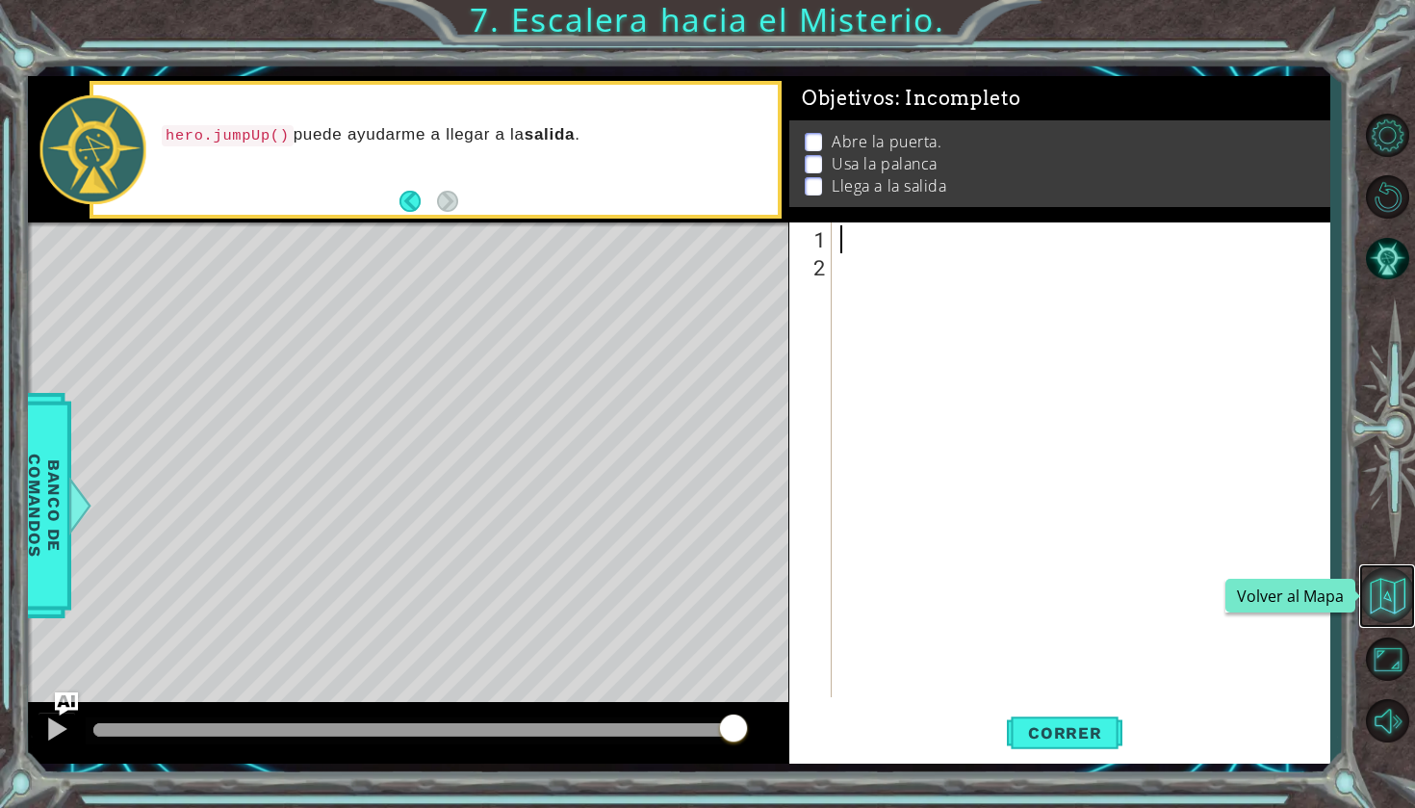
click at [1405, 602] on button "Volver al Mapa" at bounding box center [1387, 595] width 56 height 56
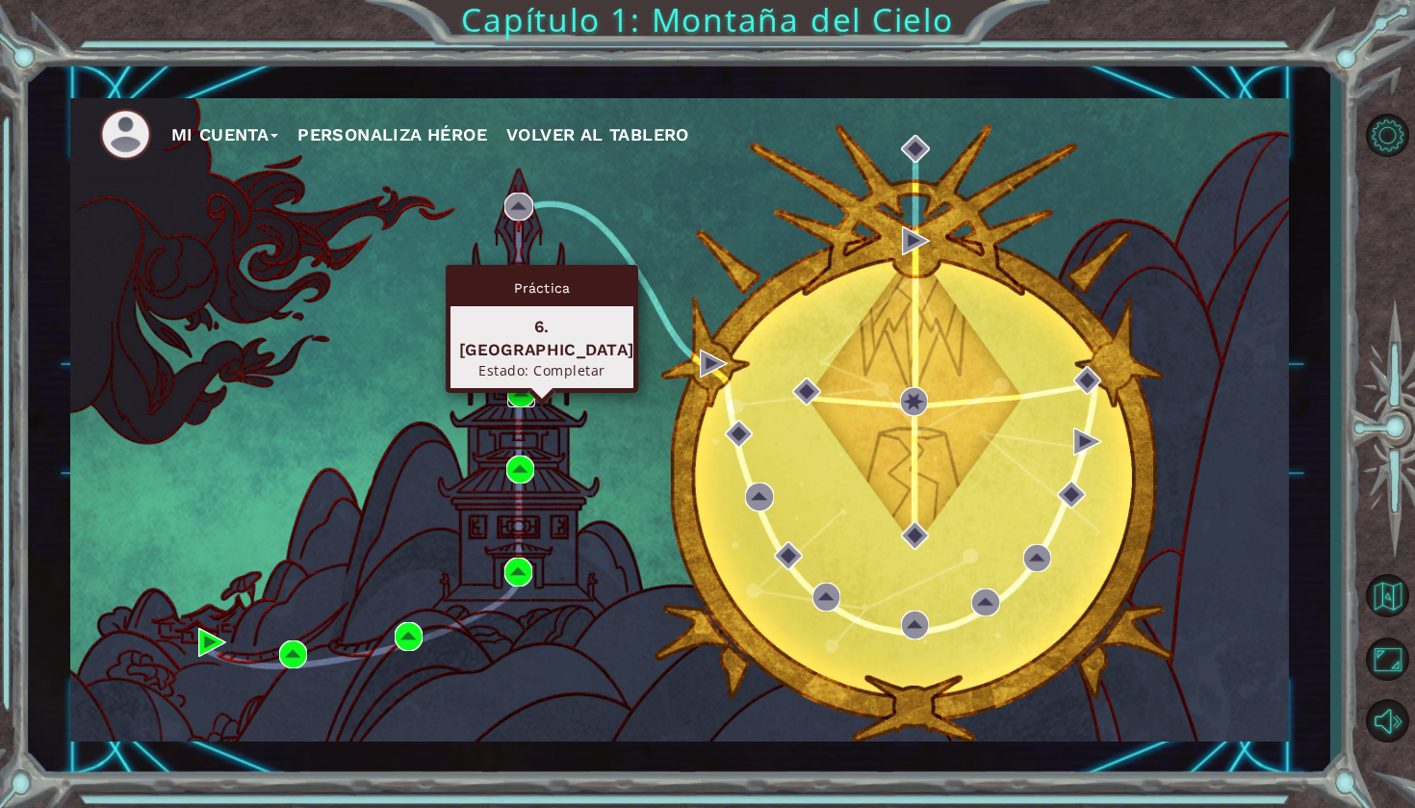
click at [523, 389] on img at bounding box center [521, 393] width 28 height 28
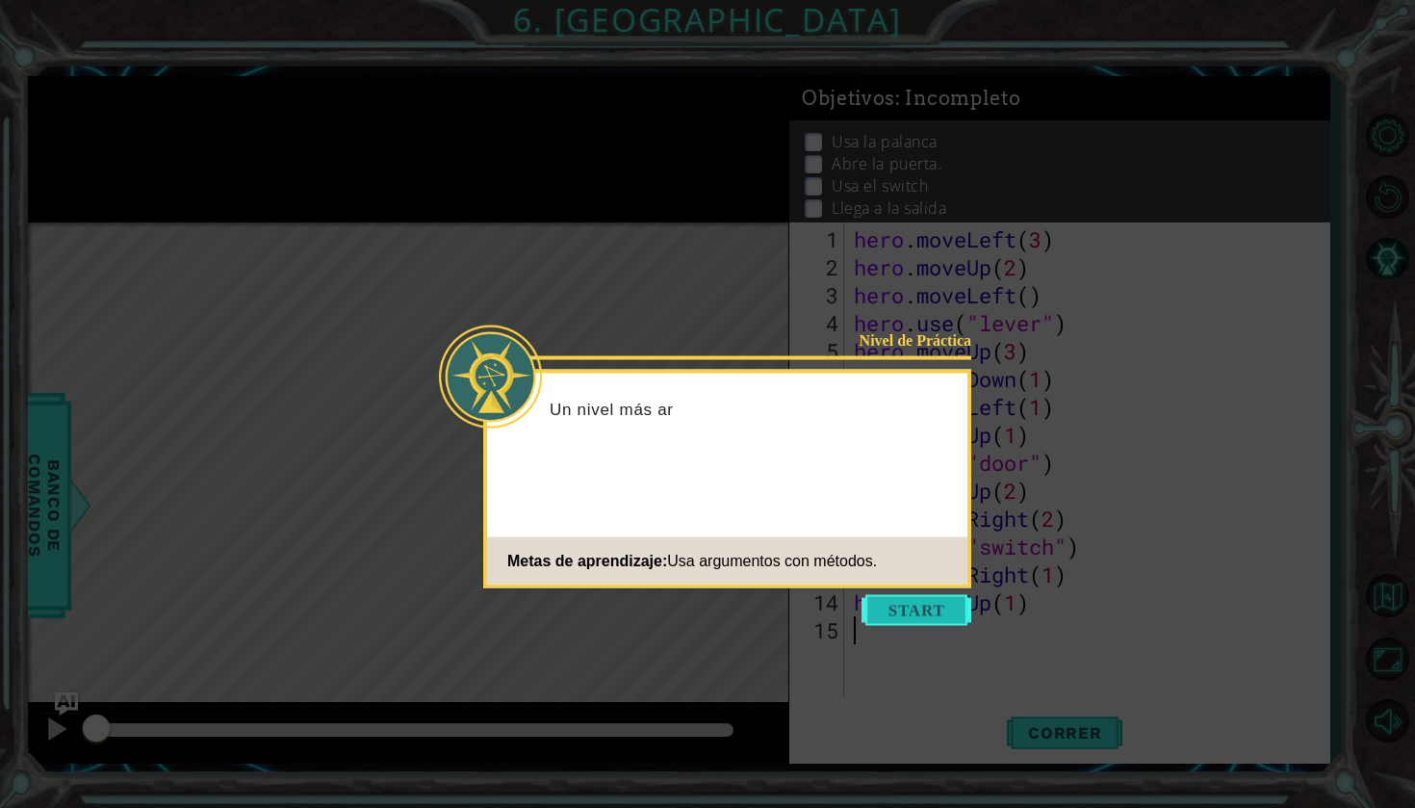
click at [921, 615] on button "Start" at bounding box center [917, 610] width 110 height 31
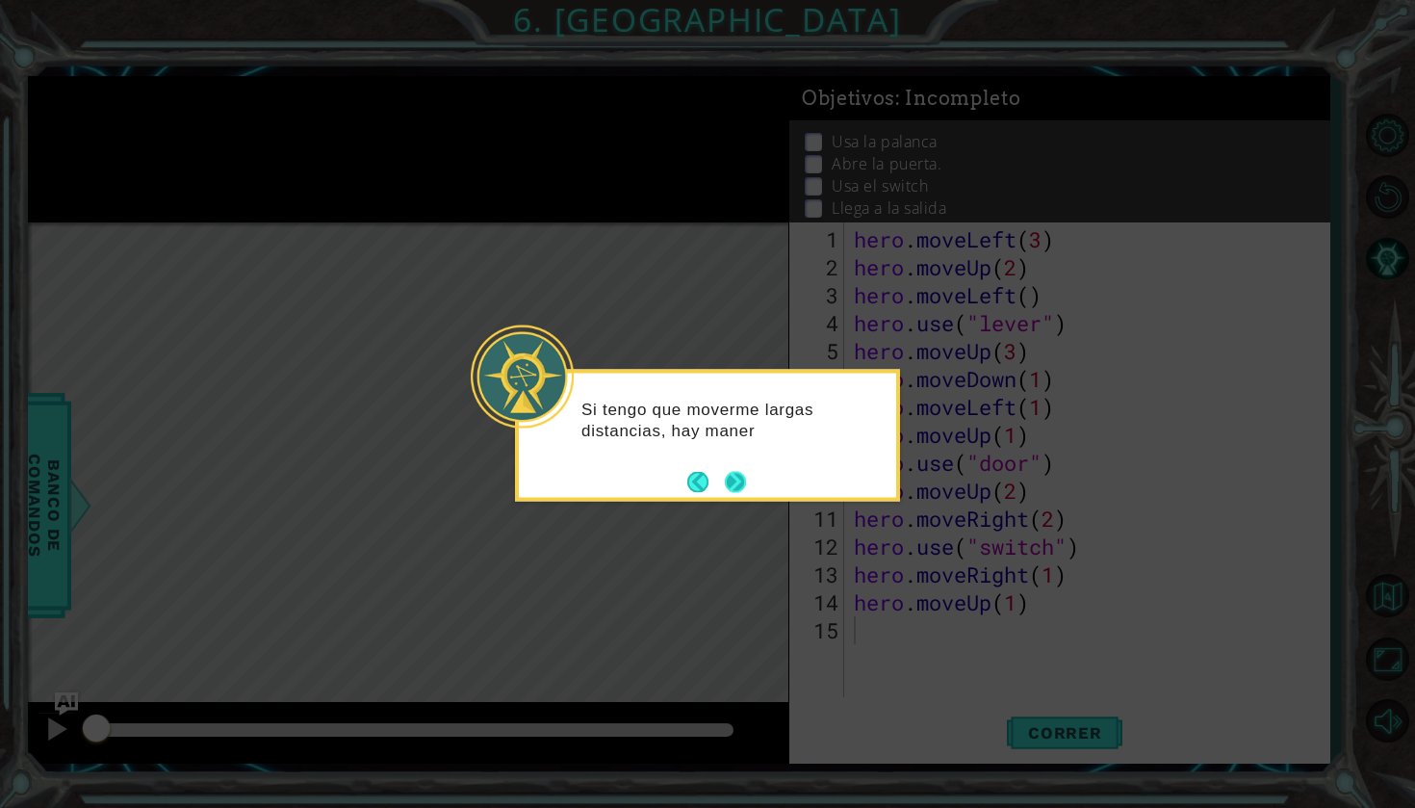
click at [733, 469] on footer at bounding box center [716, 481] width 59 height 29
click at [734, 486] on button "Next" at bounding box center [735, 483] width 21 height 21
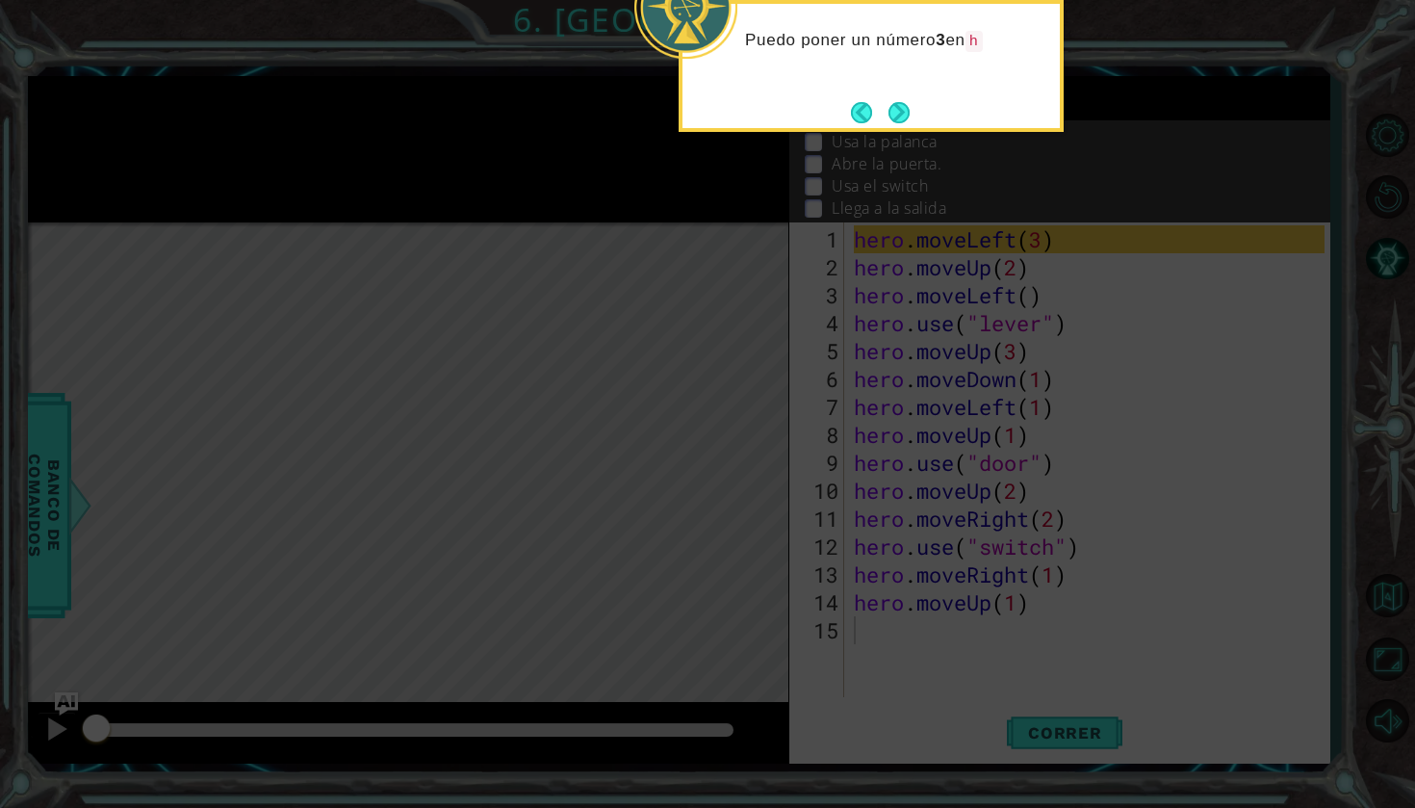
click at [1279, 338] on icon at bounding box center [707, 138] width 1415 height 1340
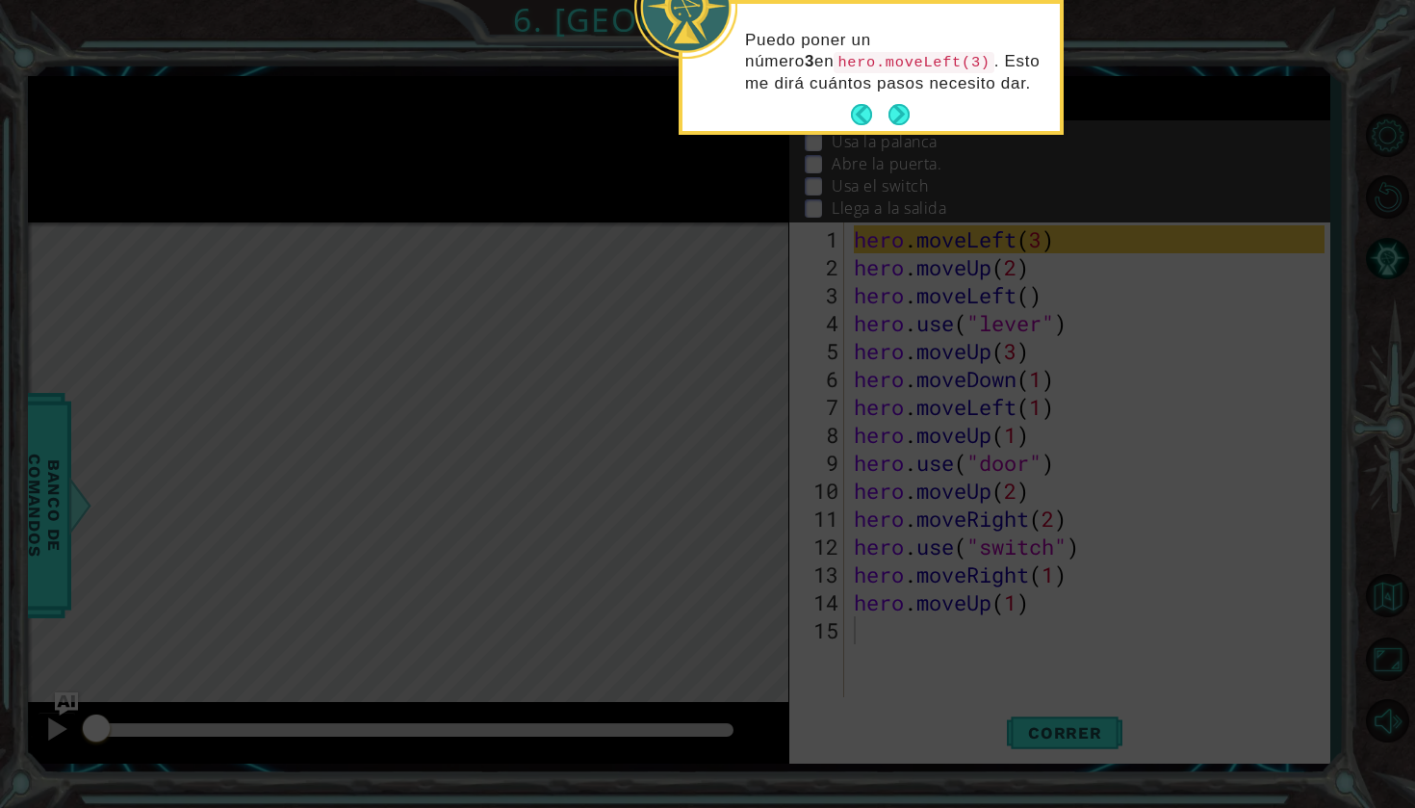
click at [915, 109] on div "Puedo poner un número 3 en hero.moveLeft(3) . Esto me dirá cuántos pasos necesi…" at bounding box center [871, 67] width 377 height 127
click at [908, 109] on button "Next" at bounding box center [899, 114] width 21 height 21
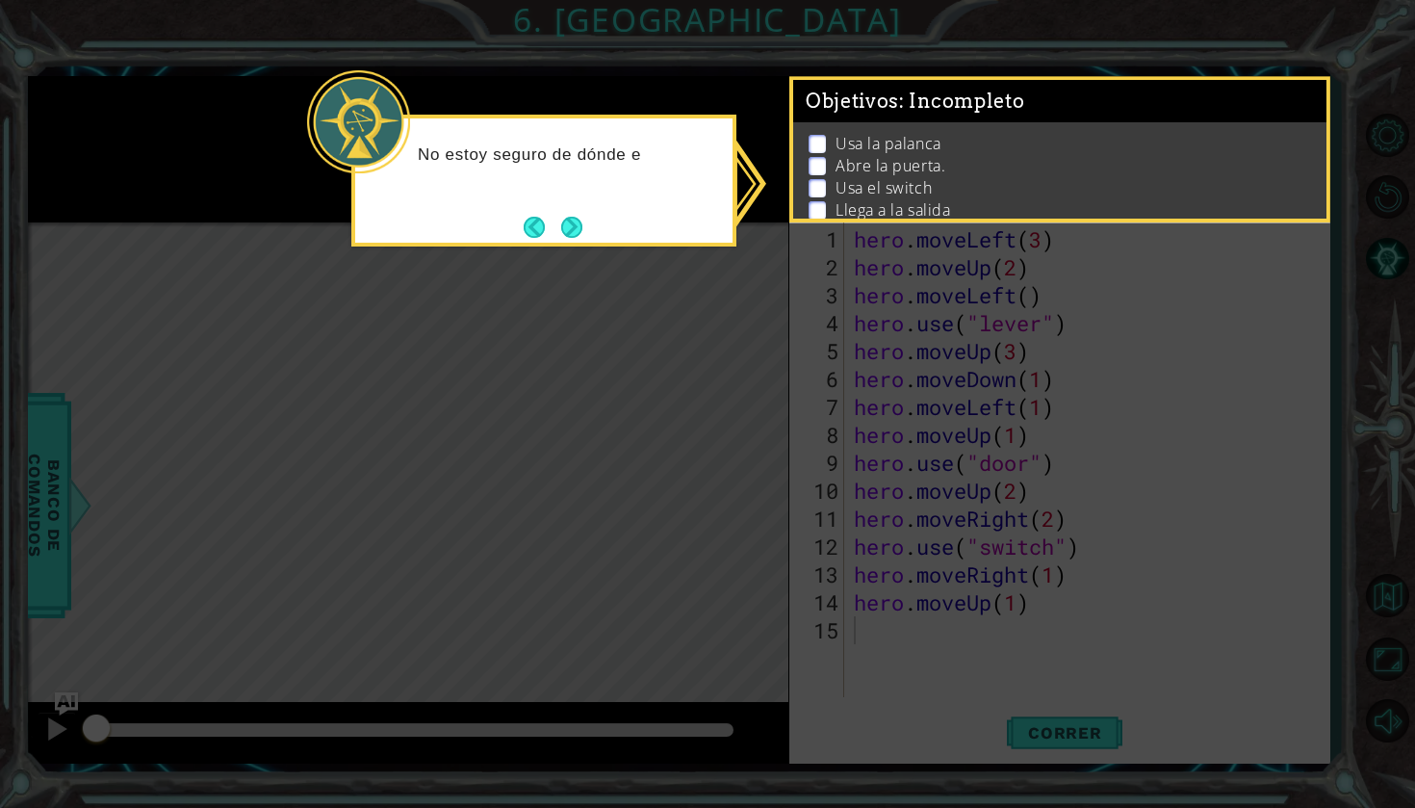
click at [595, 212] on div "No estoy seguro de dónde e" at bounding box center [543, 181] width 385 height 132
click at [591, 213] on div "No estoy seguro de dónde está la" at bounding box center [543, 181] width 385 height 132
click at [538, 227] on button "Back" at bounding box center [543, 227] width 38 height 21
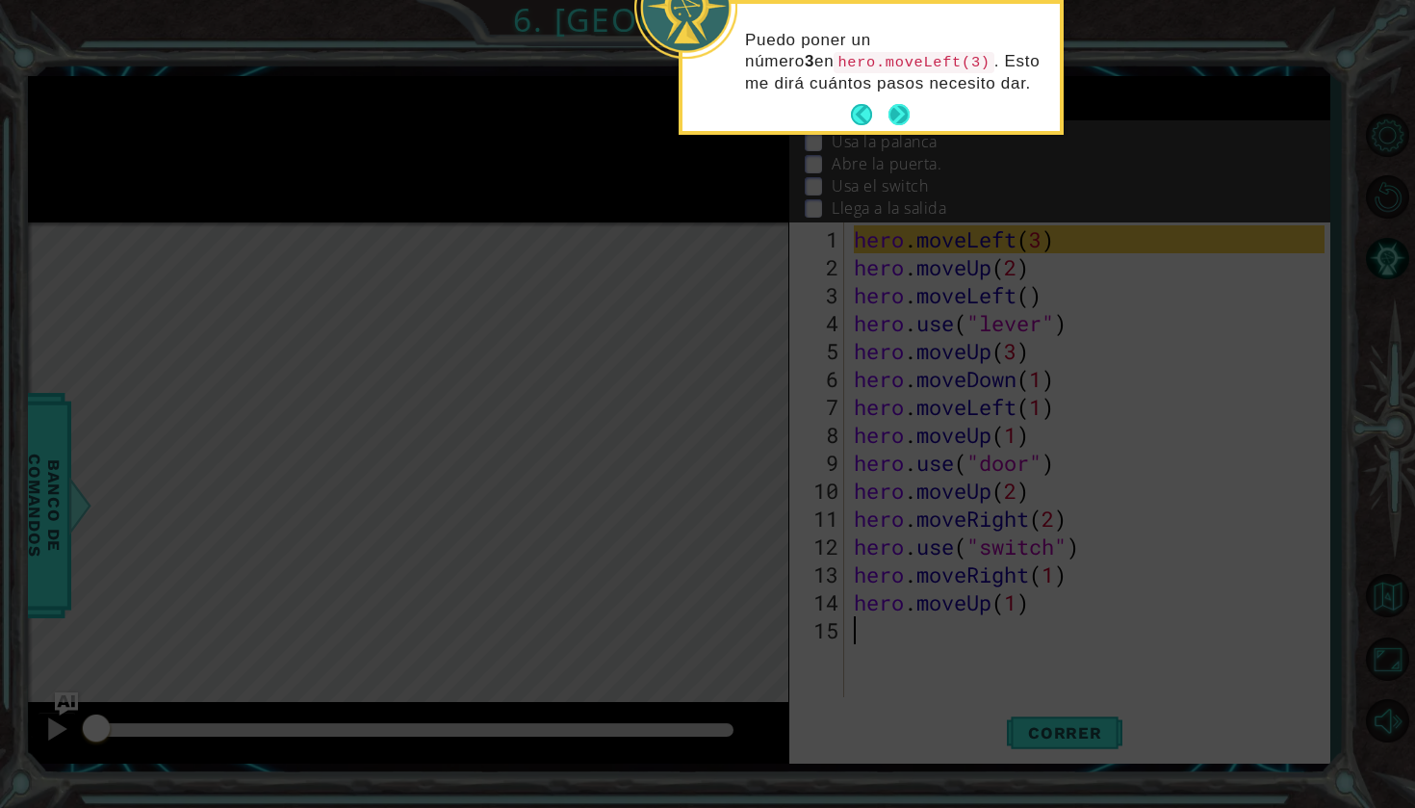
click at [893, 111] on button "Next" at bounding box center [899, 114] width 21 height 21
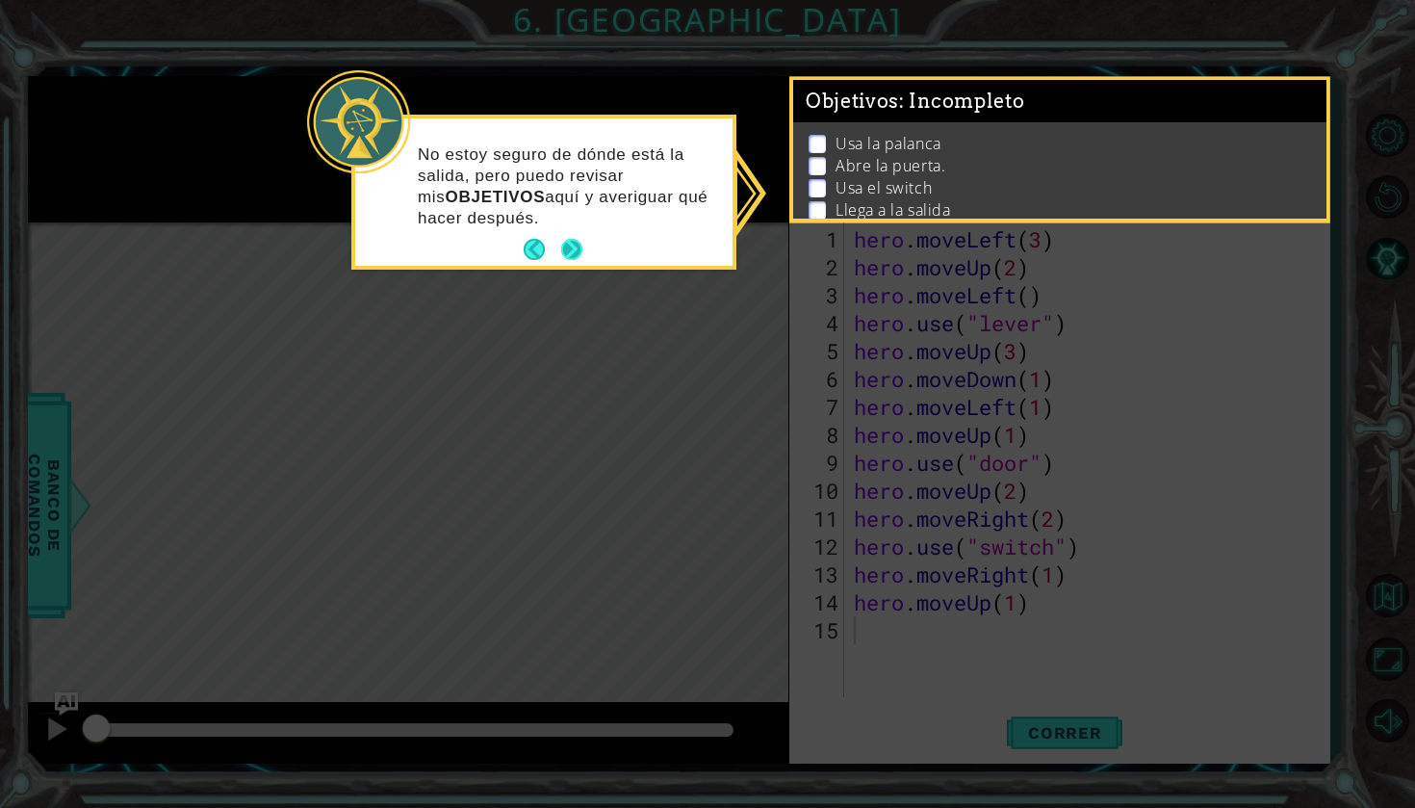
click at [581, 250] on button "Next" at bounding box center [571, 249] width 21 height 21
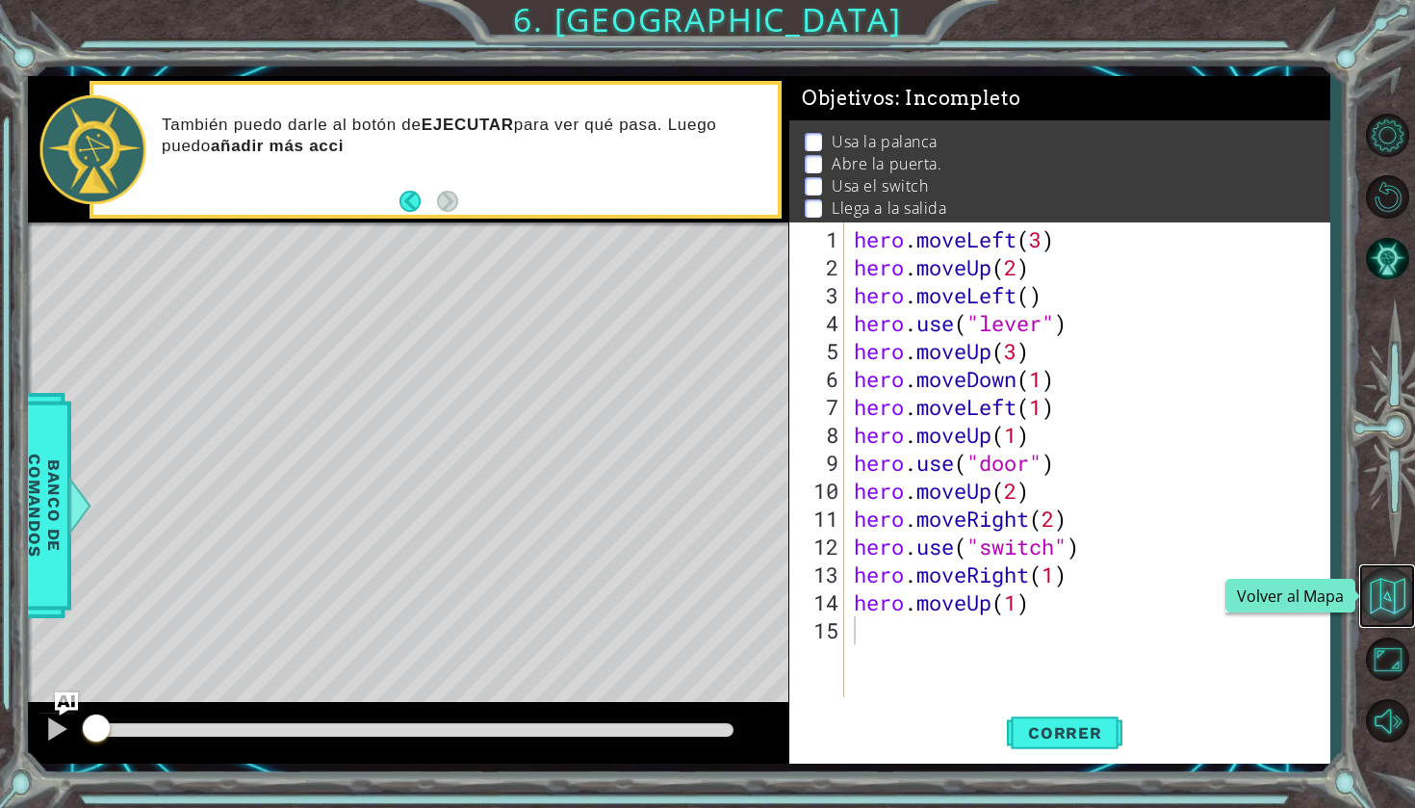
click at [1380, 582] on button "Volver al Mapa" at bounding box center [1387, 595] width 56 height 56
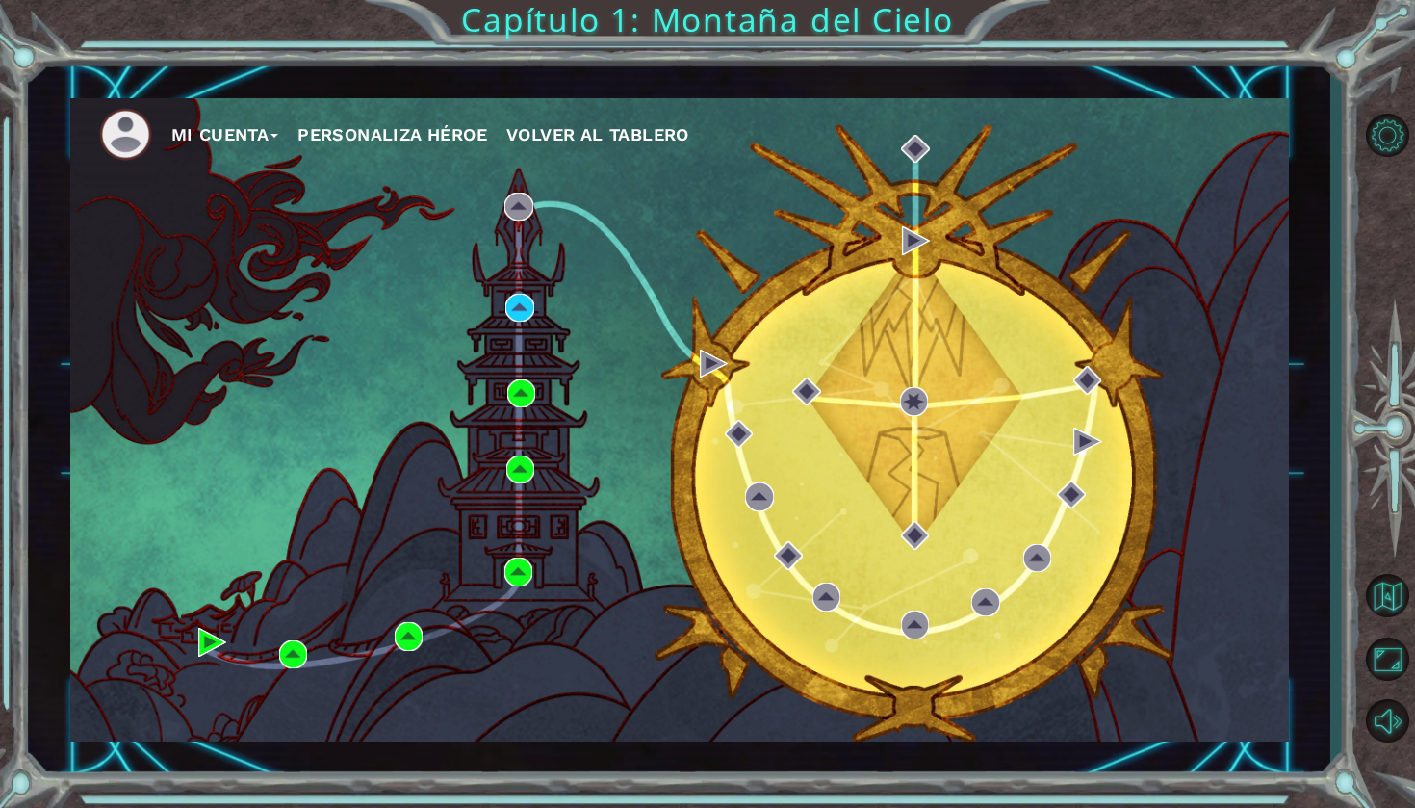
click at [534, 306] on div "Mi Cuenta Personaliza Héroe Volver al Tablero" at bounding box center [679, 419] width 1219 height 643
click at [514, 311] on img at bounding box center [519, 308] width 28 height 28
